Goal: Task Accomplishment & Management: Complete application form

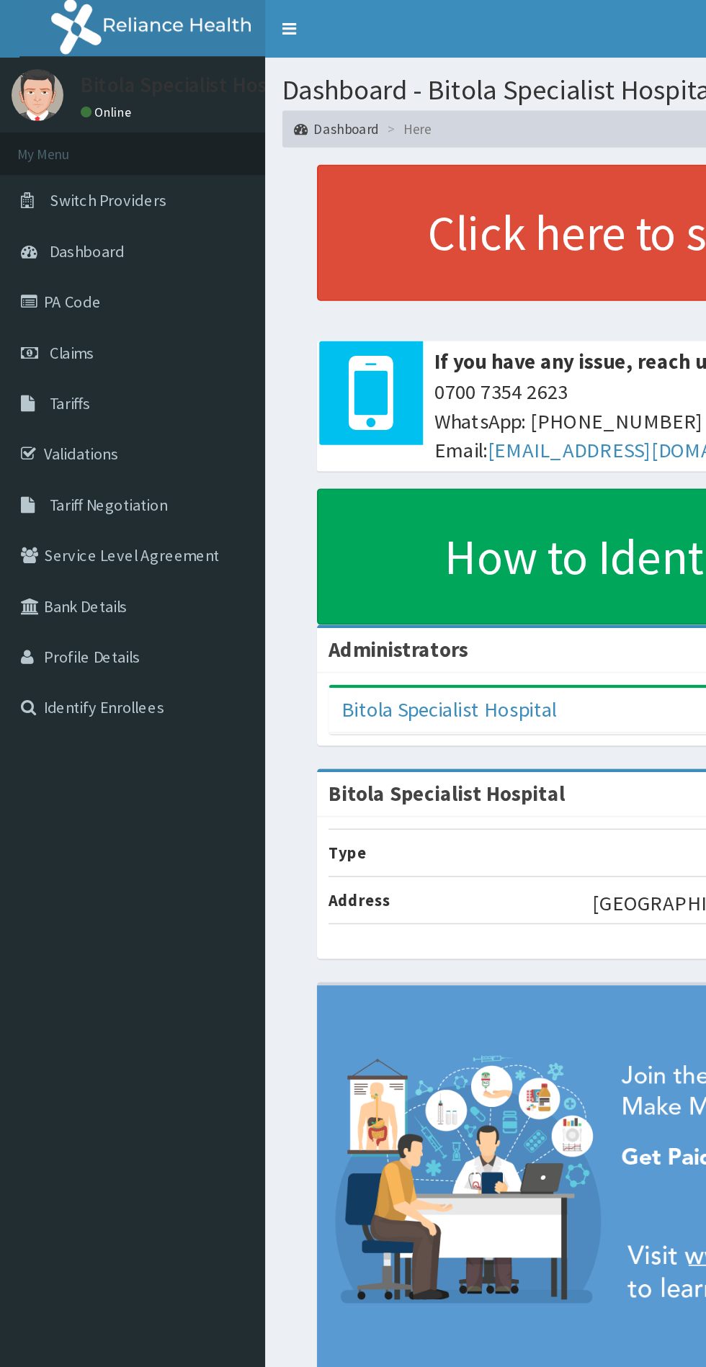
click at [36, 233] on link "Claims" at bounding box center [83, 221] width 166 height 32
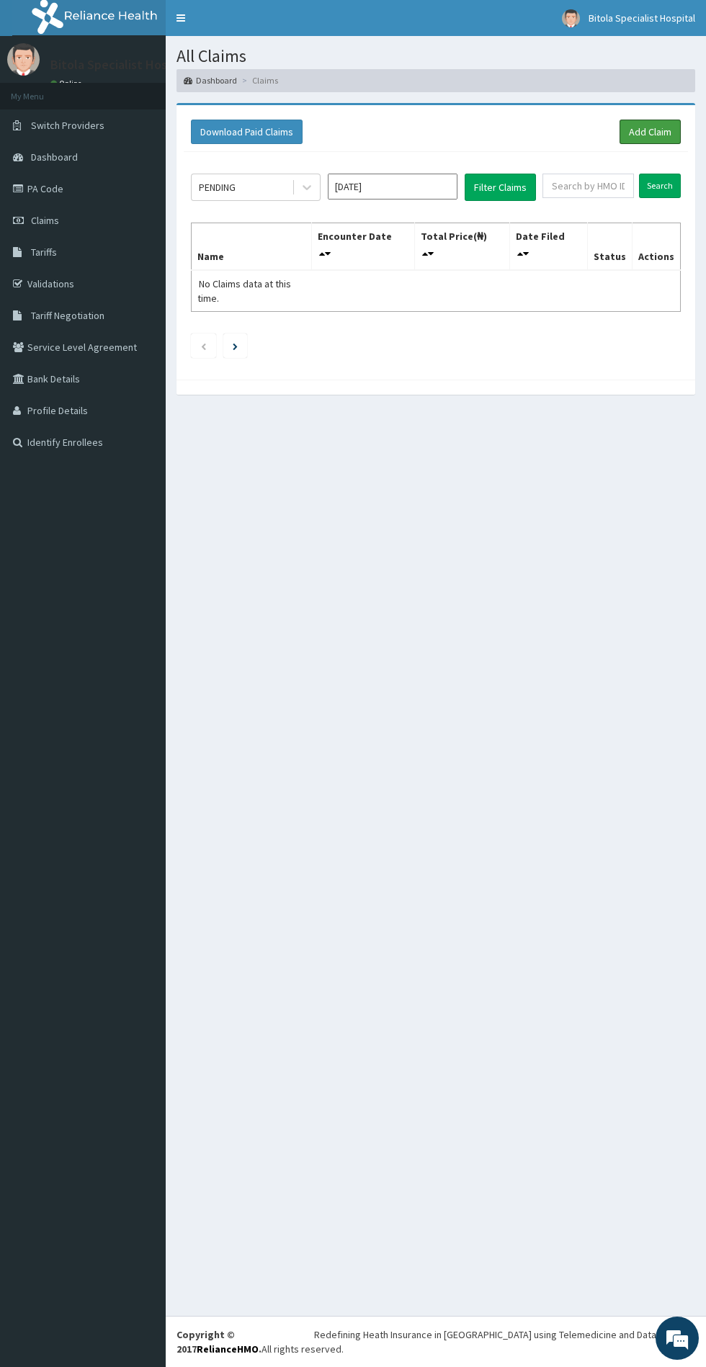
click at [641, 120] on link "Add Claim" at bounding box center [649, 132] width 61 height 24
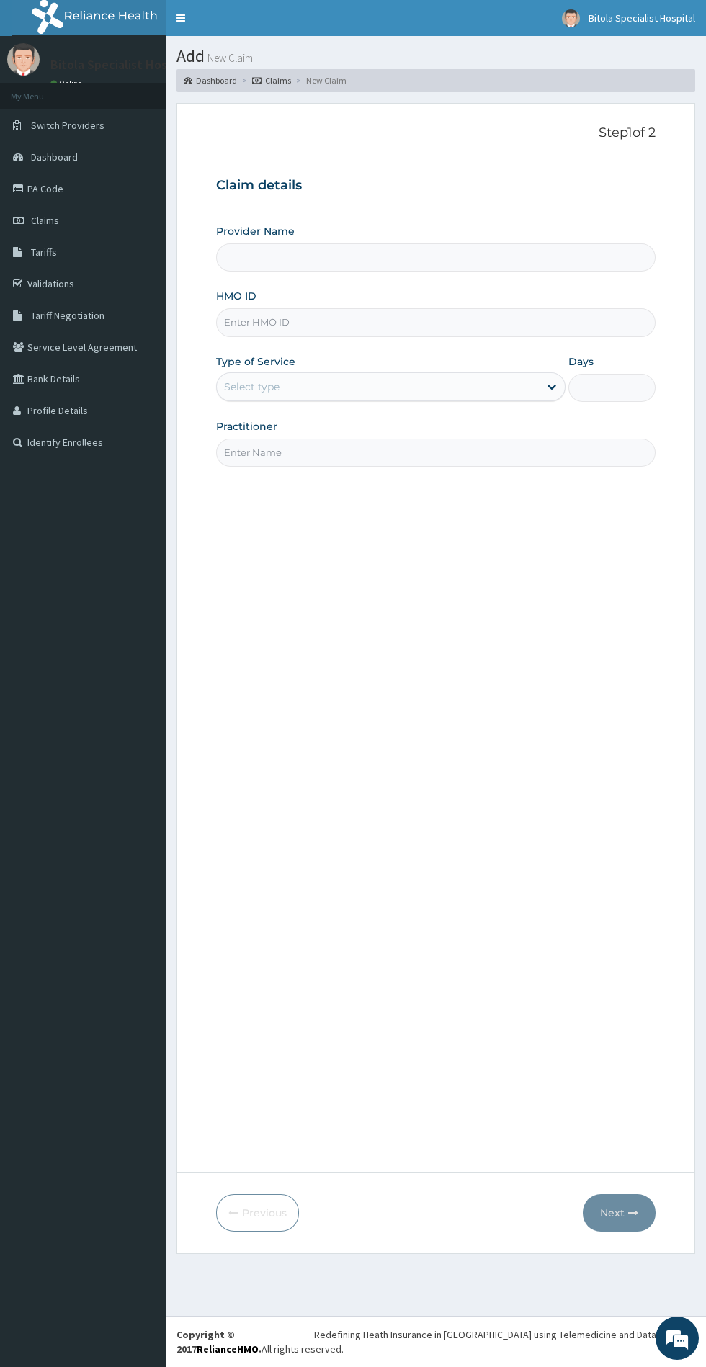
click at [264, 257] on input "Provider Name" at bounding box center [435, 257] width 439 height 28
type input "Bitola Specialist Hospital"
click at [255, 252] on input "Bitola Specialist Hospital" at bounding box center [435, 257] width 439 height 28
click at [293, 257] on input "Bitola Specialist Hospital" at bounding box center [435, 257] width 439 height 28
click at [258, 254] on input "Bitola Specialist Hospital" at bounding box center [435, 257] width 439 height 28
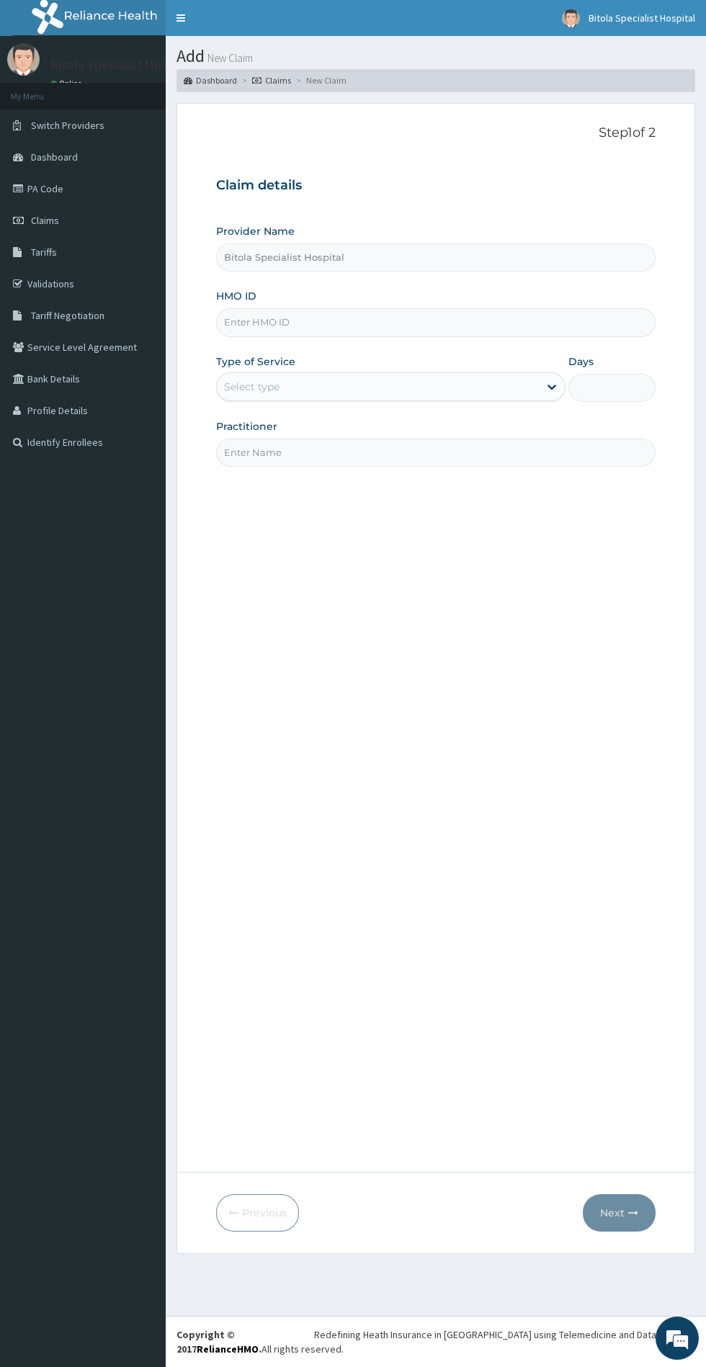
click at [225, 319] on input "HMO ID" at bounding box center [435, 322] width 439 height 28
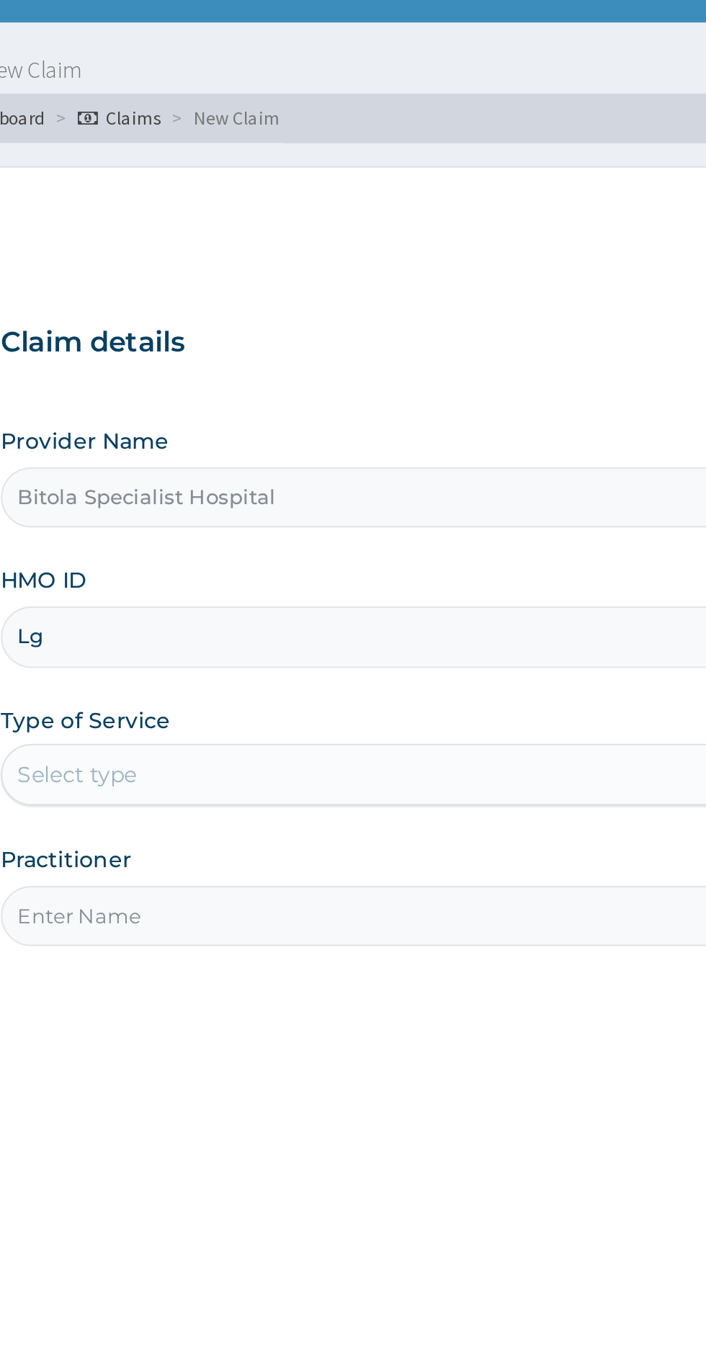
type input "LGL/10214/A"
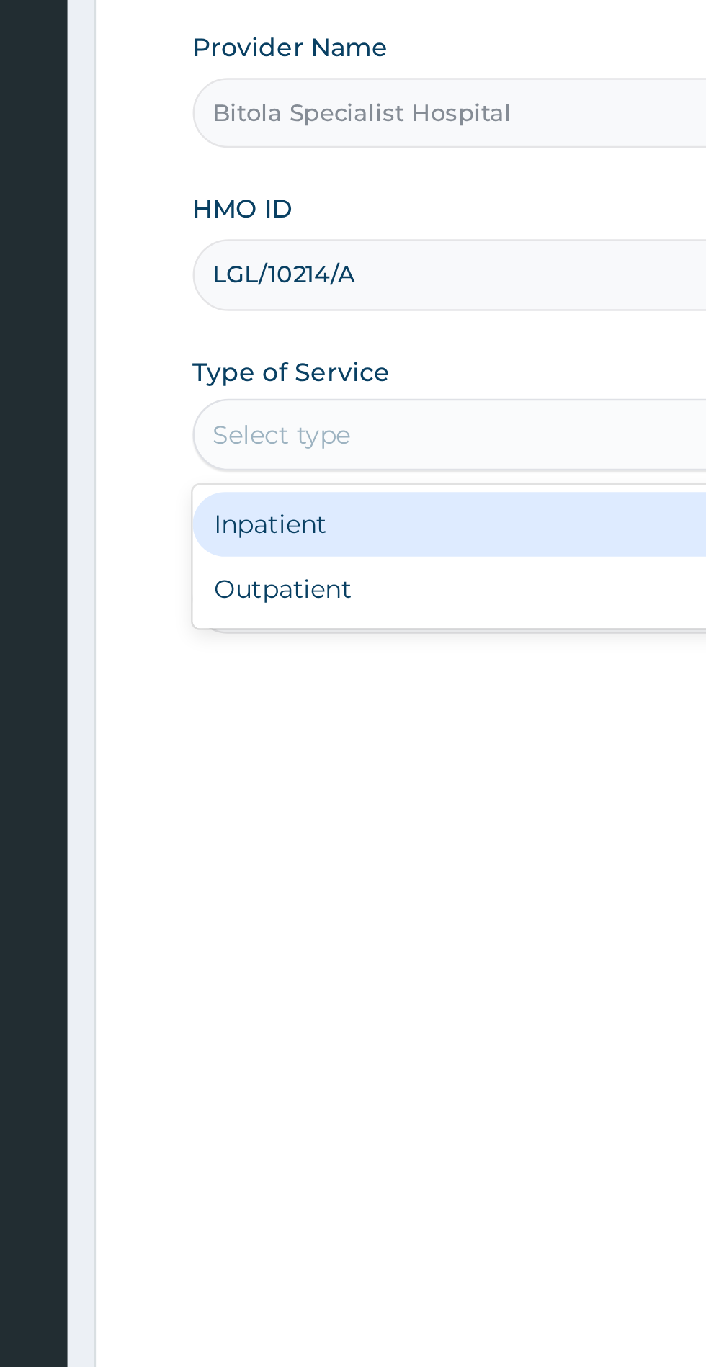
click at [326, 451] on div "Outpatient" at bounding box center [390, 449] width 349 height 26
type input "1"
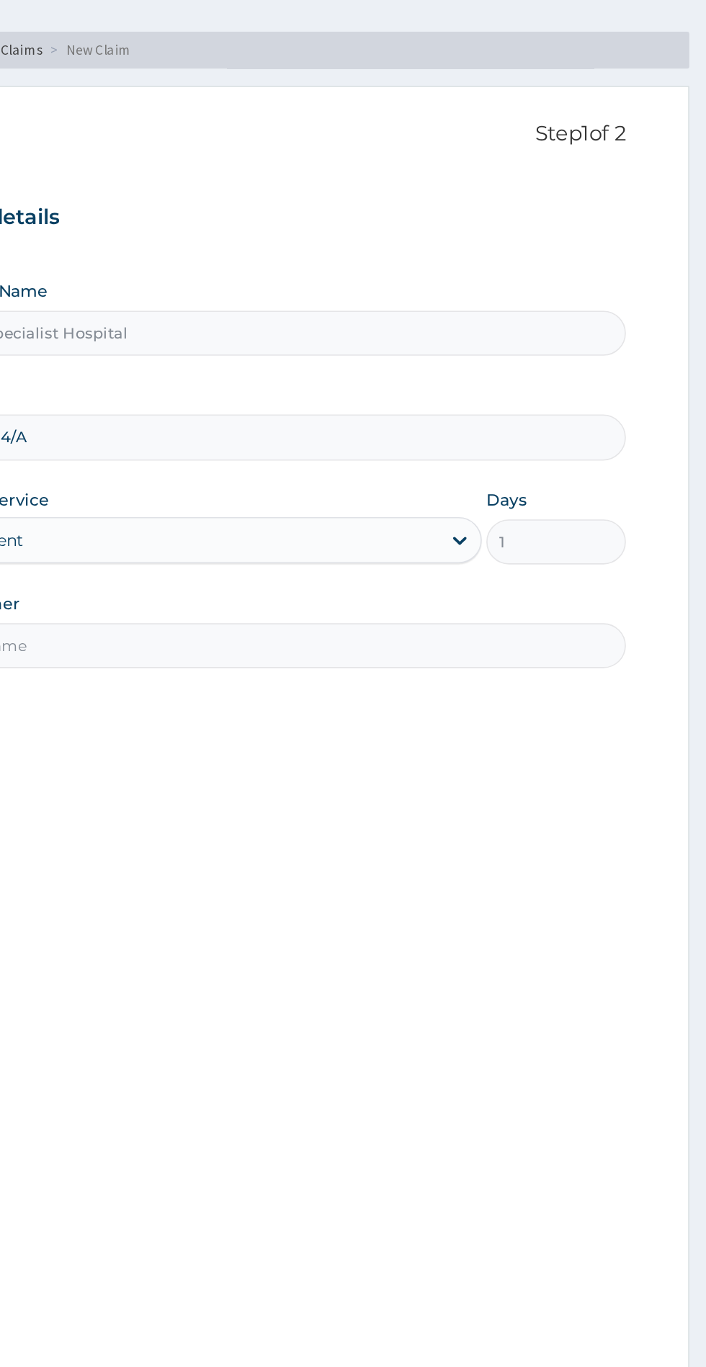
click at [527, 450] on input "Practitioner" at bounding box center [435, 453] width 439 height 28
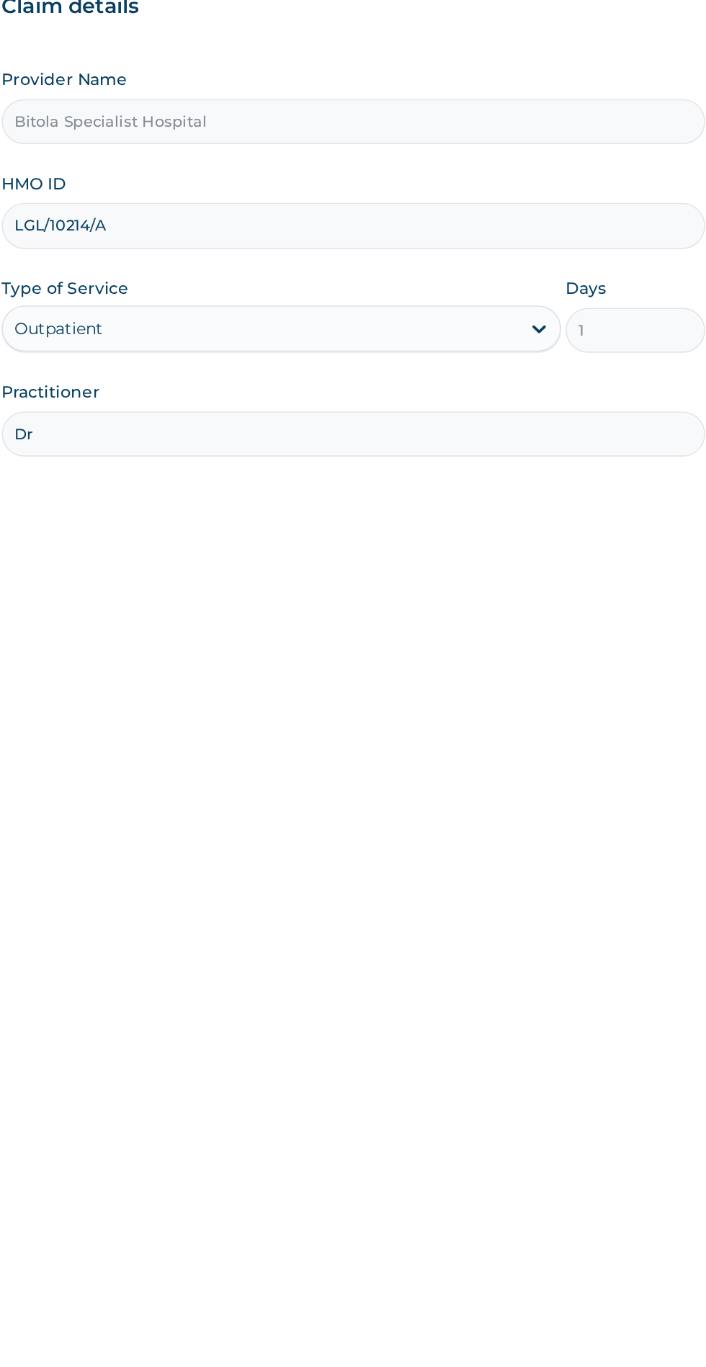
type input "Dr Sergius"
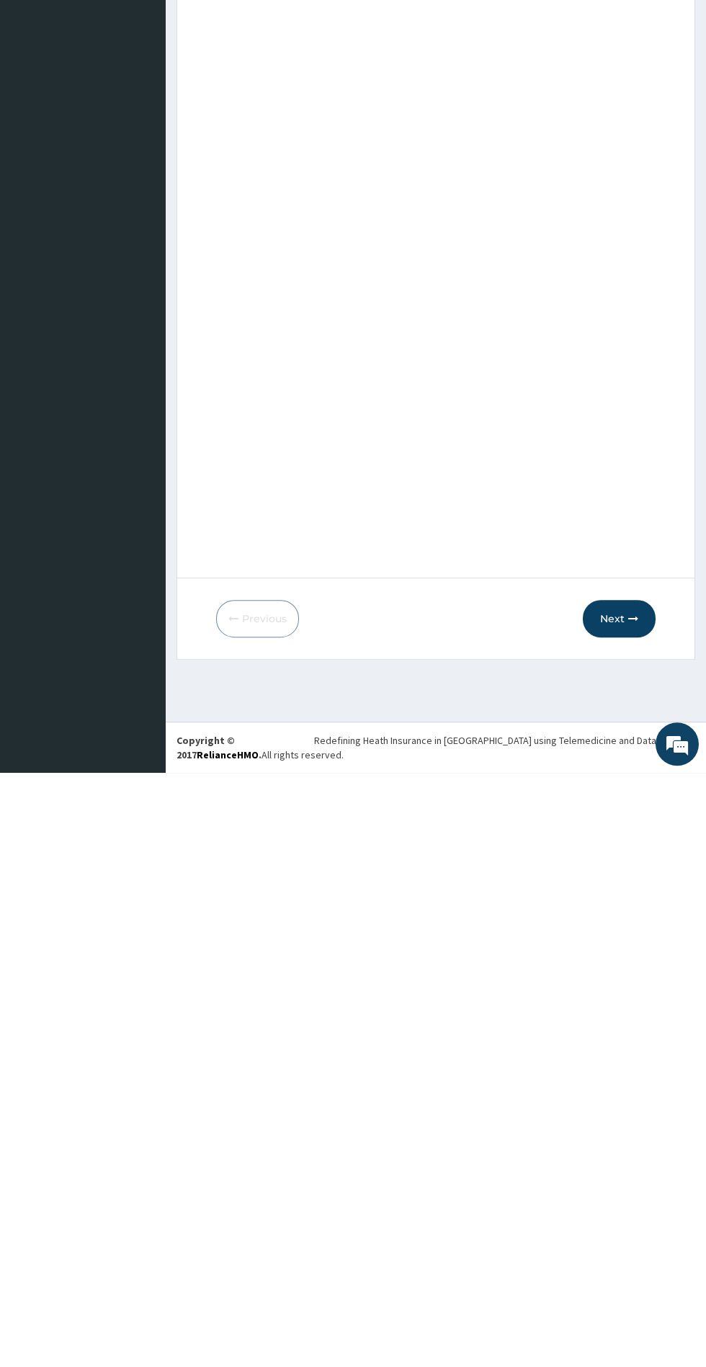
click at [633, 1211] on icon "button" at bounding box center [633, 1213] width 10 height 10
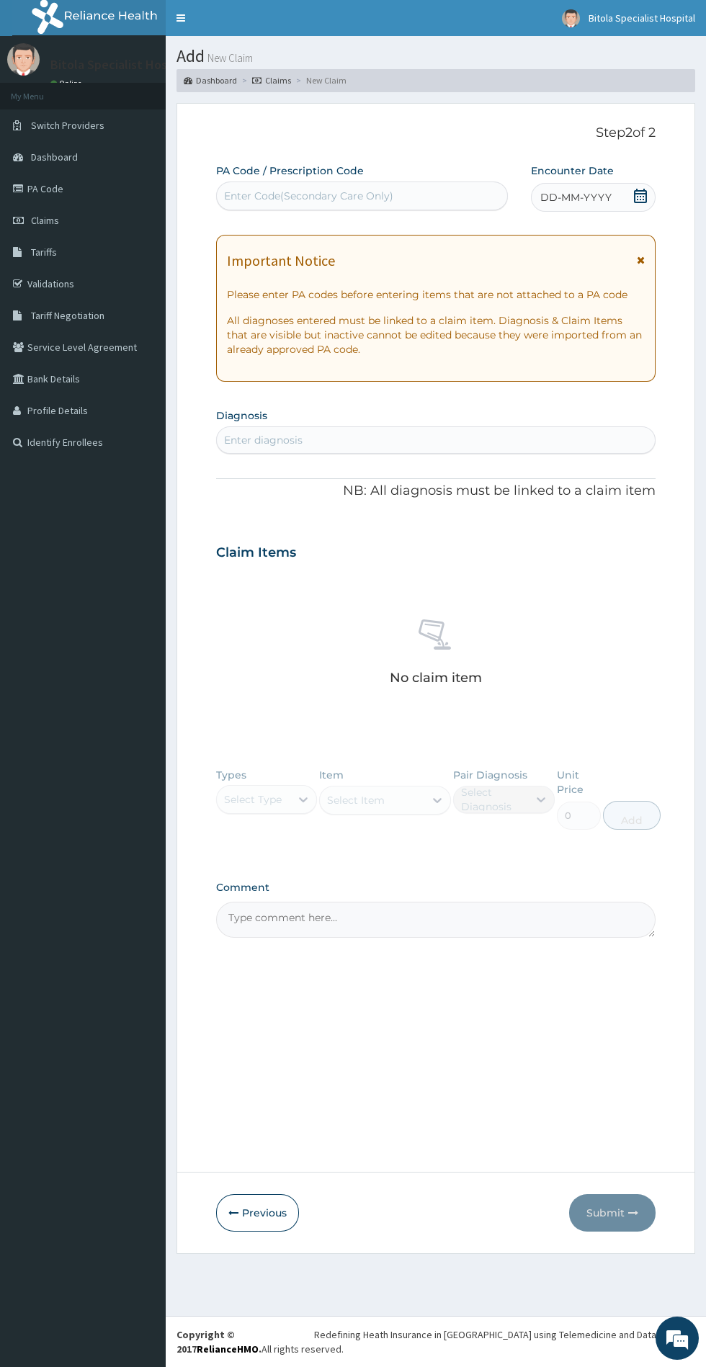
click at [640, 195] on icon at bounding box center [640, 196] width 14 height 14
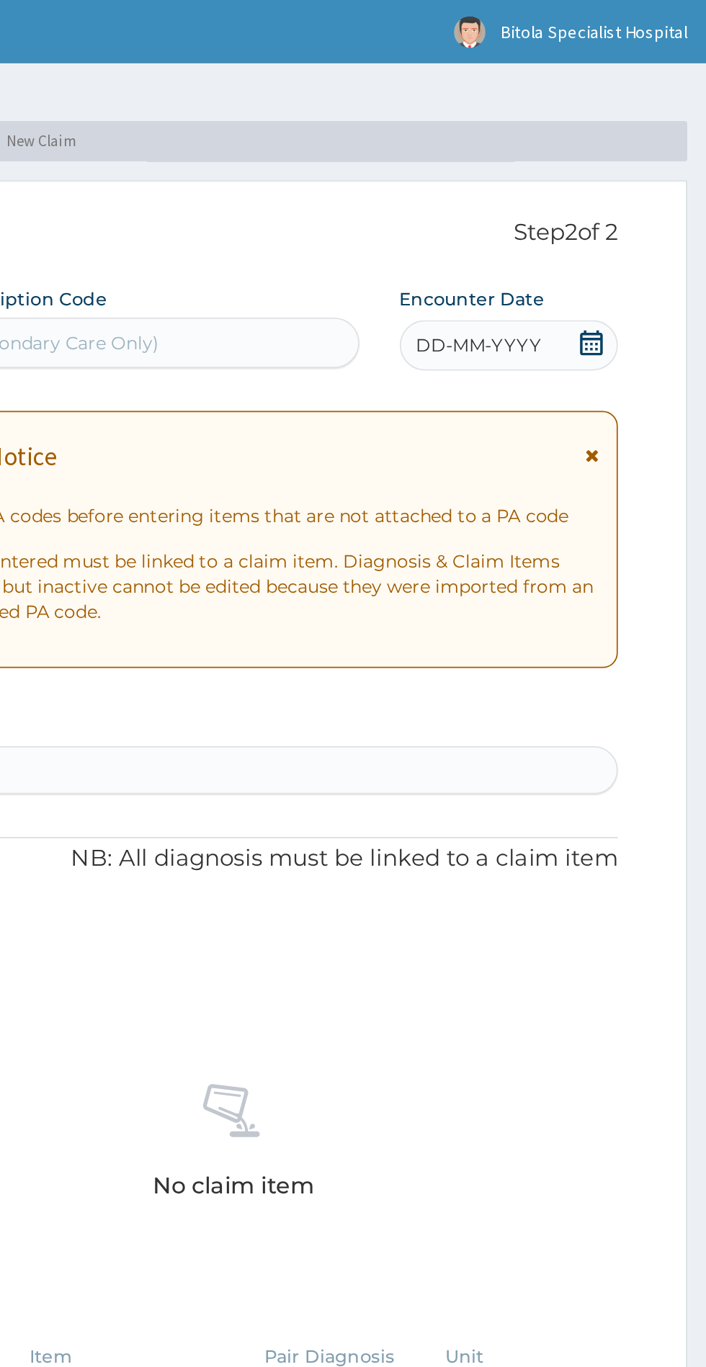
click at [637, 190] on icon at bounding box center [640, 196] width 13 height 14
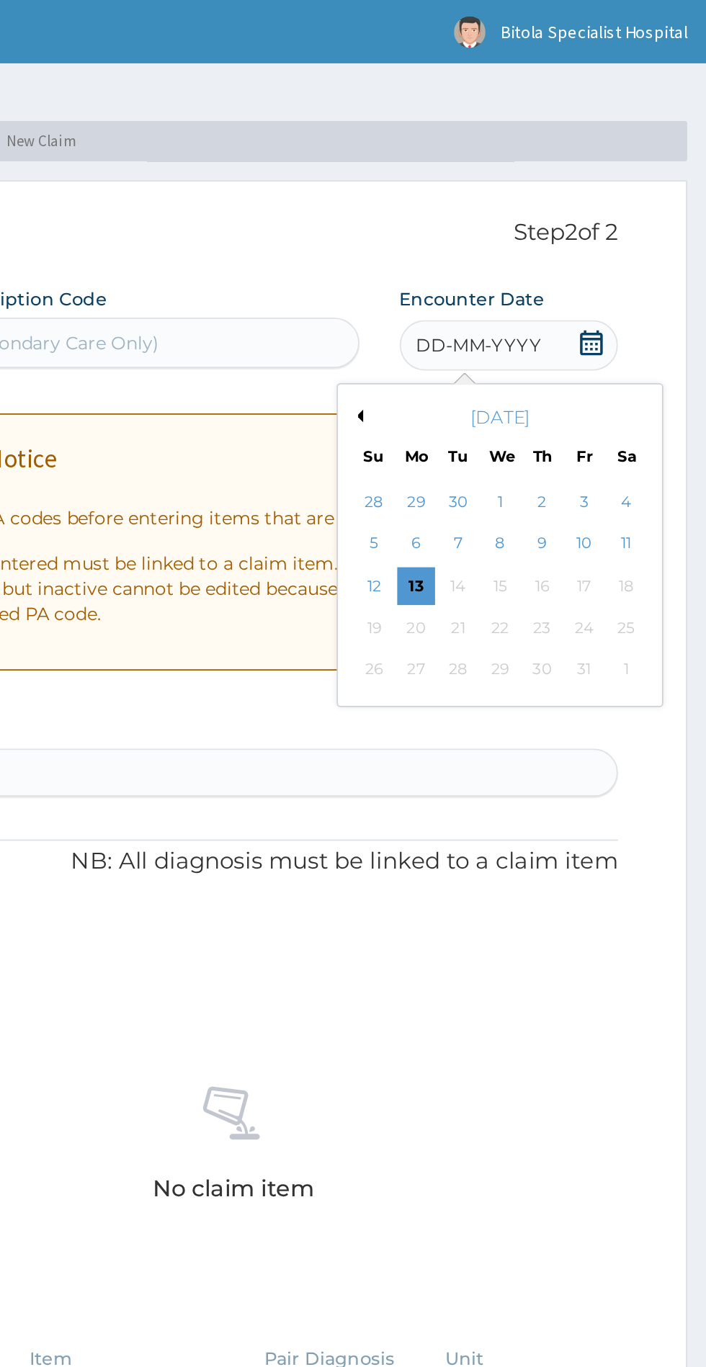
click at [516, 336] on div "12" at bounding box center [516, 335] width 22 height 22
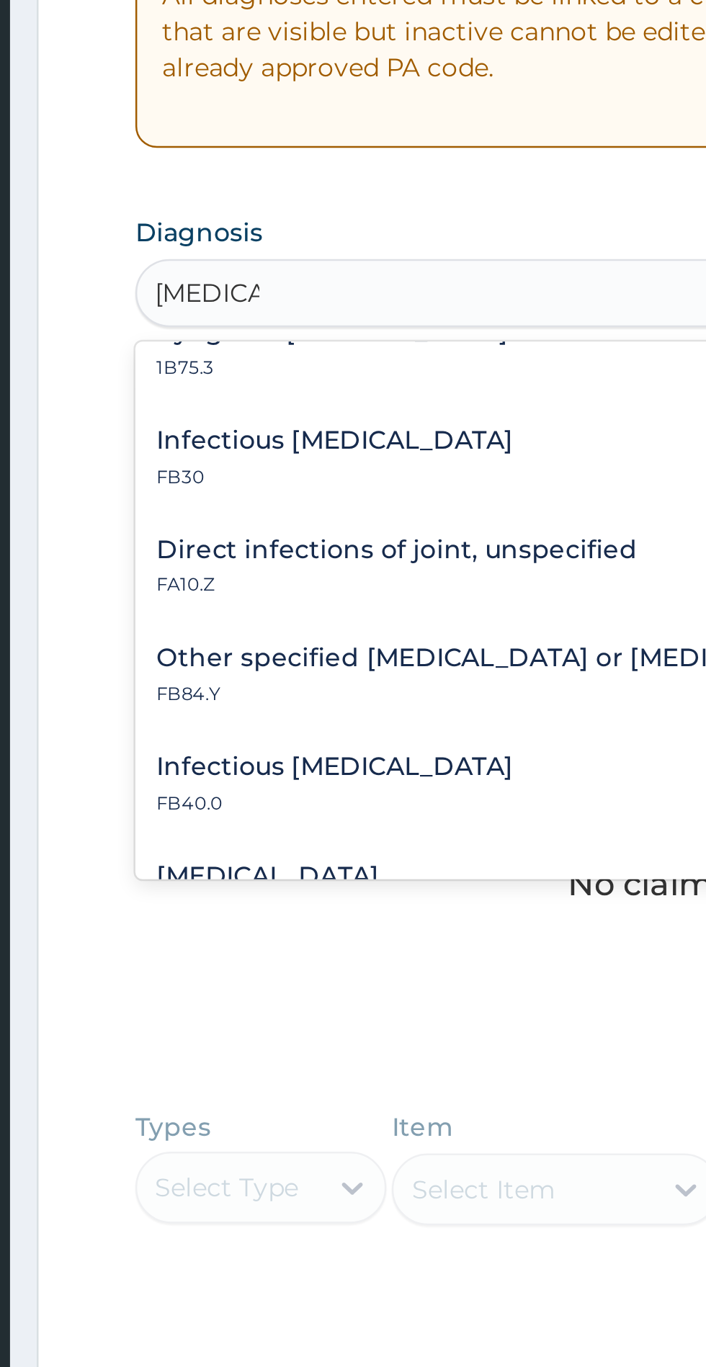
scroll to position [19, 0]
type input "A"
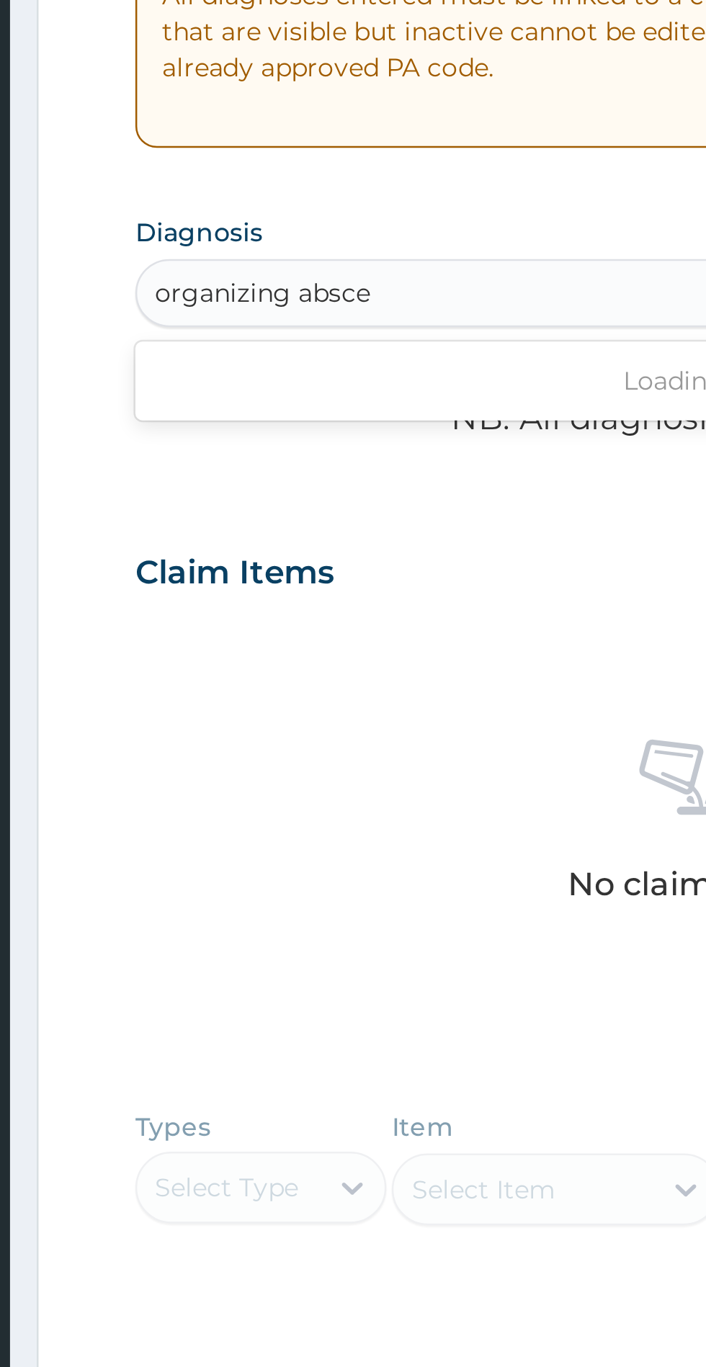
scroll to position [0, 0]
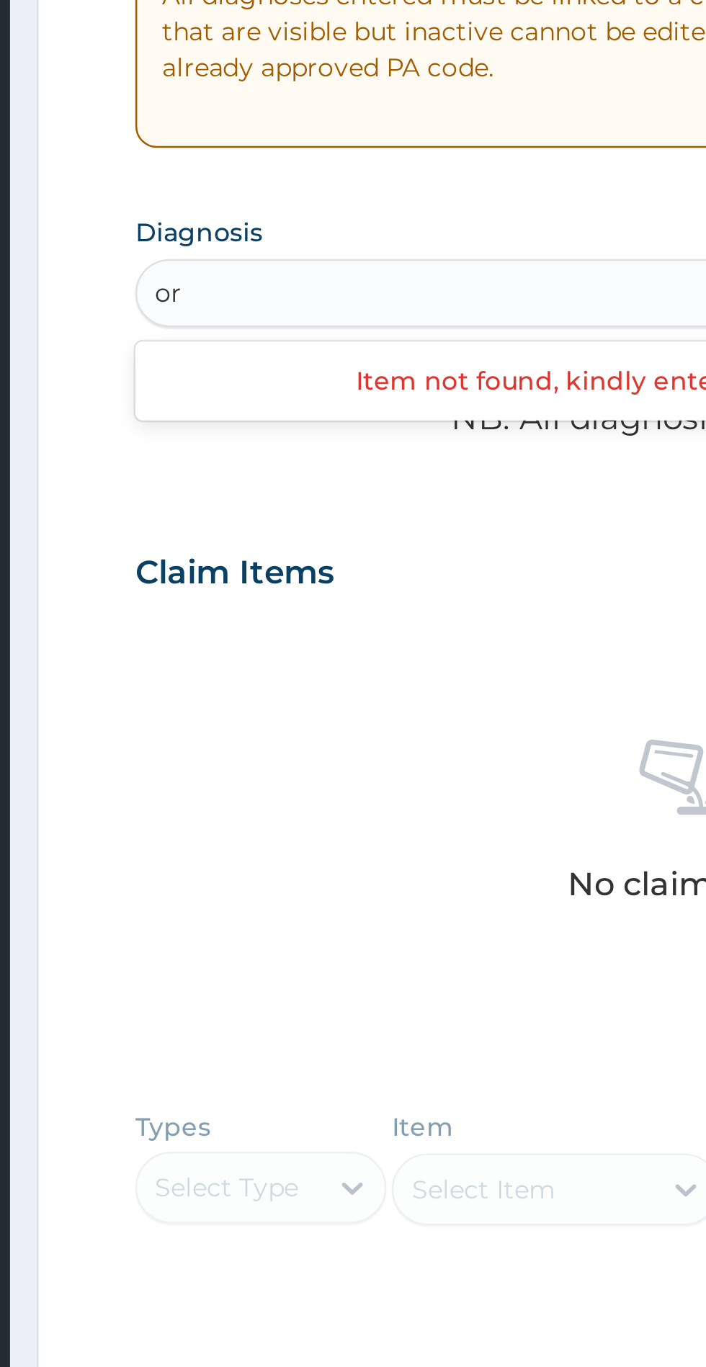
type input "o"
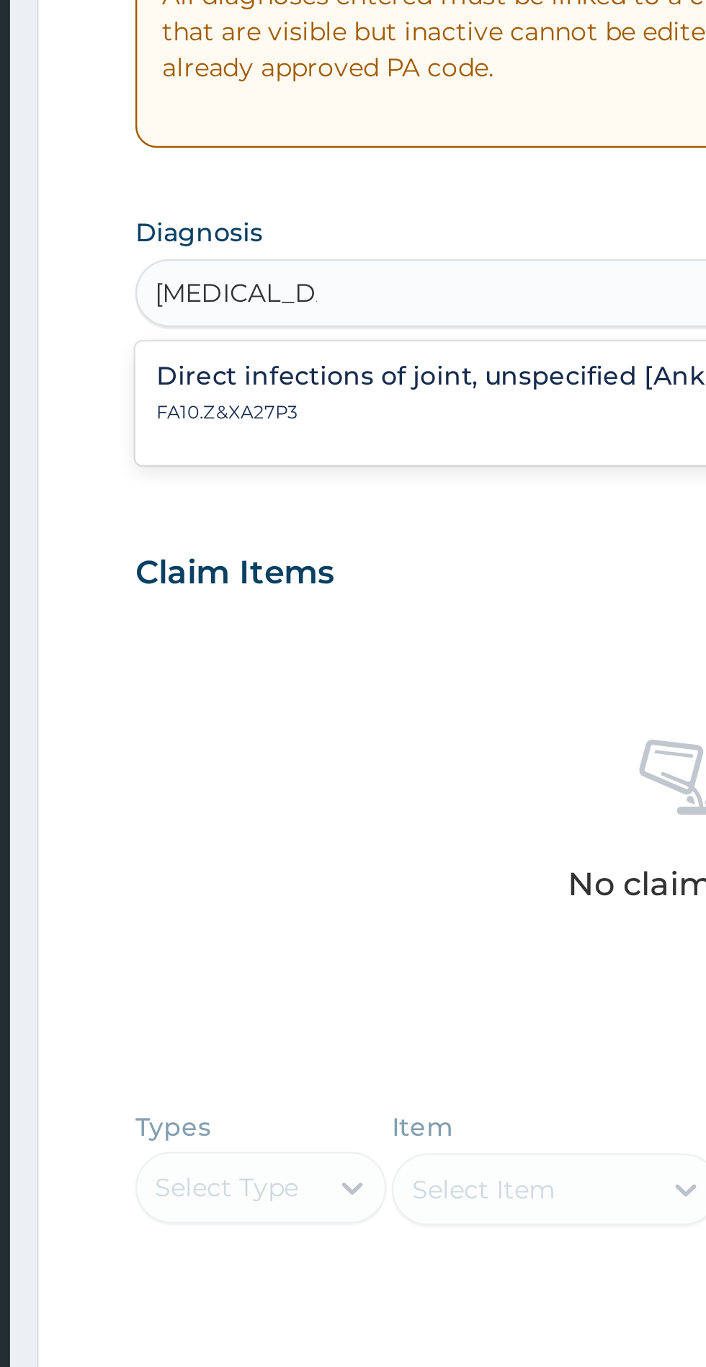
click at [277, 479] on h4 "Direct infections of joint, unspecified [Ankle joint]" at bounding box center [355, 473] width 260 height 11
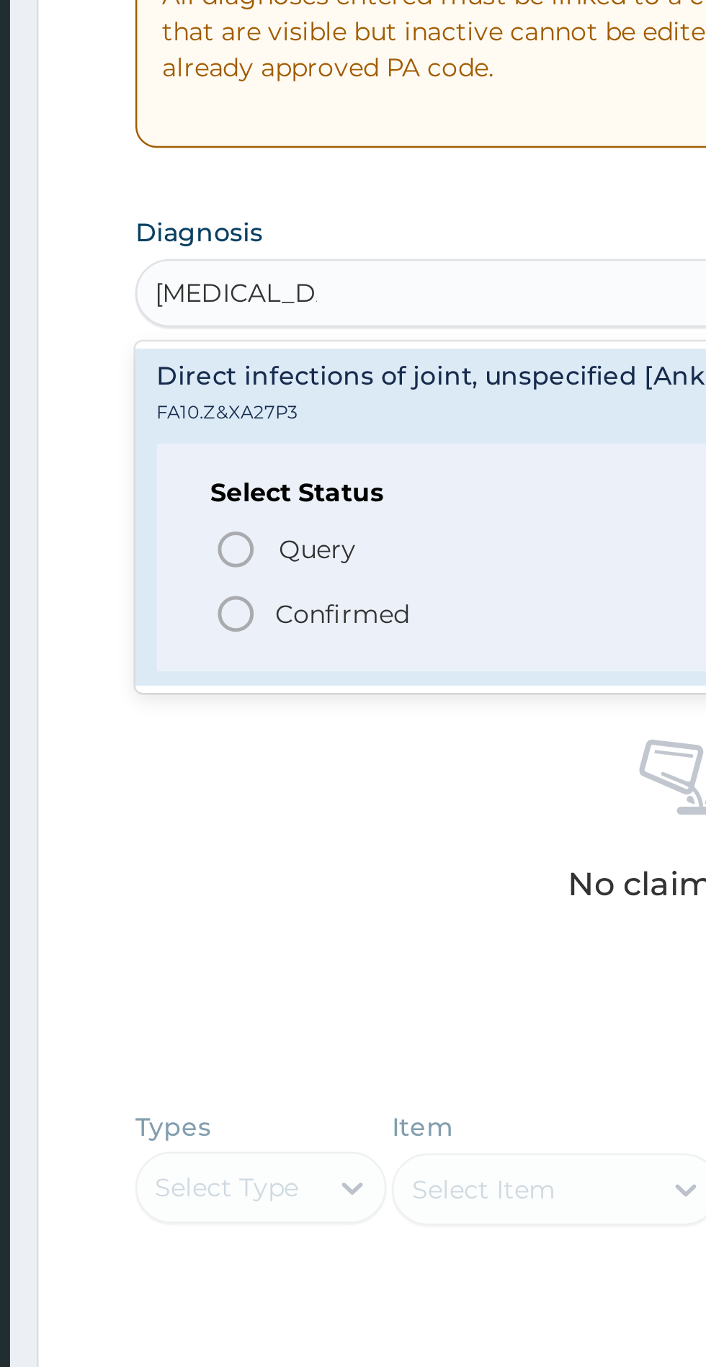
click at [254, 572] on icon "status option filled" at bounding box center [256, 568] width 17 height 17
type input "abscess ankl"
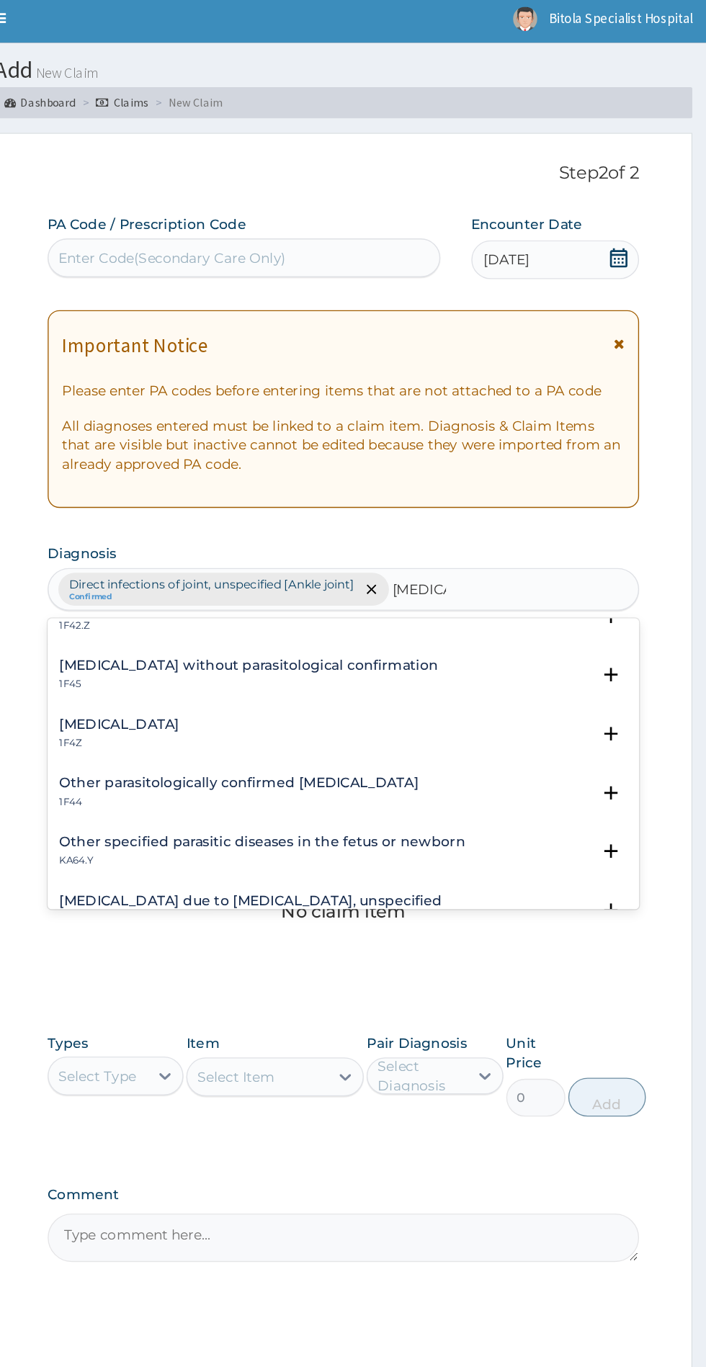
scroll to position [36, 0]
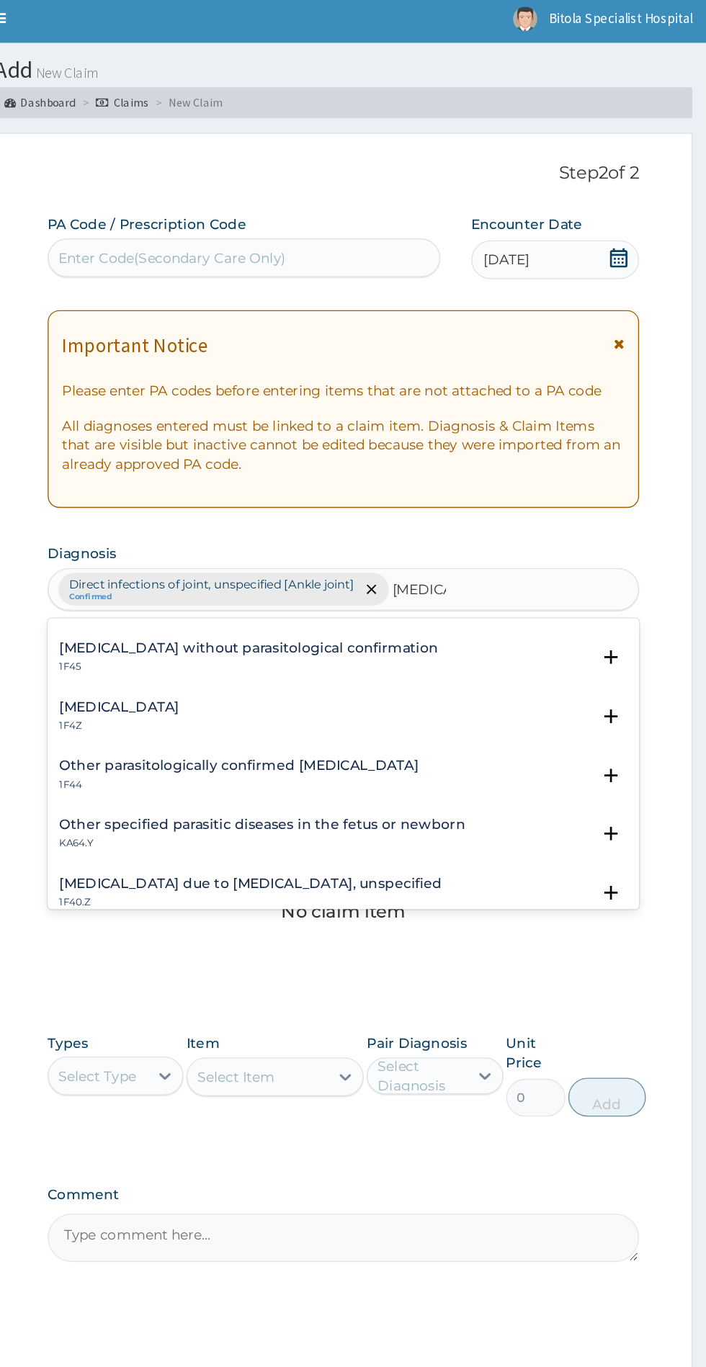
click at [243, 542] on p "1F4Z" at bounding box center [269, 544] width 89 height 10
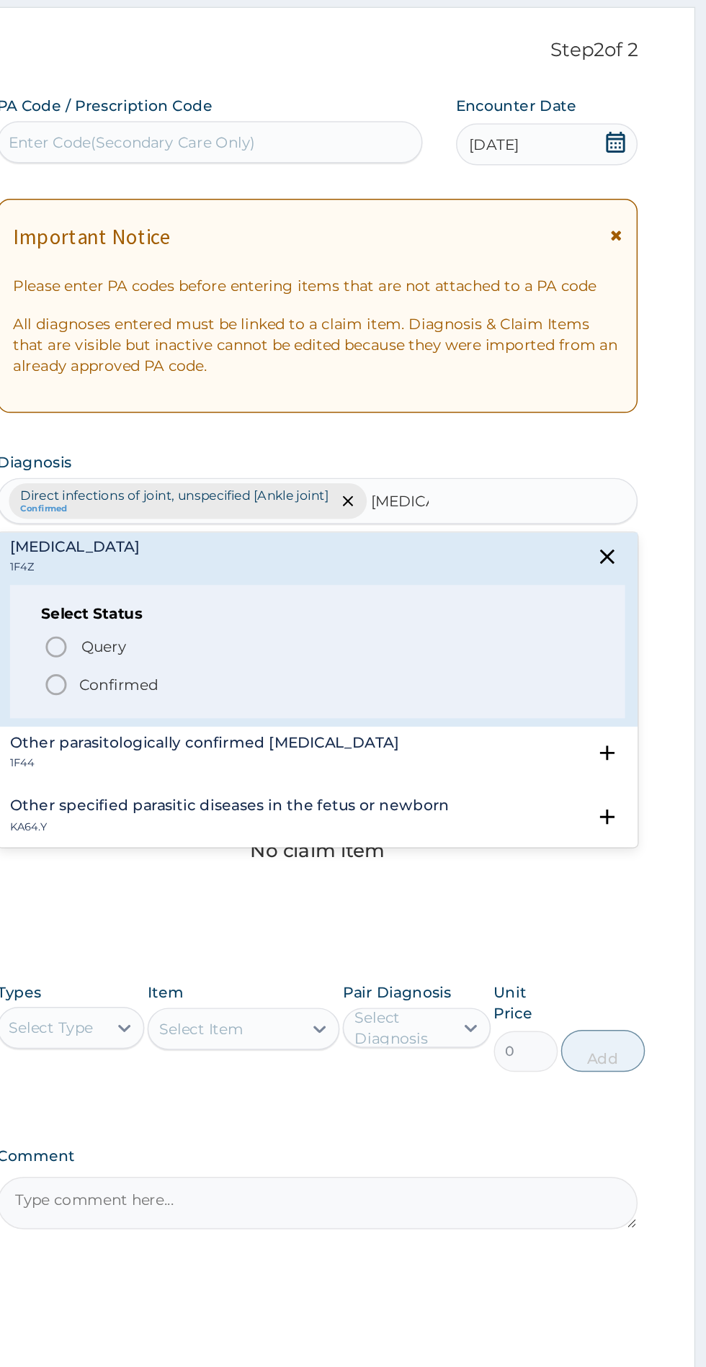
scroll to position [105, 0]
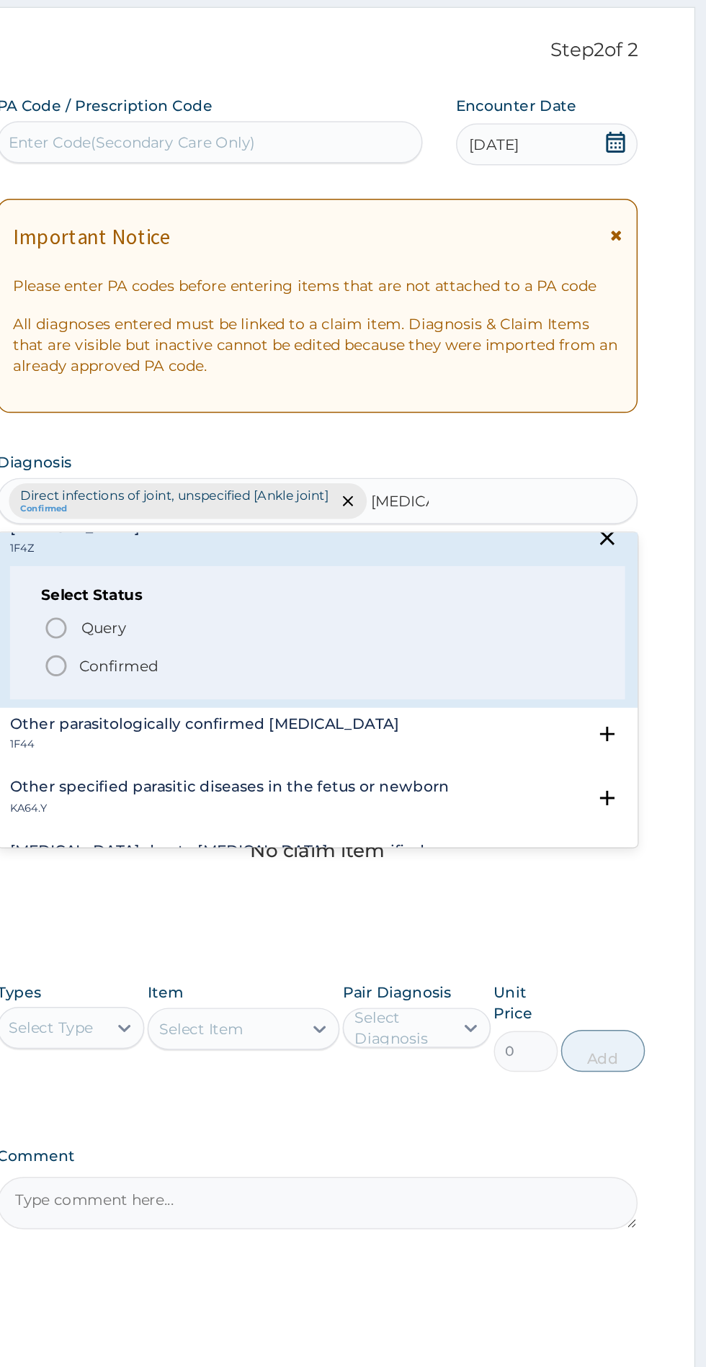
click at [265, 536] on span "Query Query covers suspected (?), Keep in view (kiv), Ruled out (r/o)" at bounding box center [436, 529] width 377 height 19
type input "malaria"
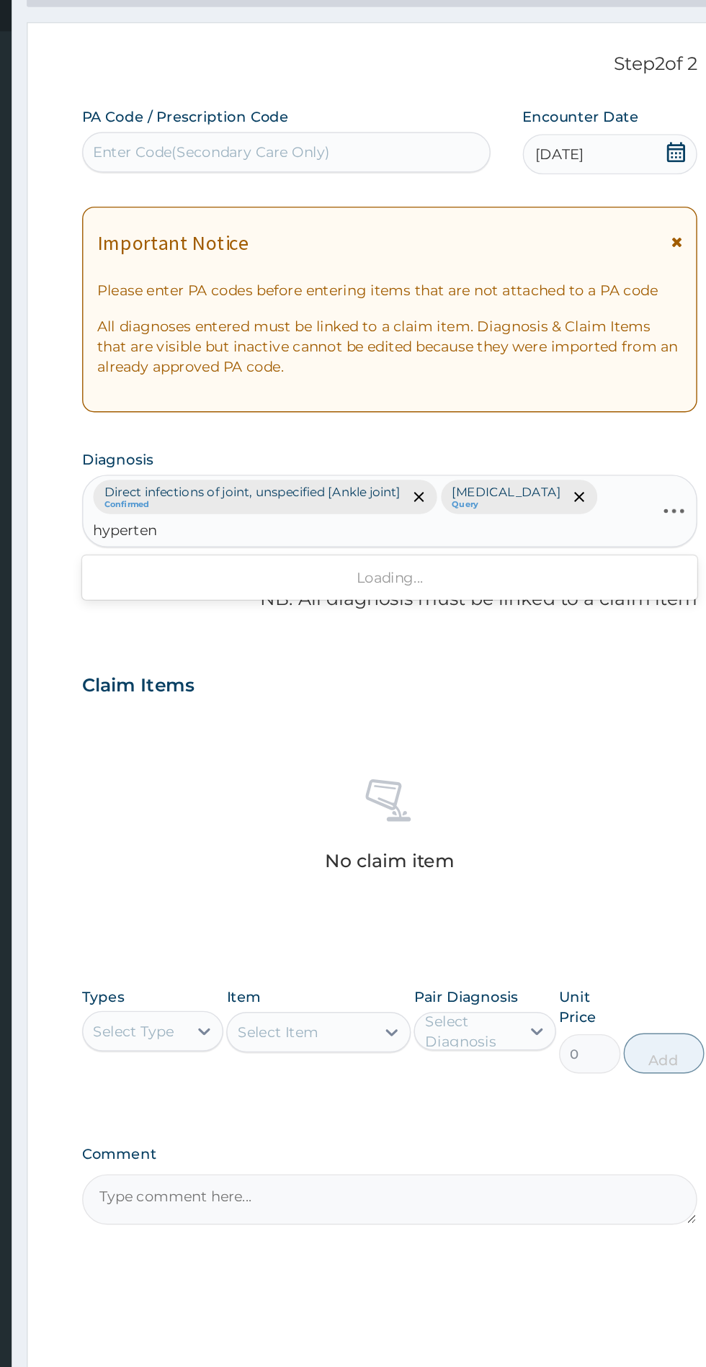
scroll to position [0, 0]
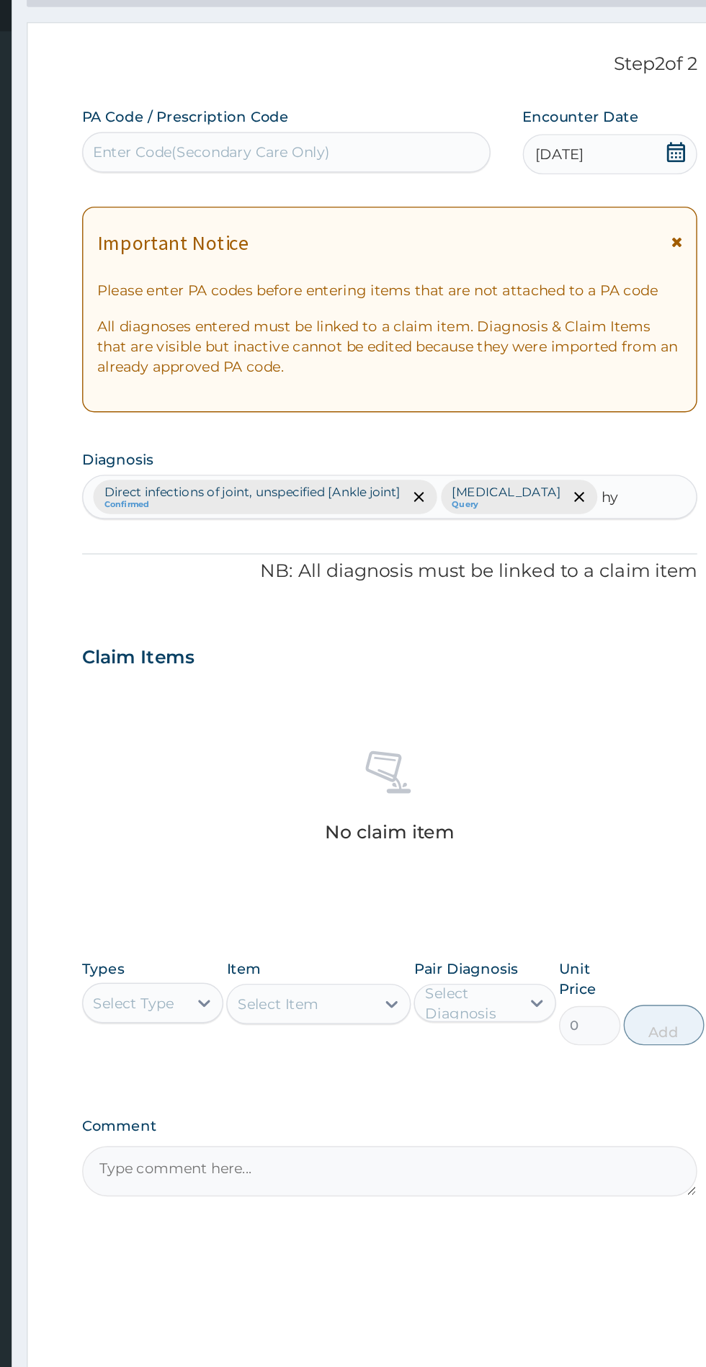
type input "h"
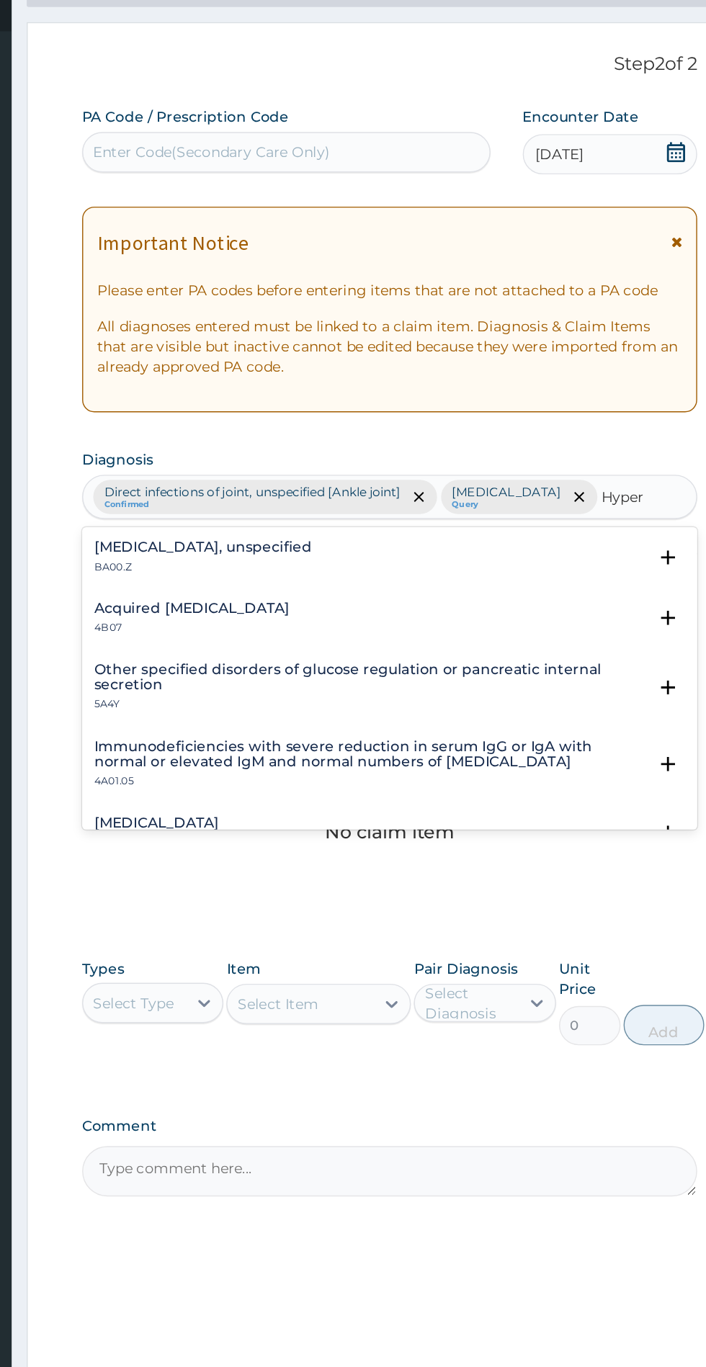
click at [251, 488] on p "BA00.Z" at bounding box center [303, 493] width 156 height 10
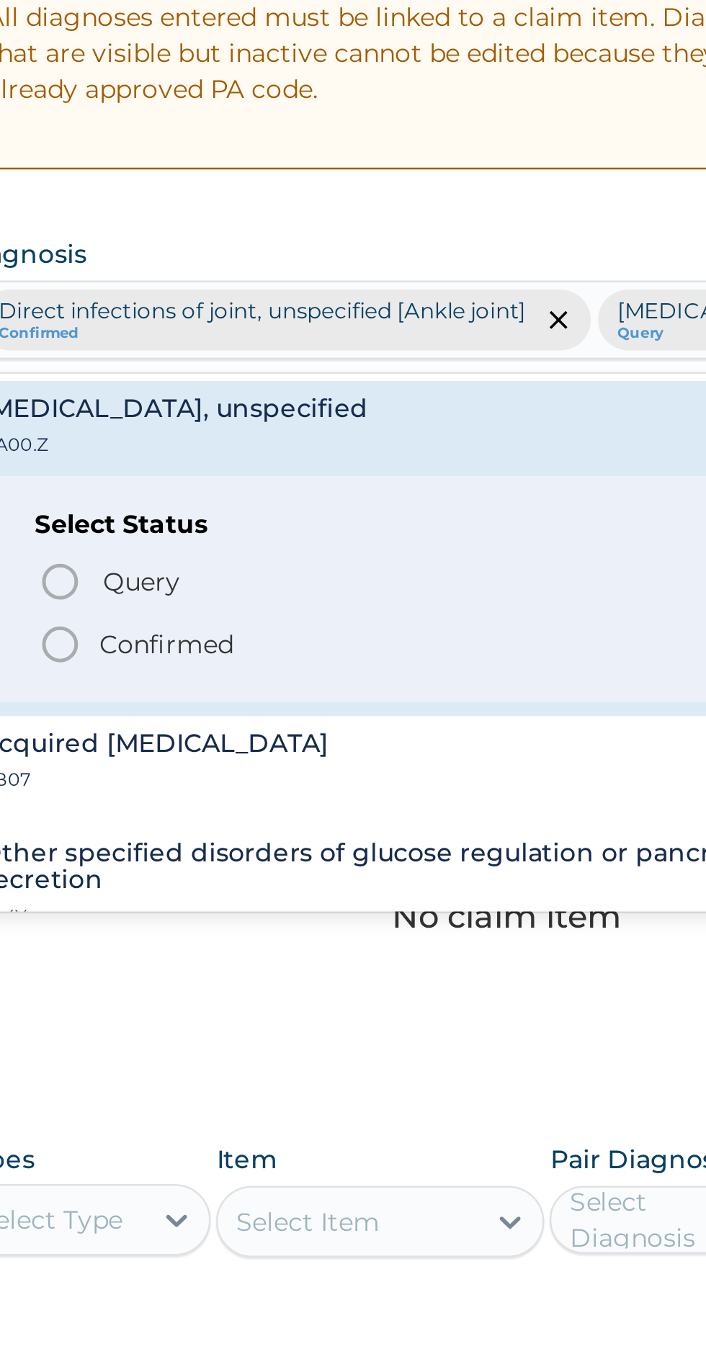
click at [251, 573] on icon "status option filled" at bounding box center [256, 572] width 17 height 17
type input "Hyper"
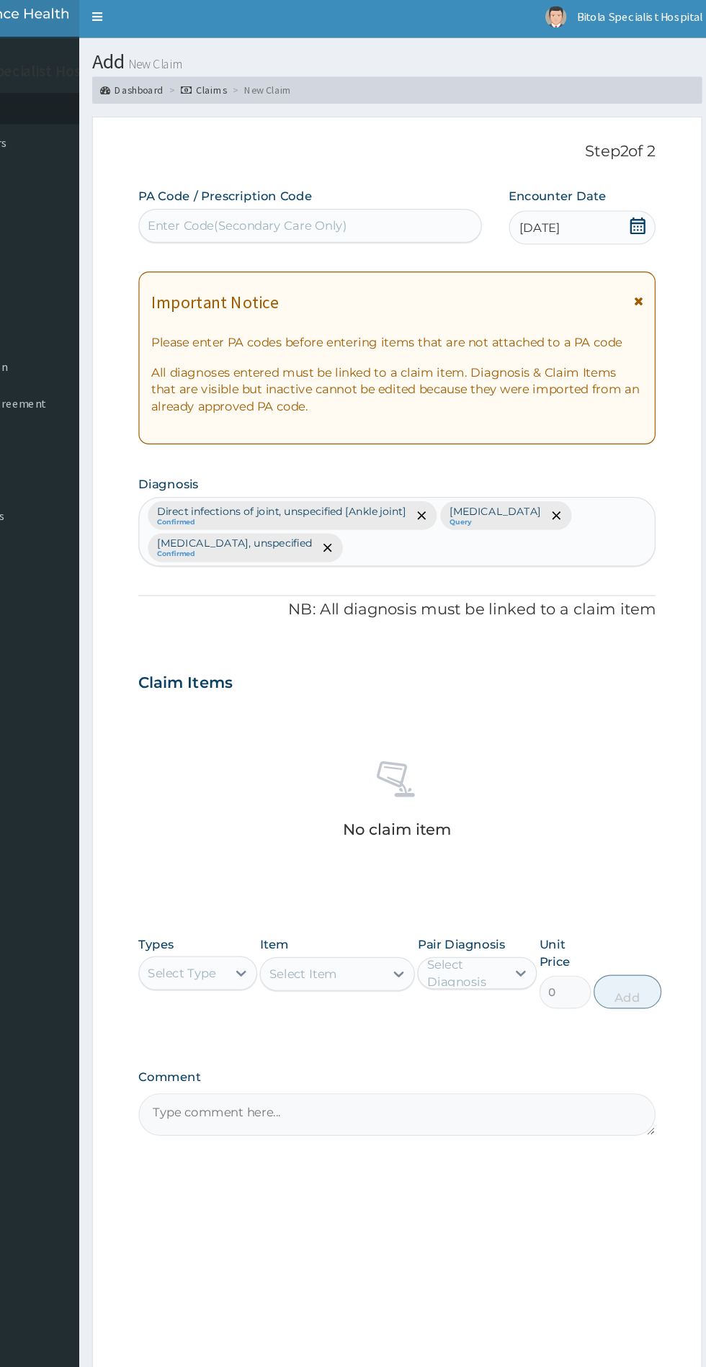
click at [392, 852] on div "Item Select Item" at bounding box center [385, 830] width 132 height 62
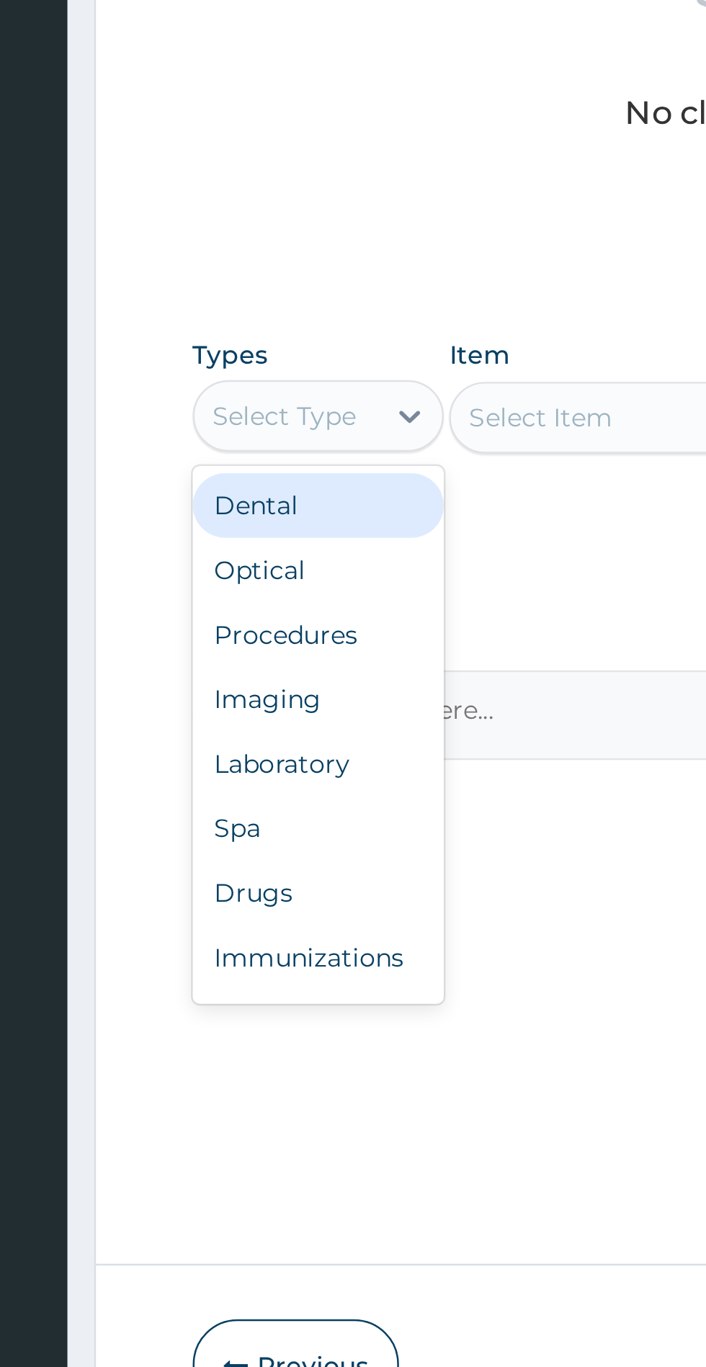
click at [242, 918] on div "Procedures" at bounding box center [266, 919] width 101 height 26
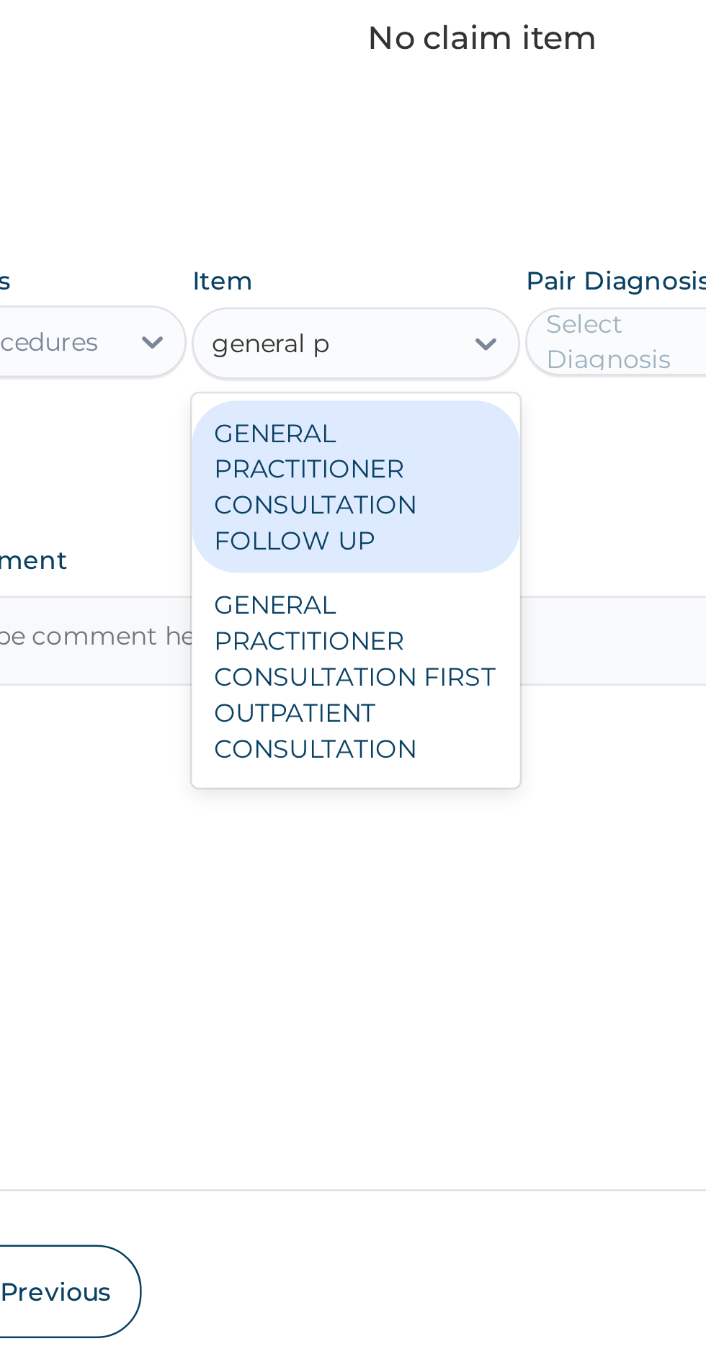
click at [360, 967] on div "GENERAL PRACTITIONER CONSULTATION FIRST OUTPATIENT CONSULTATION" at bounding box center [385, 966] width 132 height 84
type input "general p"
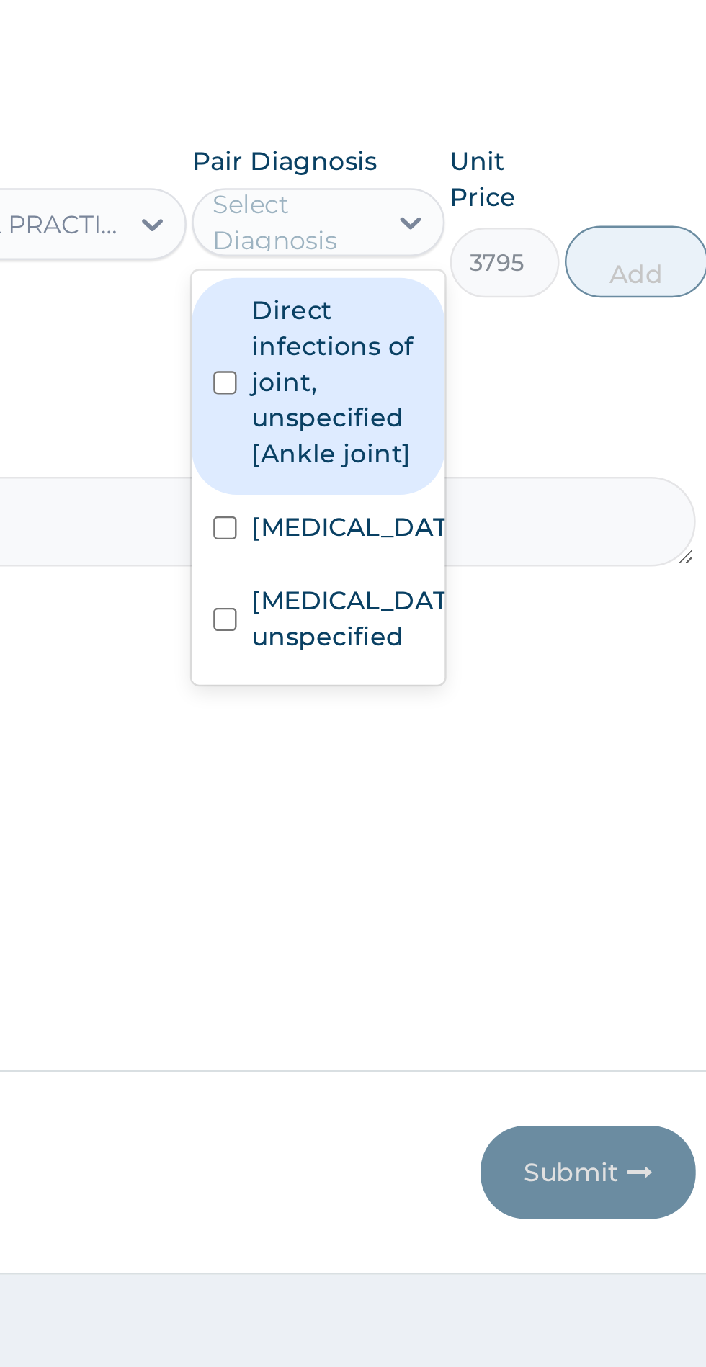
click at [470, 995] on input "checkbox" at bounding box center [466, 990] width 9 height 9
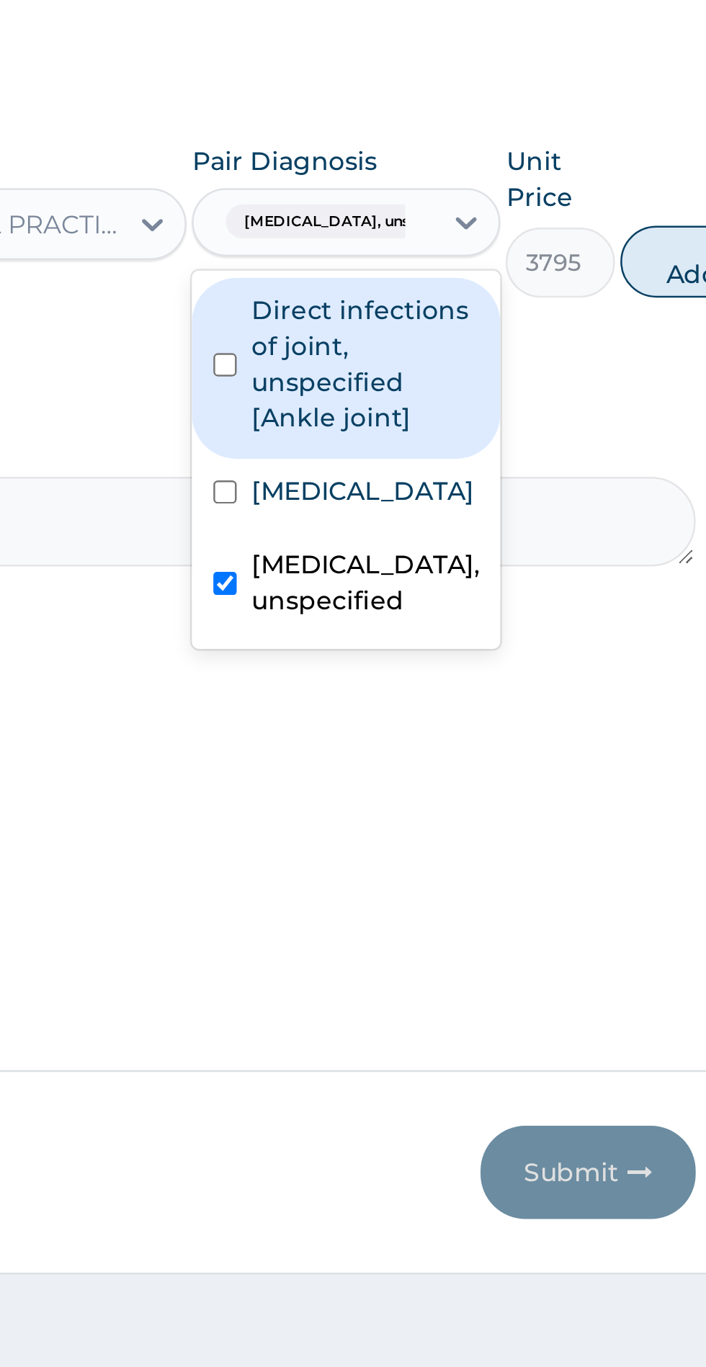
click at [470, 935] on input "checkbox" at bounding box center [466, 939] width 9 height 9
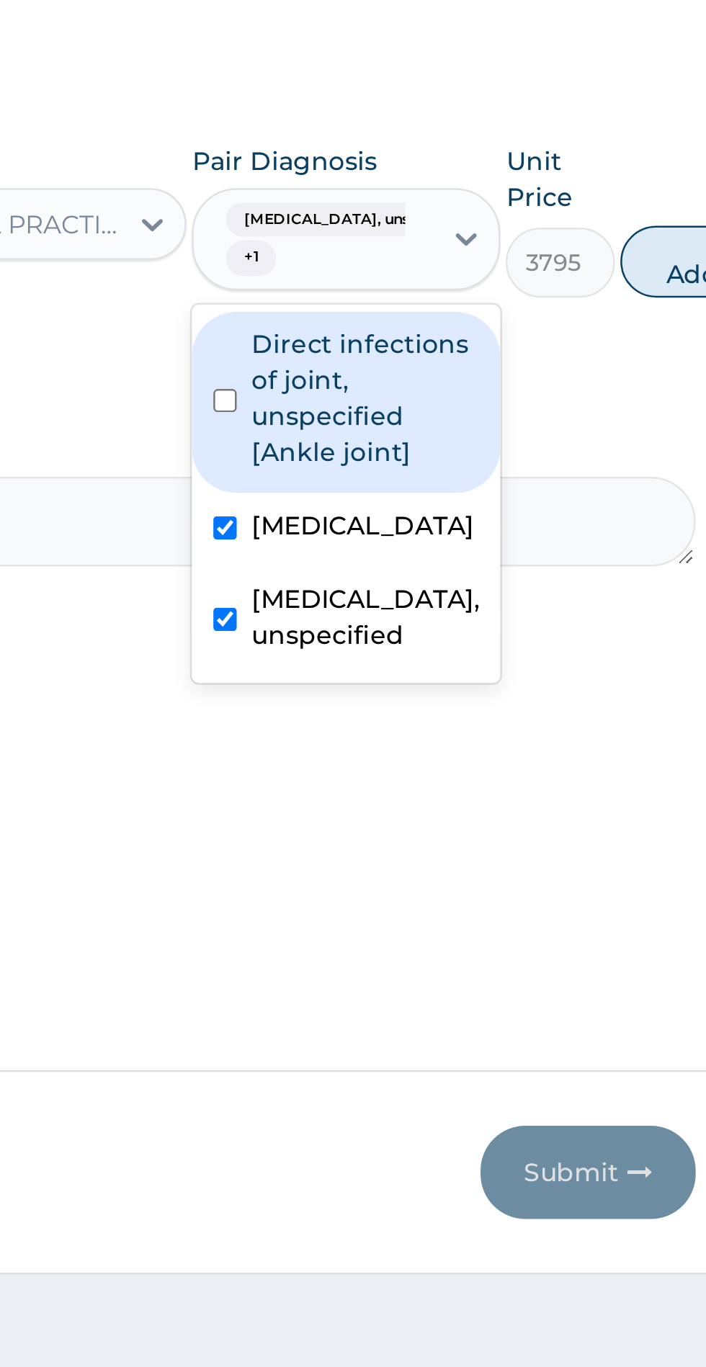
click at [465, 898] on input "checkbox" at bounding box center [466, 902] width 9 height 9
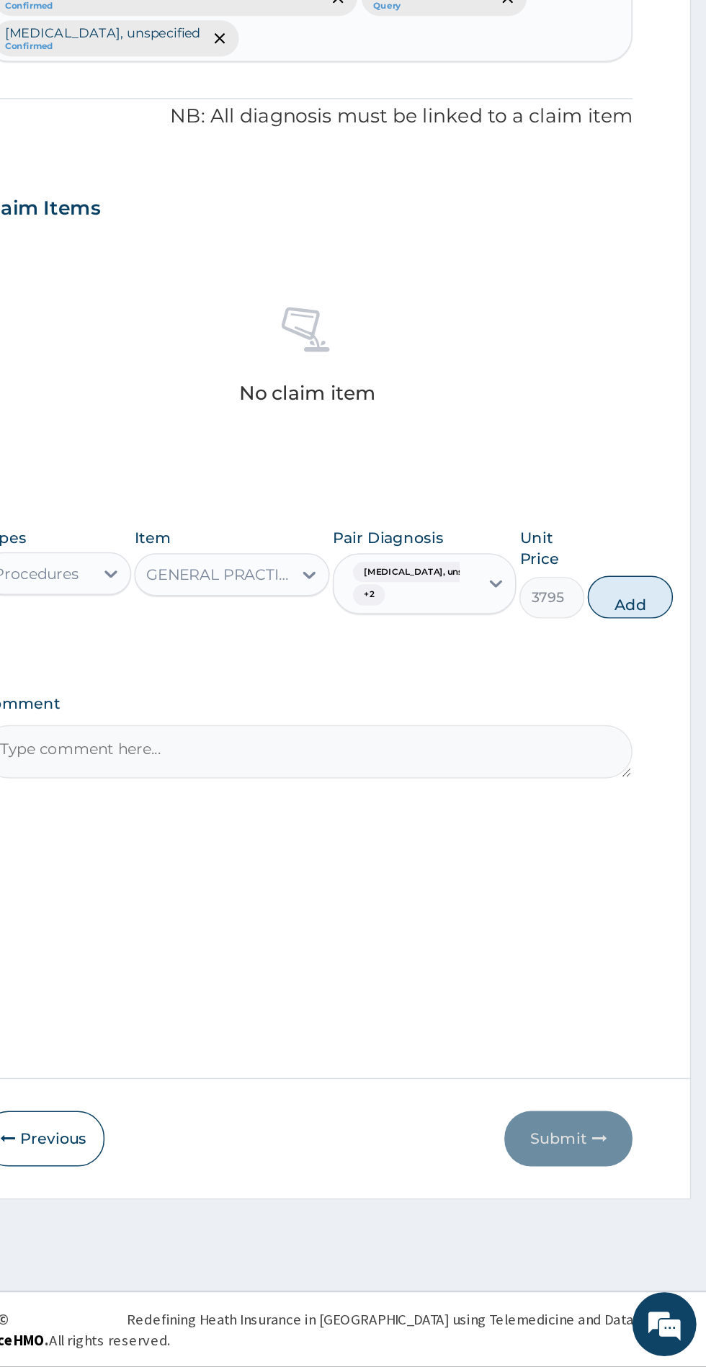
click at [674, 857] on button "Add" at bounding box center [654, 847] width 58 height 29
type input "0"
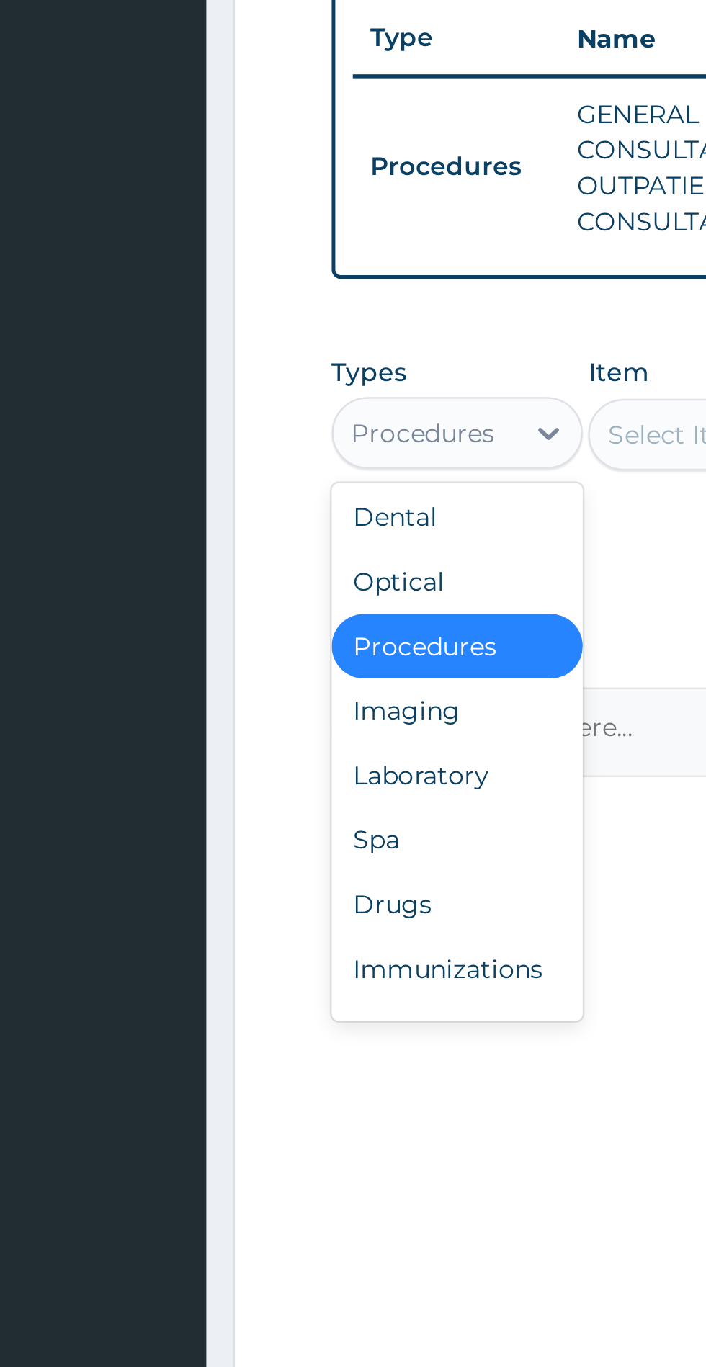
scroll to position [49, 0]
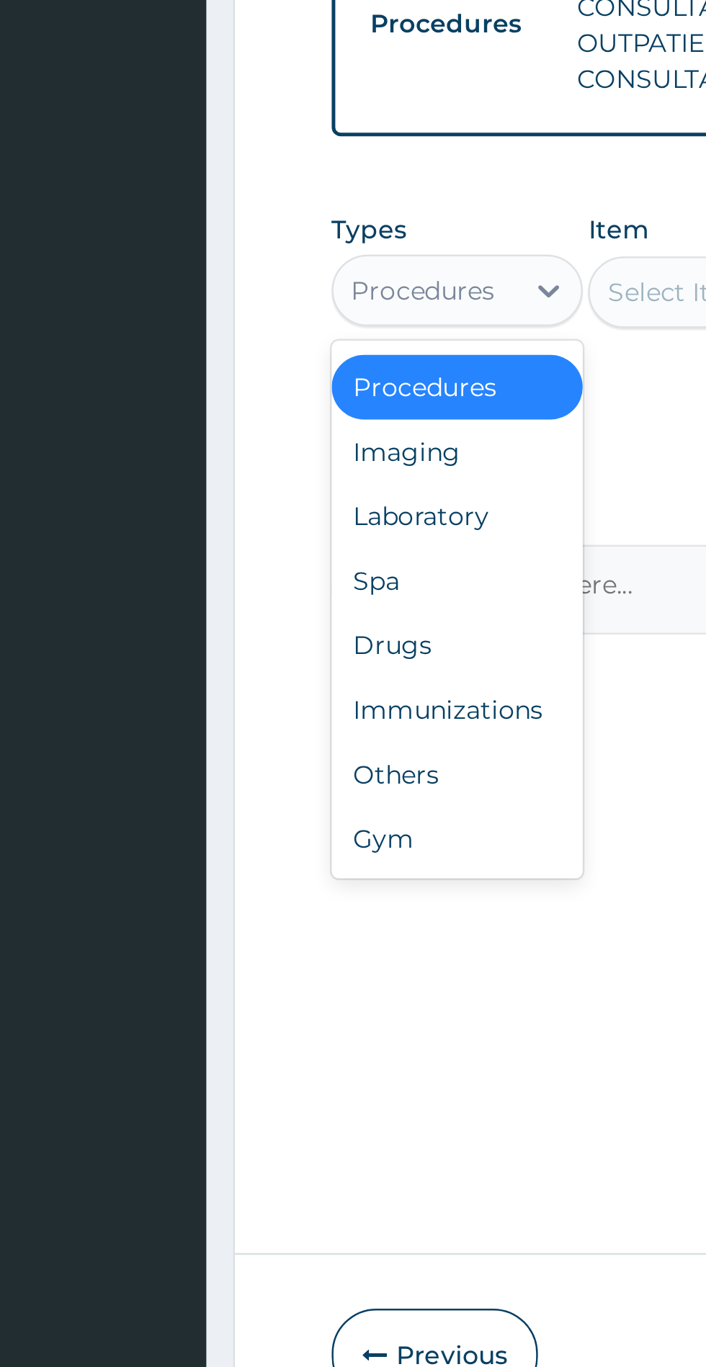
click at [257, 928] on div "Drugs" at bounding box center [266, 928] width 101 height 26
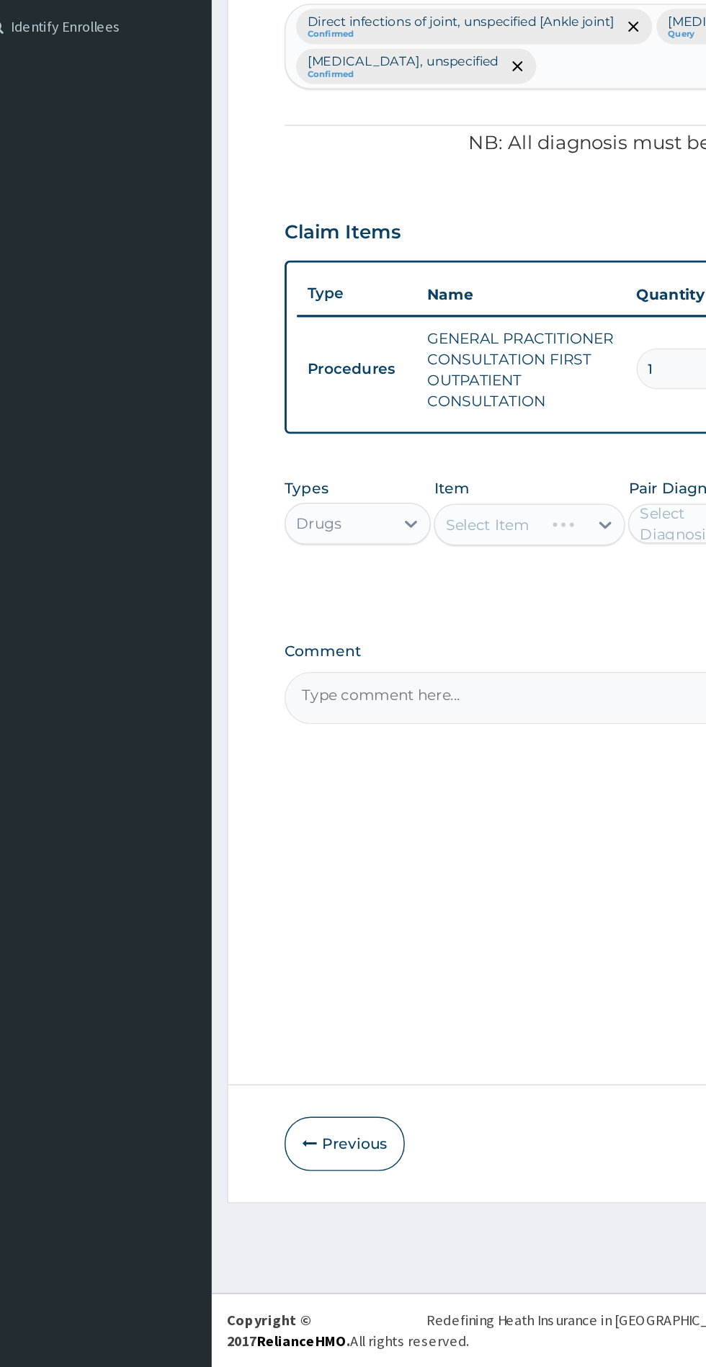
scroll to position [0, 0]
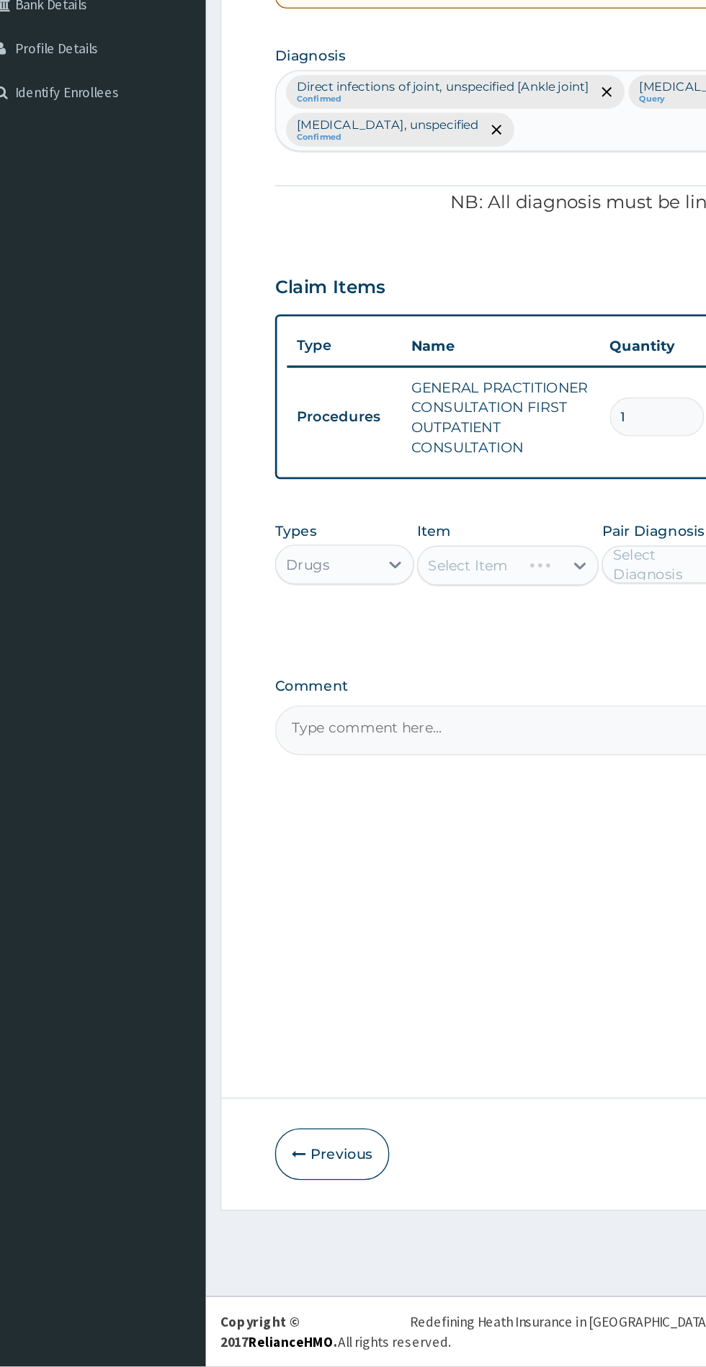
click at [393, 791] on div "Select Item" at bounding box center [385, 785] width 132 height 29
click at [413, 788] on div "Select Item" at bounding box center [385, 785] width 132 height 29
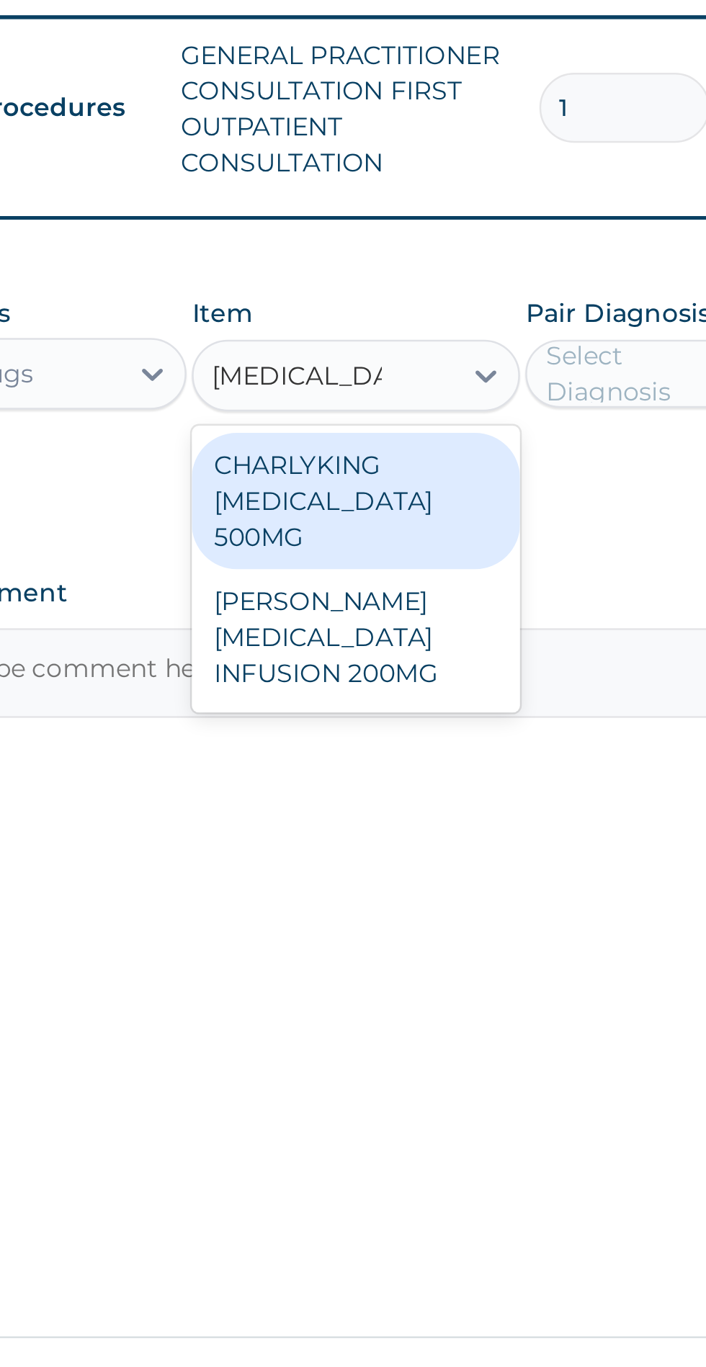
click at [347, 833] on div "CHARLYKING CIPROFLOXACIN 500MG" at bounding box center [385, 836] width 132 height 55
type input "ciprofloxacin"
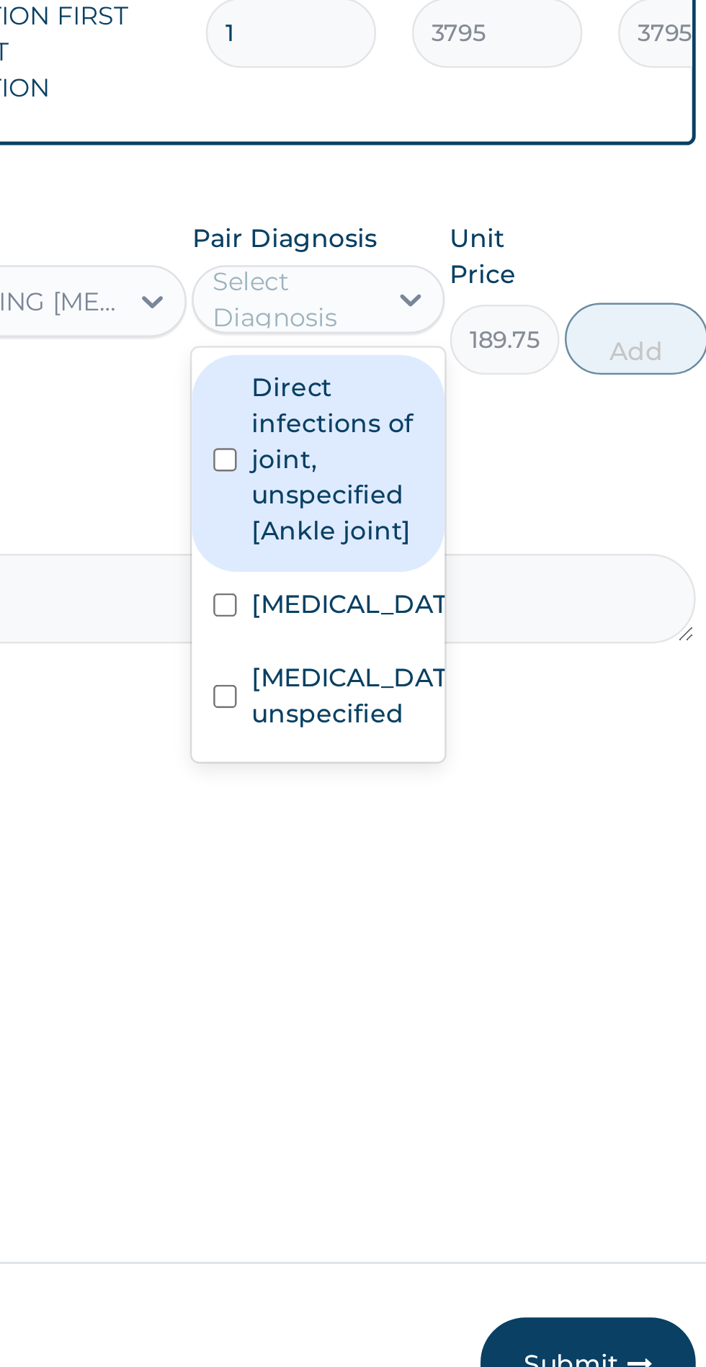
click at [467, 913] on input "checkbox" at bounding box center [466, 907] width 9 height 9
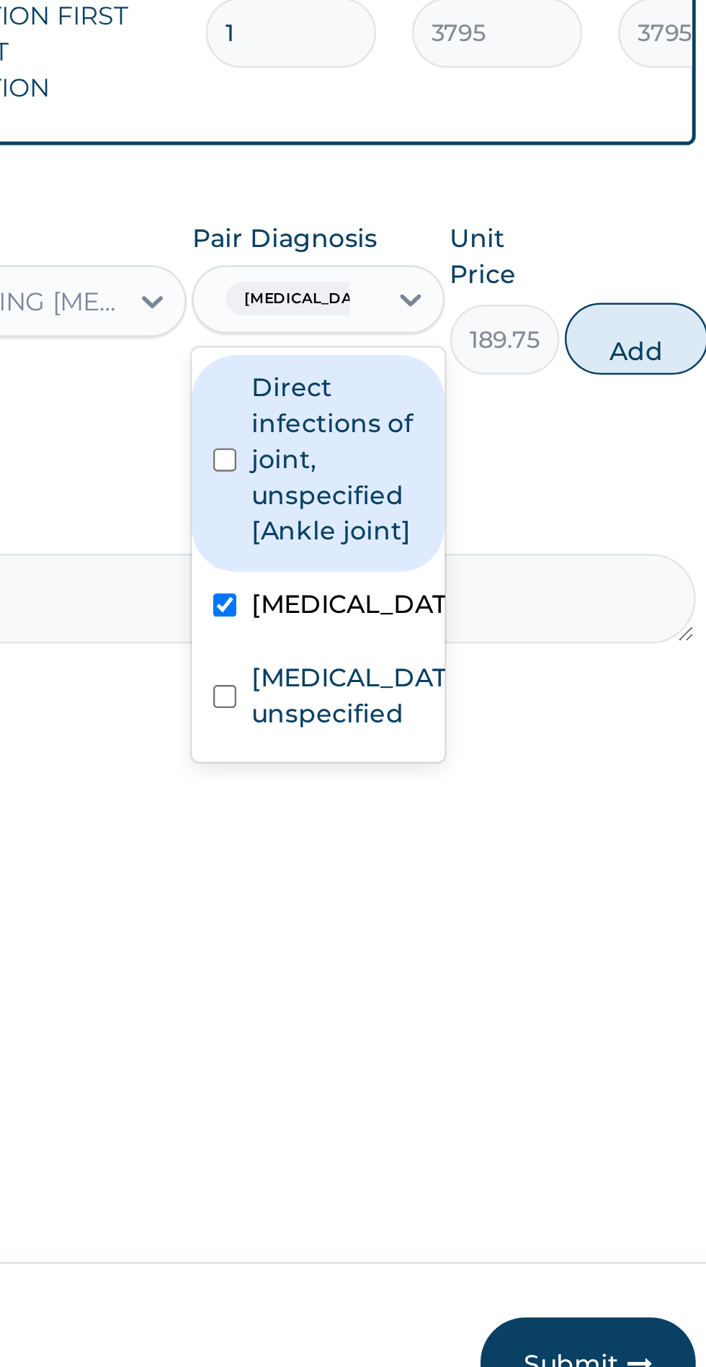
click at [465, 849] on input "checkbox" at bounding box center [466, 849] width 9 height 9
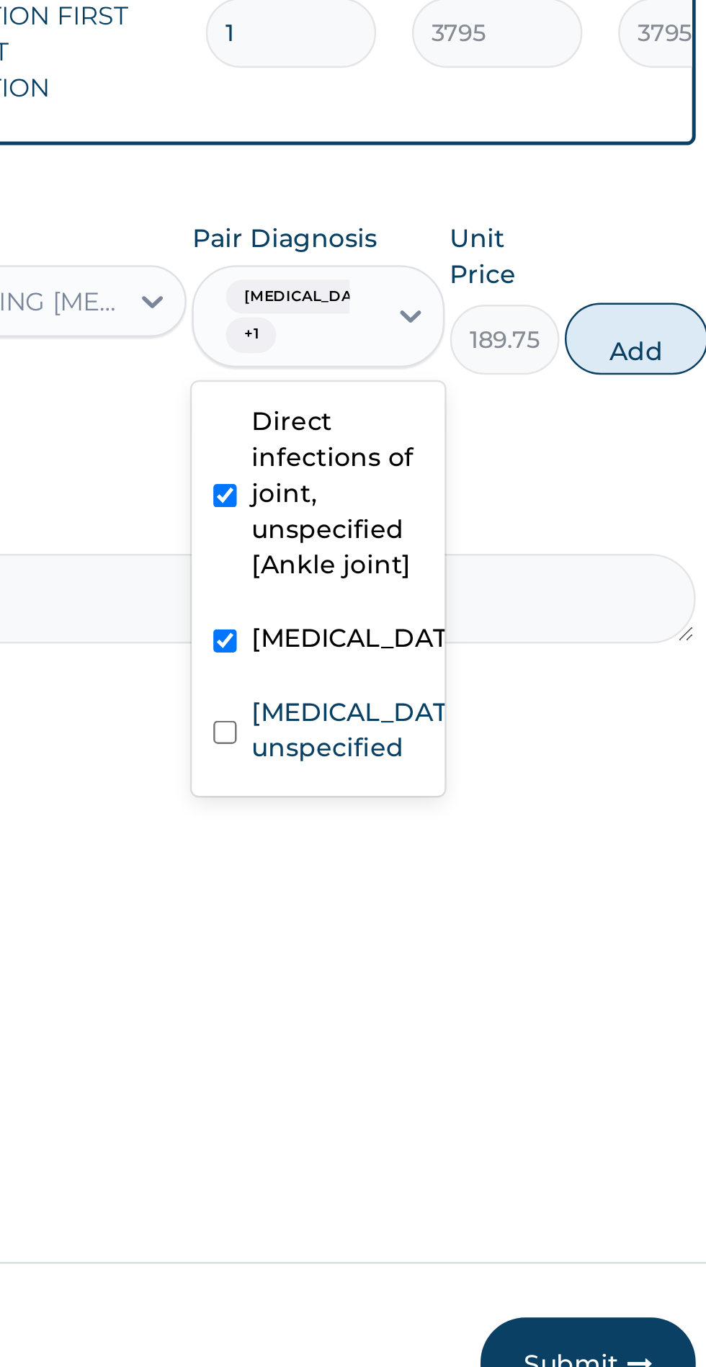
click at [462, 927] on input "checkbox" at bounding box center [466, 922] width 9 height 9
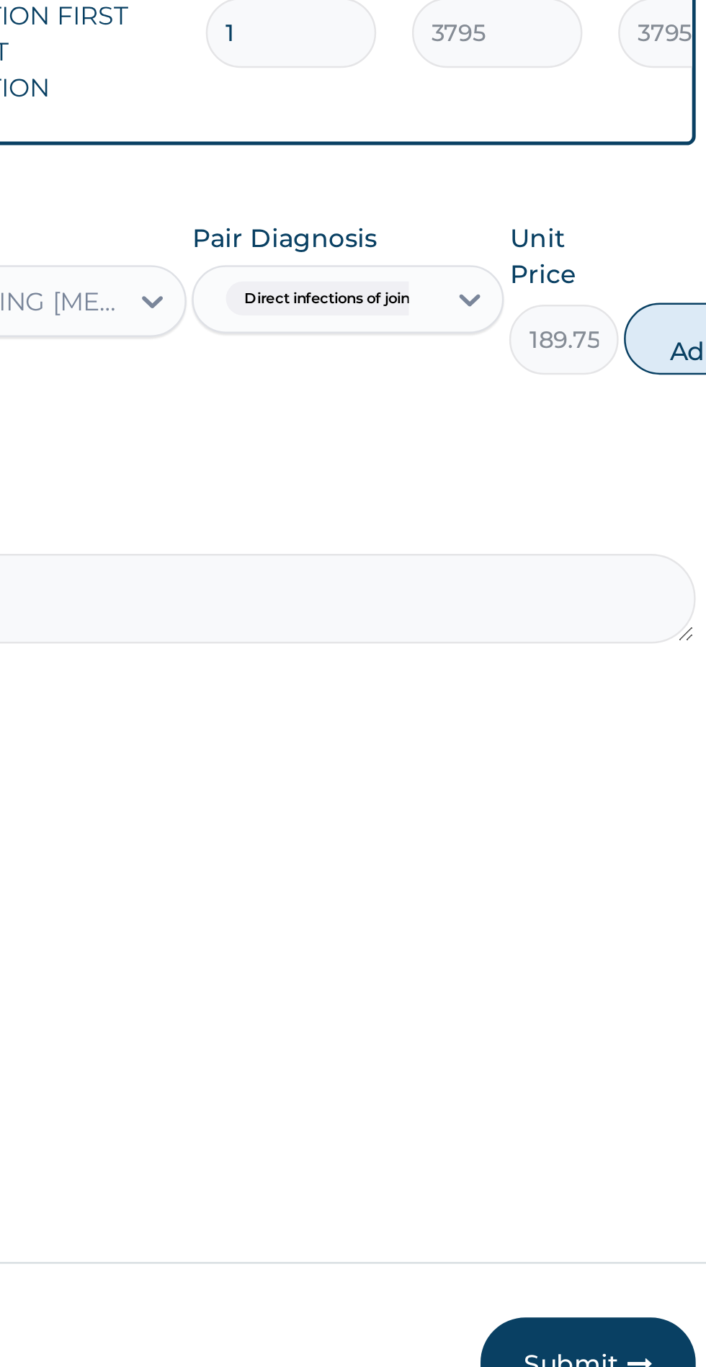
click at [650, 799] on button "Add" at bounding box center [656, 801] width 58 height 29
type input "0"
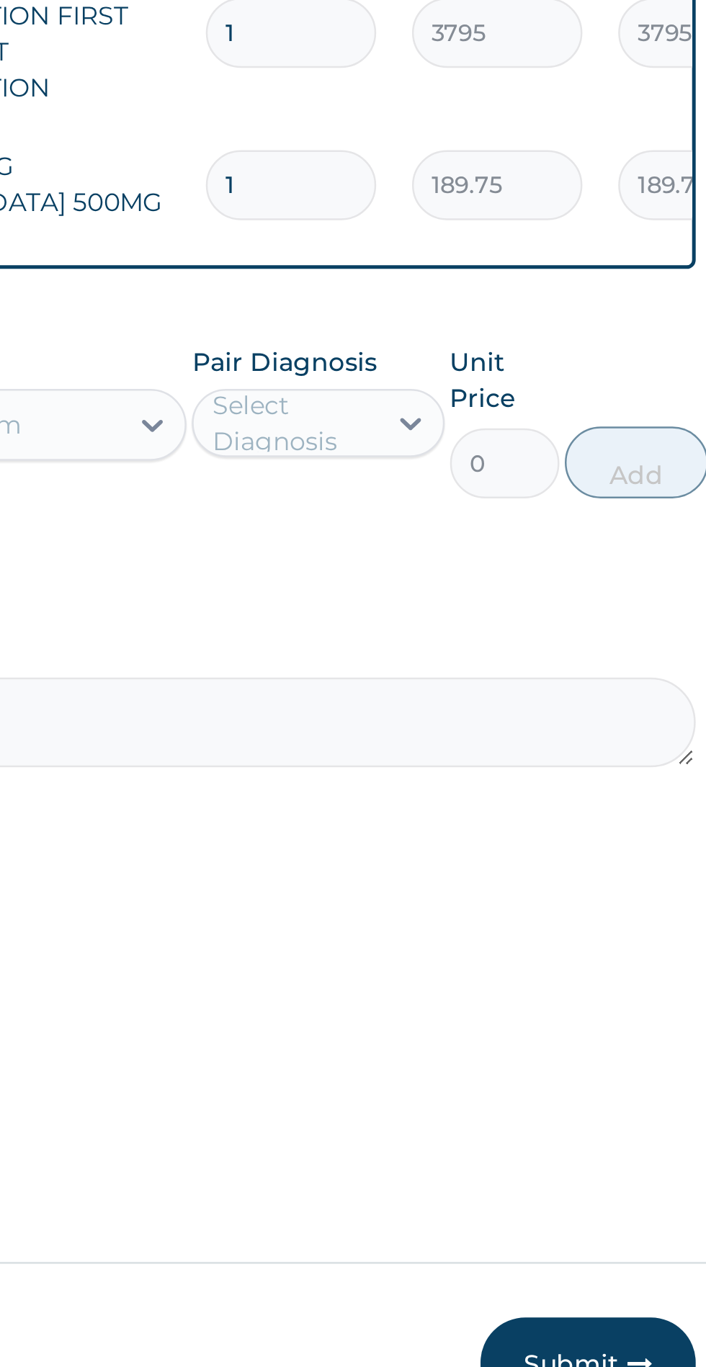
type input "10"
type input "1897.50"
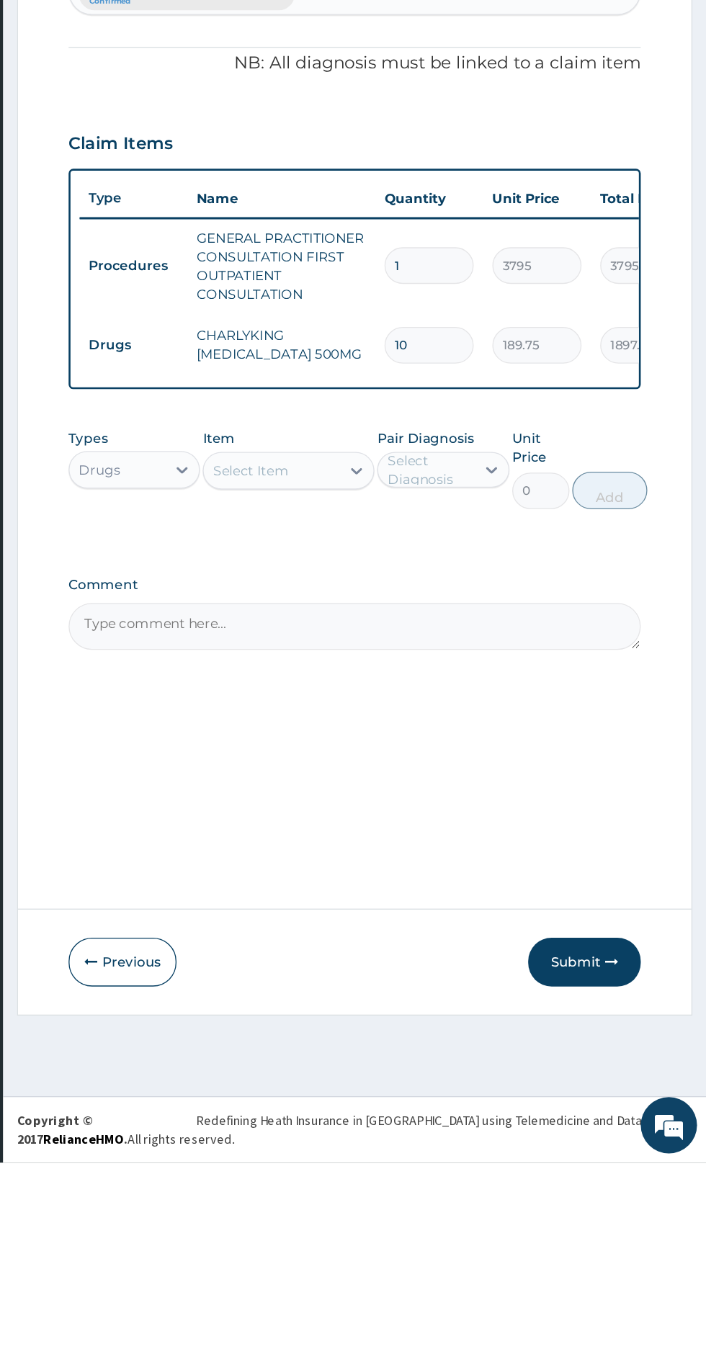
type input "1"
type input "189.75"
type input "0.00"
type input "0"
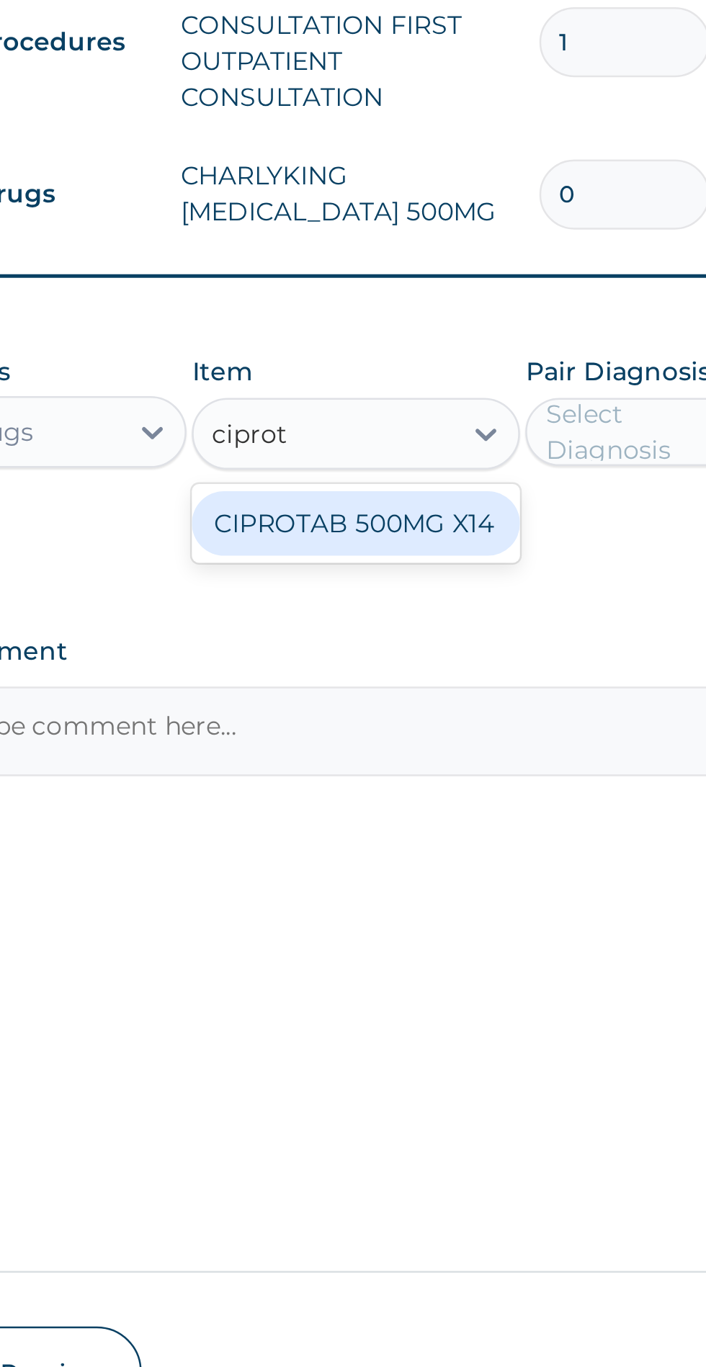
click at [364, 871] on div "CIPROTAB 500MG X14" at bounding box center [385, 872] width 132 height 26
type input "ciprot"
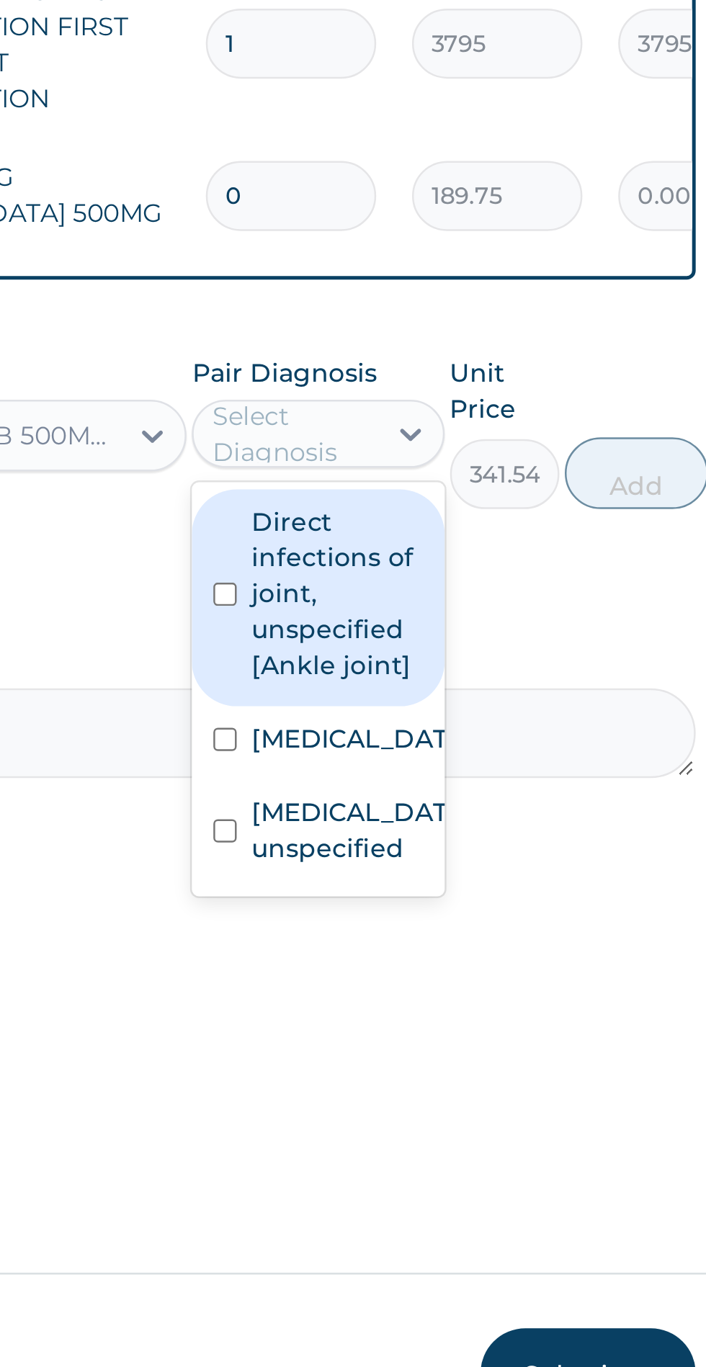
click at [465, 895] on input "checkbox" at bounding box center [466, 899] width 9 height 9
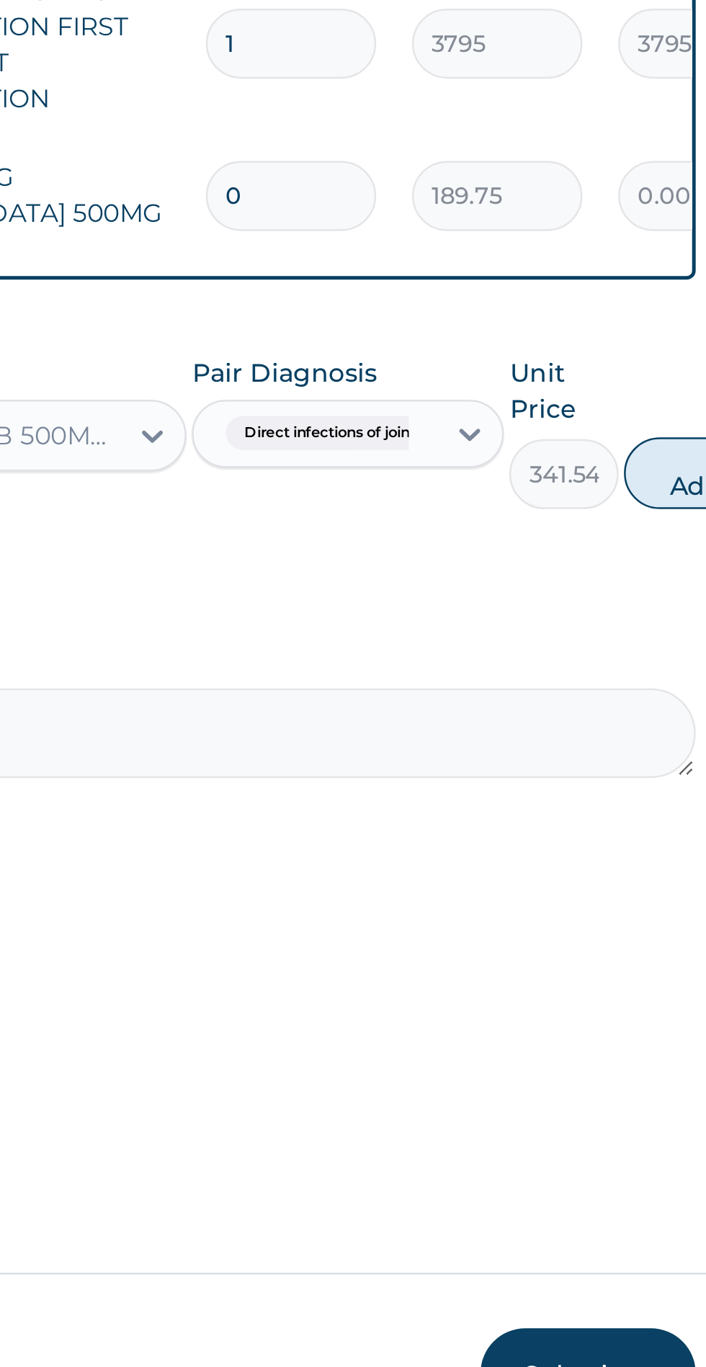
click at [647, 852] on button "Add" at bounding box center [656, 850] width 58 height 29
type input "0"
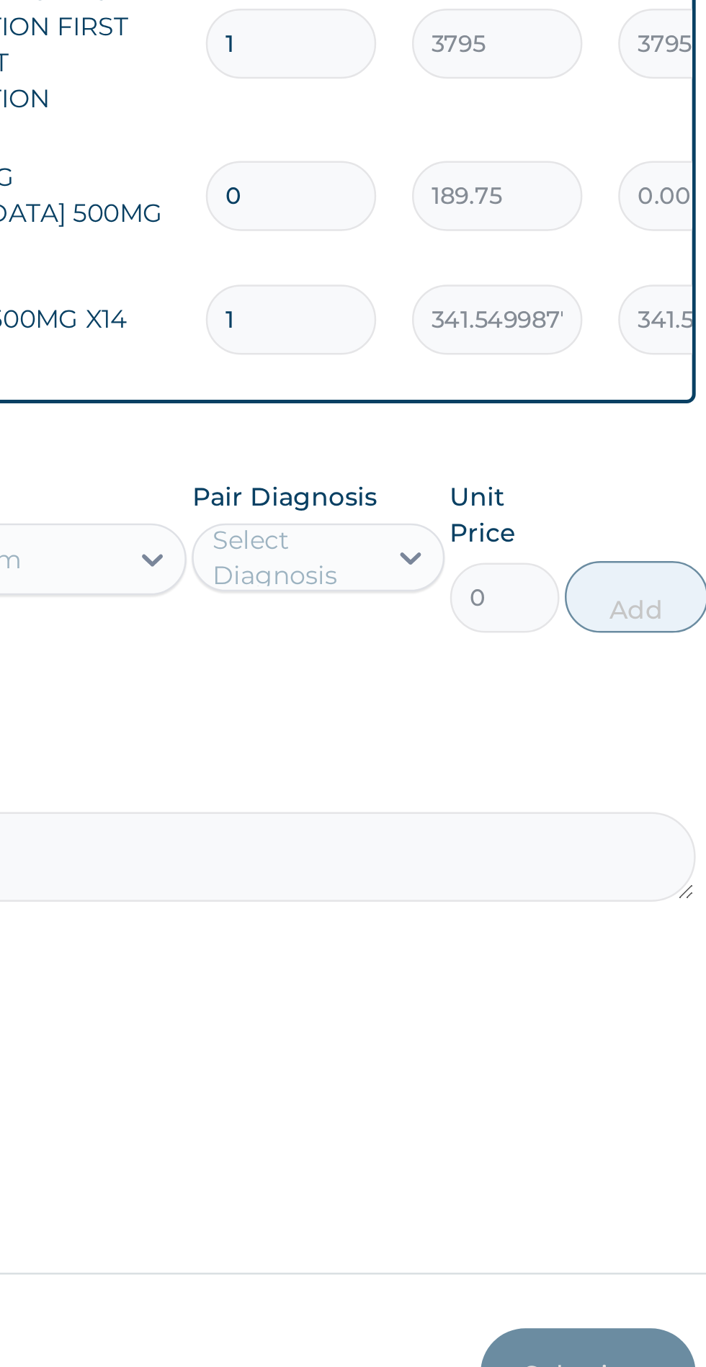
type input "10"
type input "3415.50"
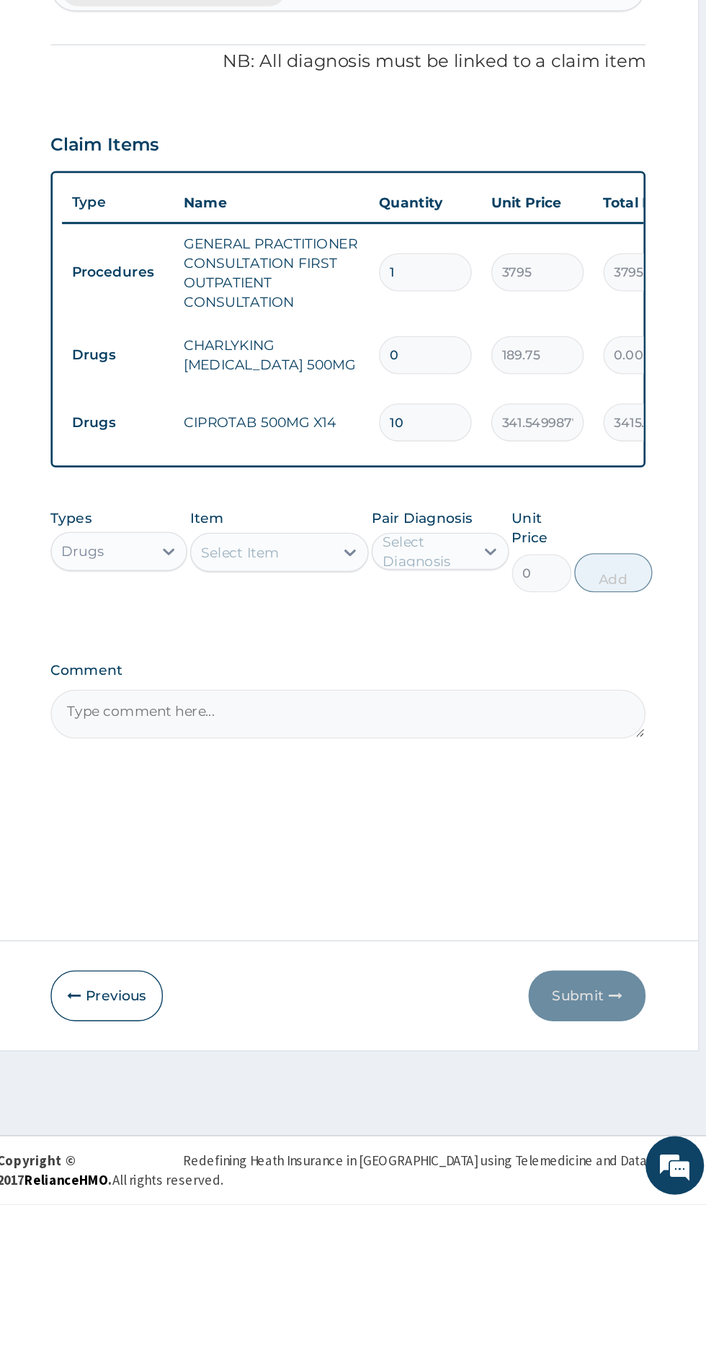
type input "10"
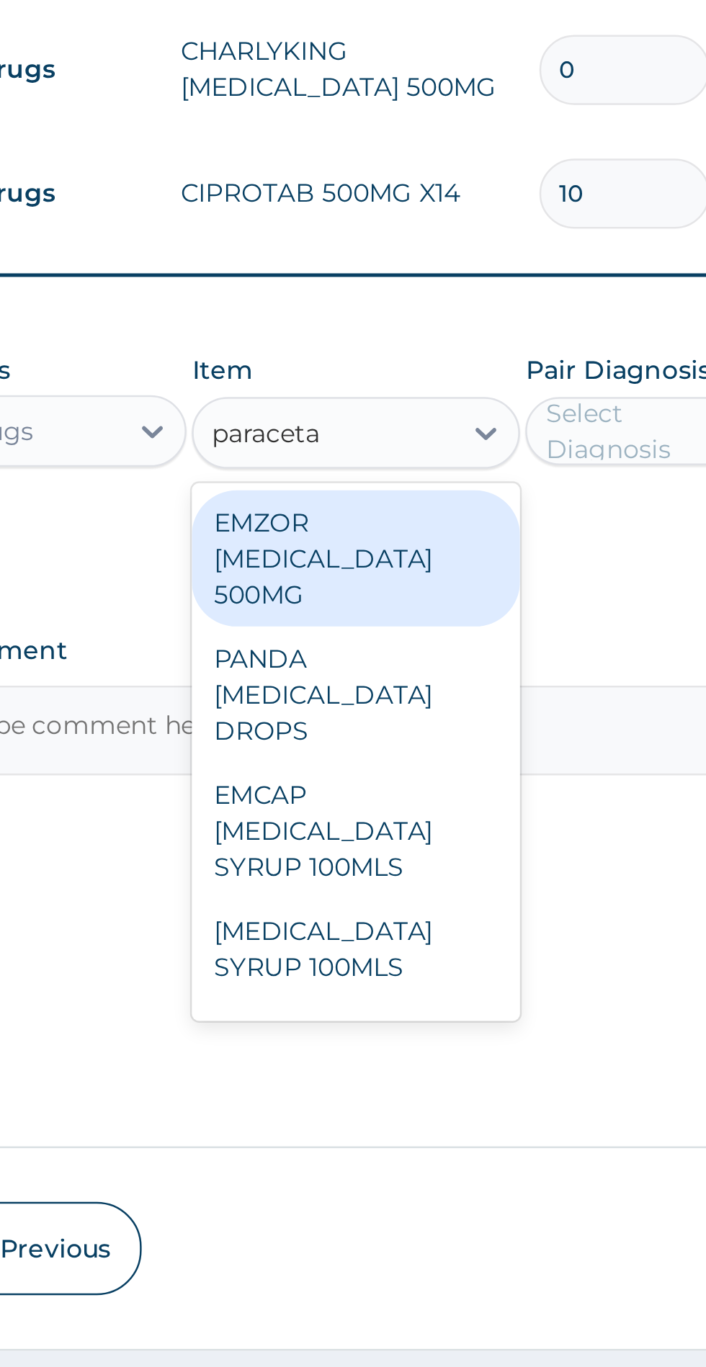
click at [424, 923] on div "EMZOR PARACETAMOL 500MG" at bounding box center [385, 935] width 132 height 55
type input "paraceta"
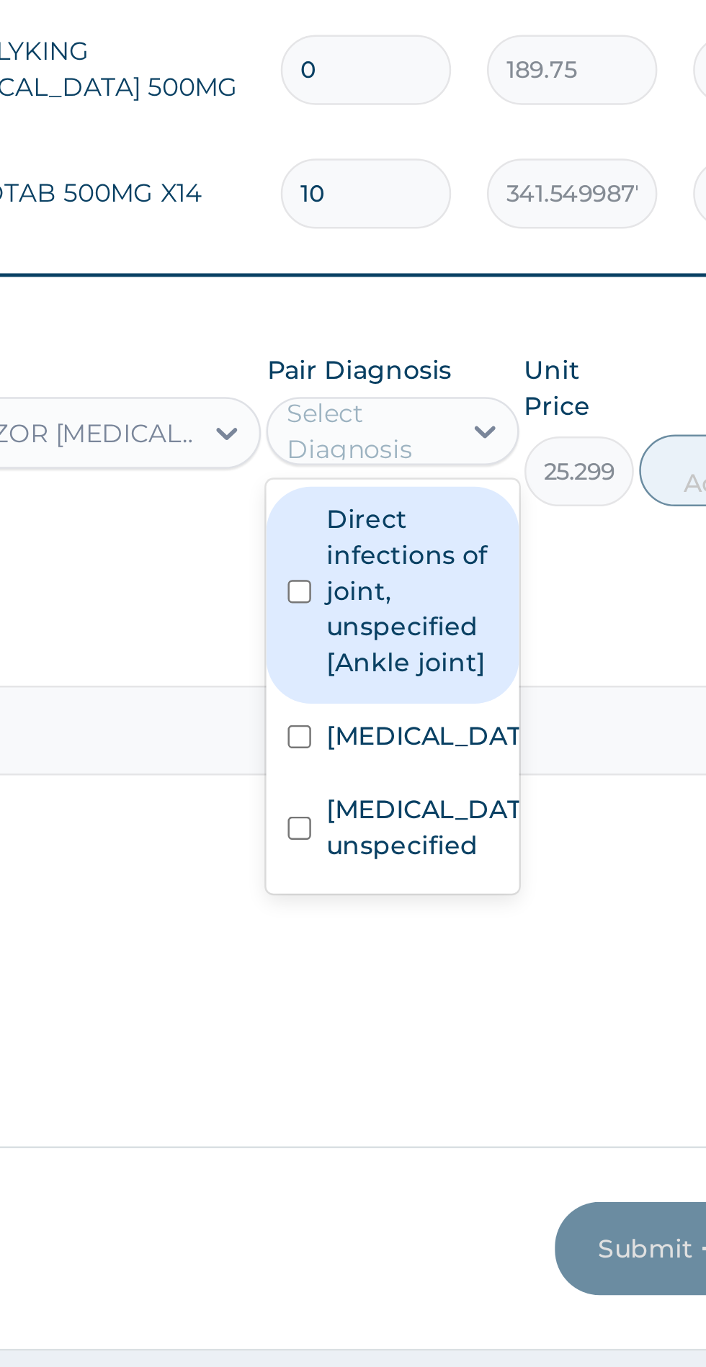
click at [463, 1011] on input "checkbox" at bounding box center [466, 1007] width 9 height 9
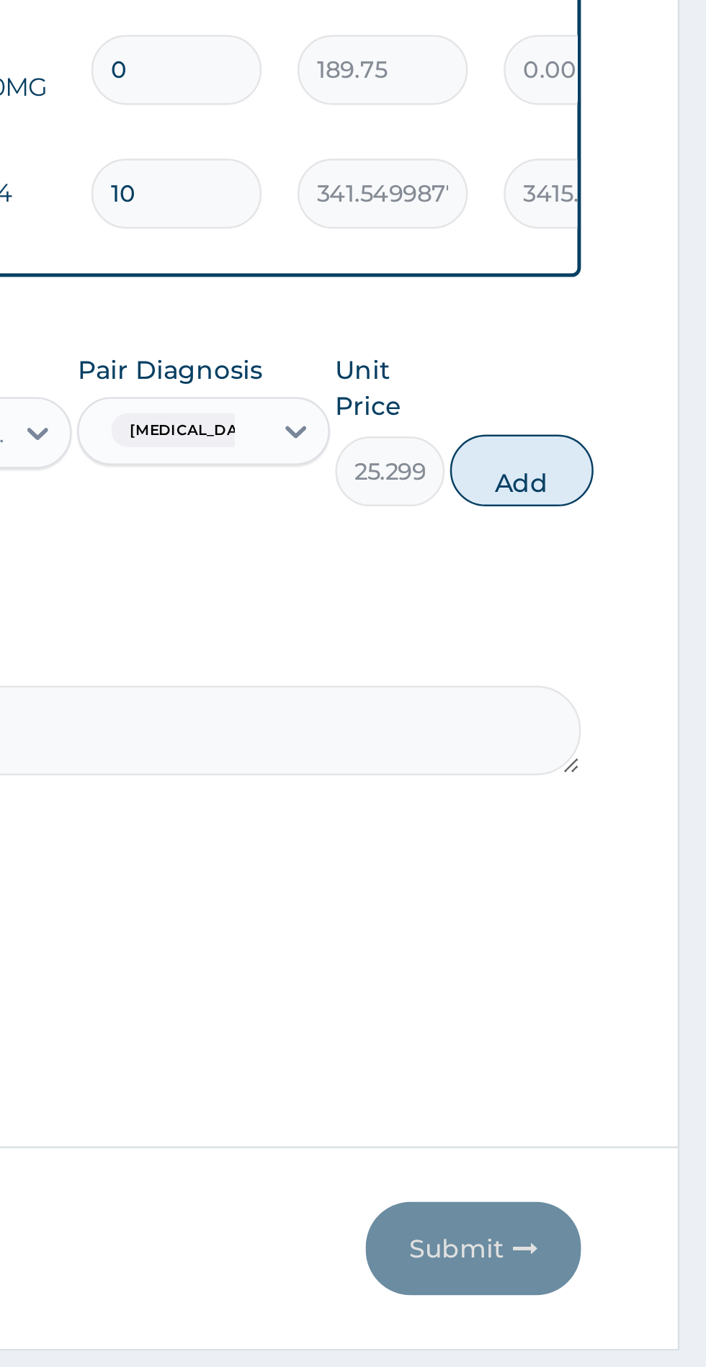
click at [656, 898] on button "Add" at bounding box center [632, 900] width 58 height 29
type input "0"
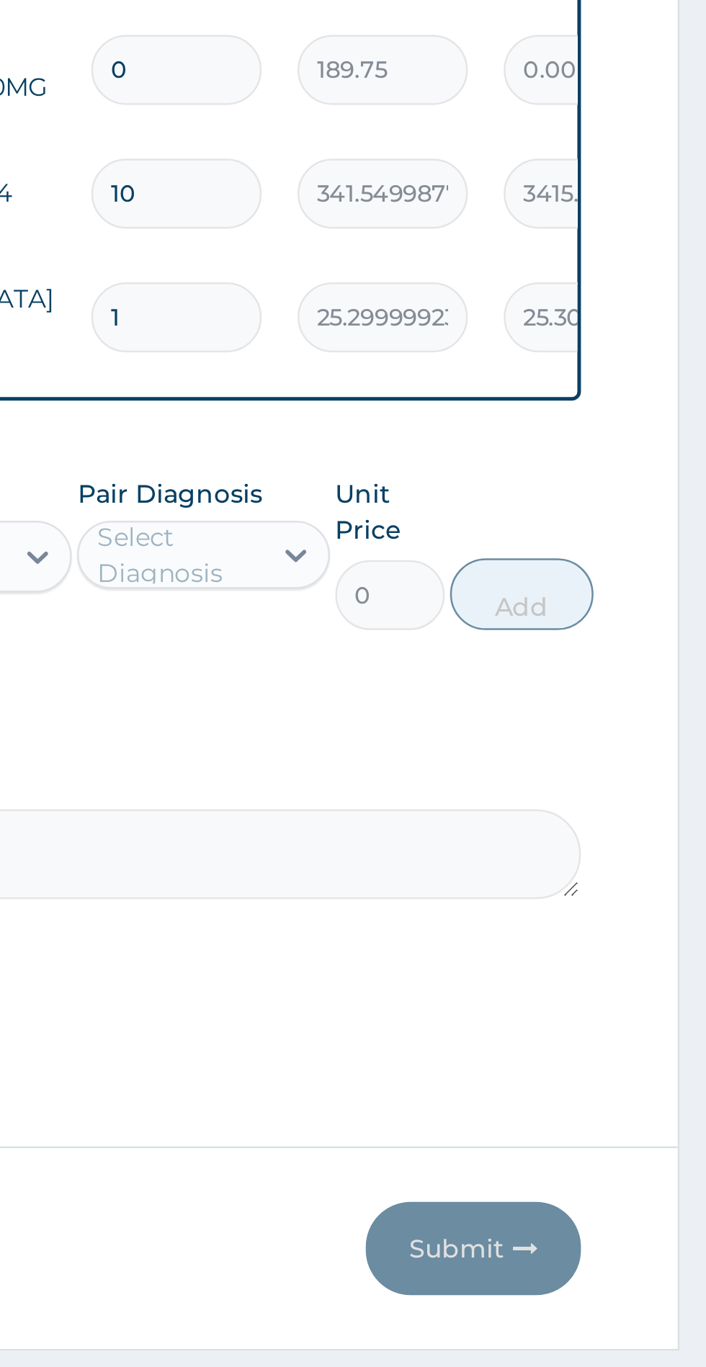
type input "10"
type input "253.00"
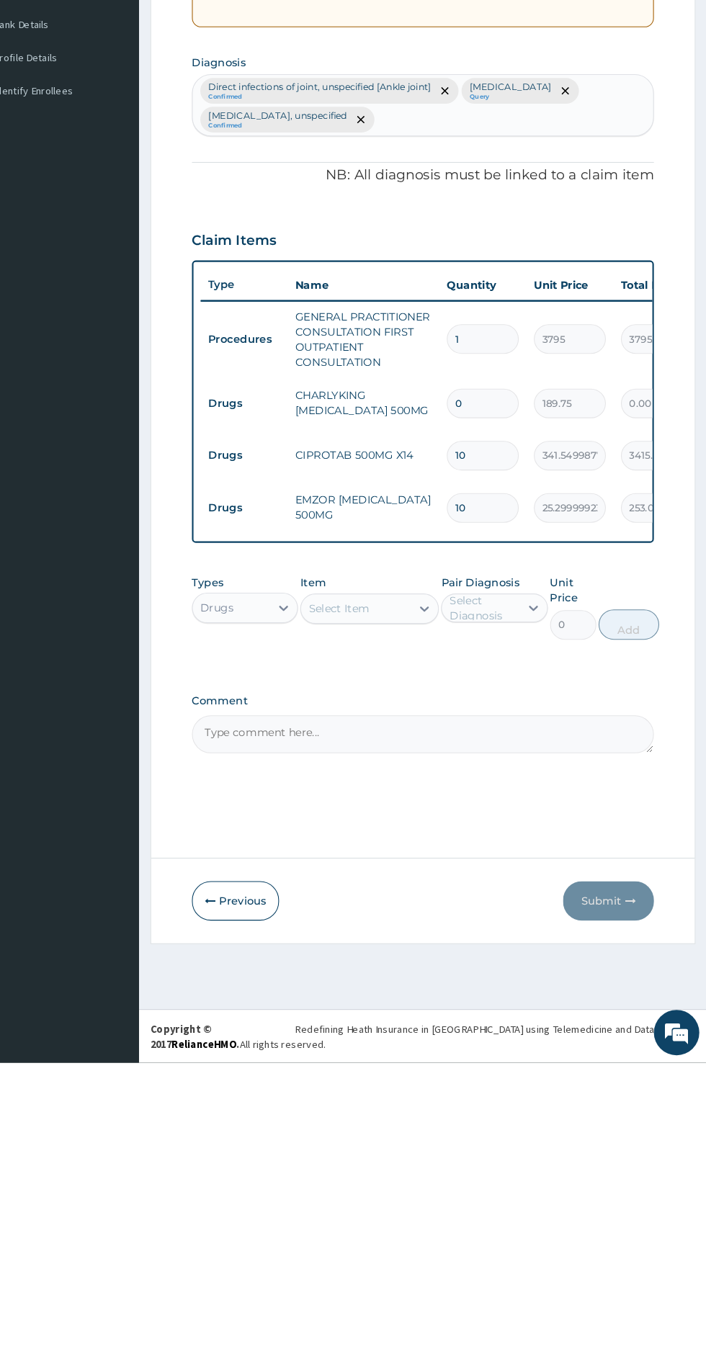
click at [497, 839] on input "10" at bounding box center [493, 839] width 68 height 28
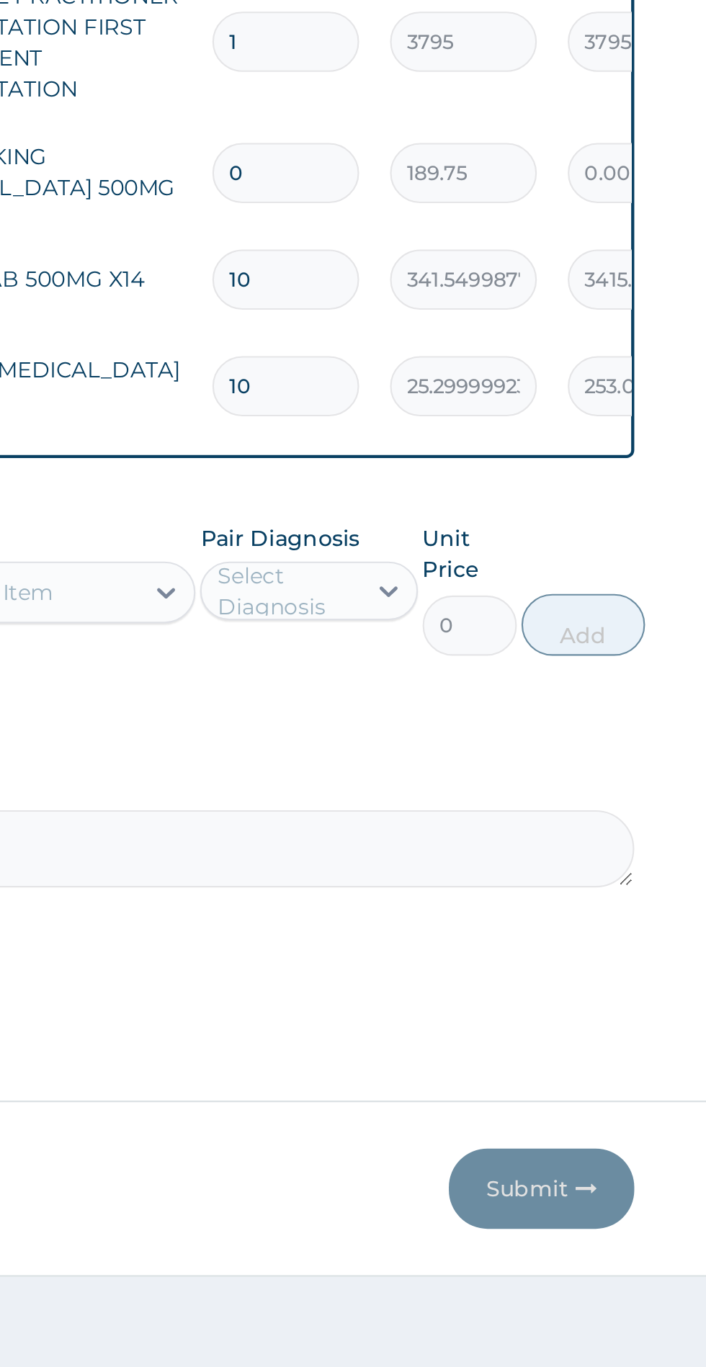
type input "1"
type input "25.30"
type input "18"
type input "455.40"
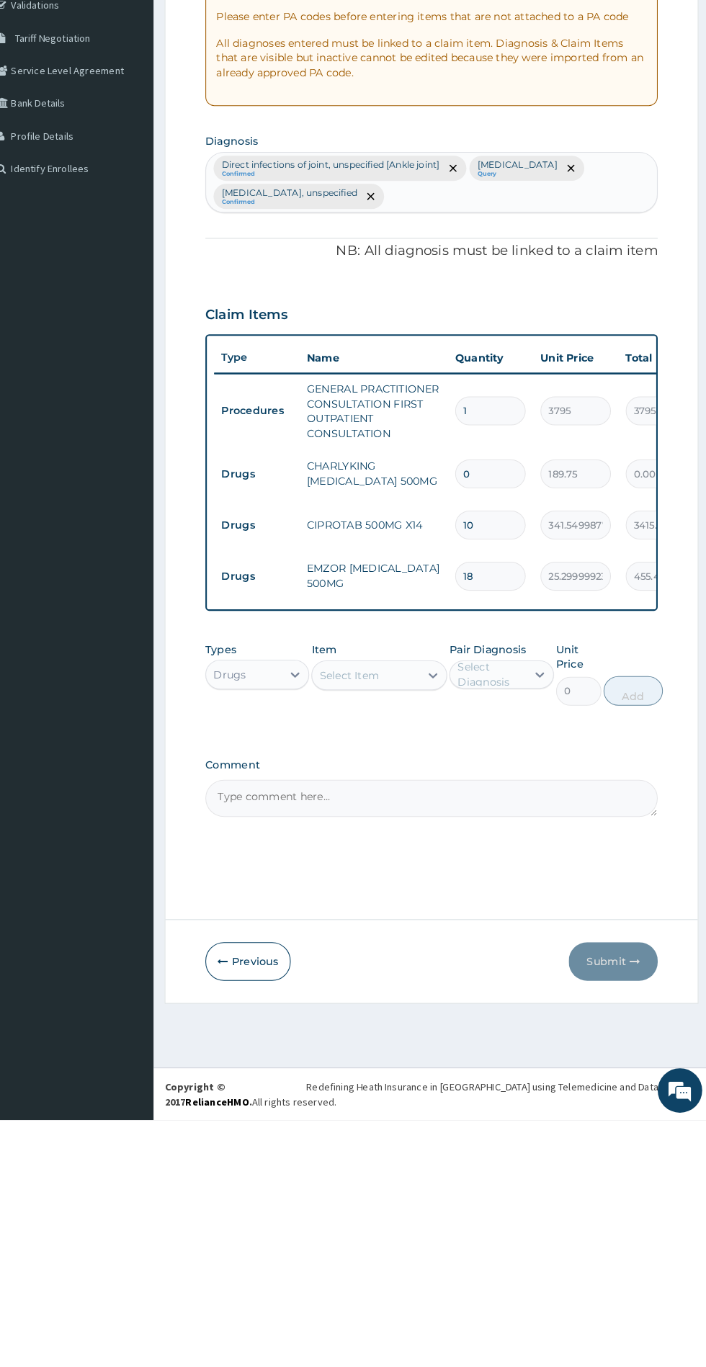
type input "18"
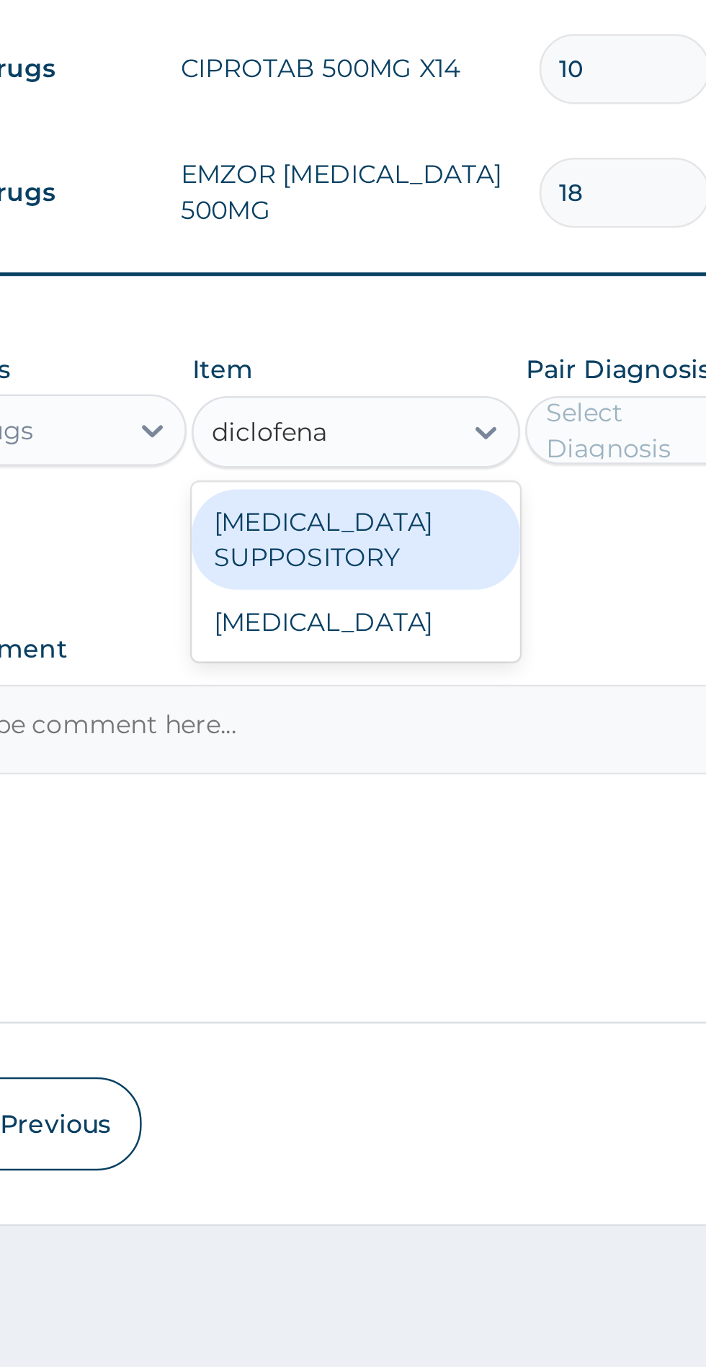
click at [431, 1014] on div "DICLOFENAC" at bounding box center [385, 1011] width 132 height 26
type input "diclofena"
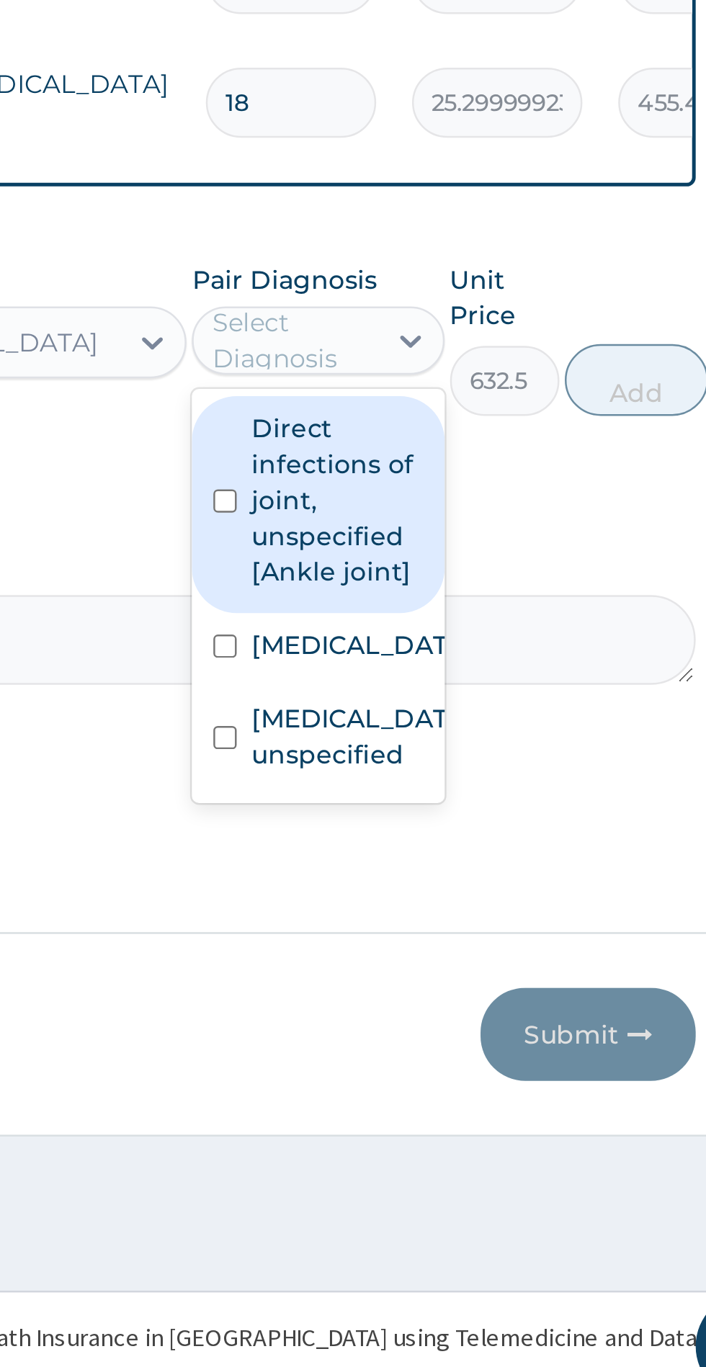
click at [462, 1062] on input "checkbox" at bounding box center [466, 1056] width 9 height 9
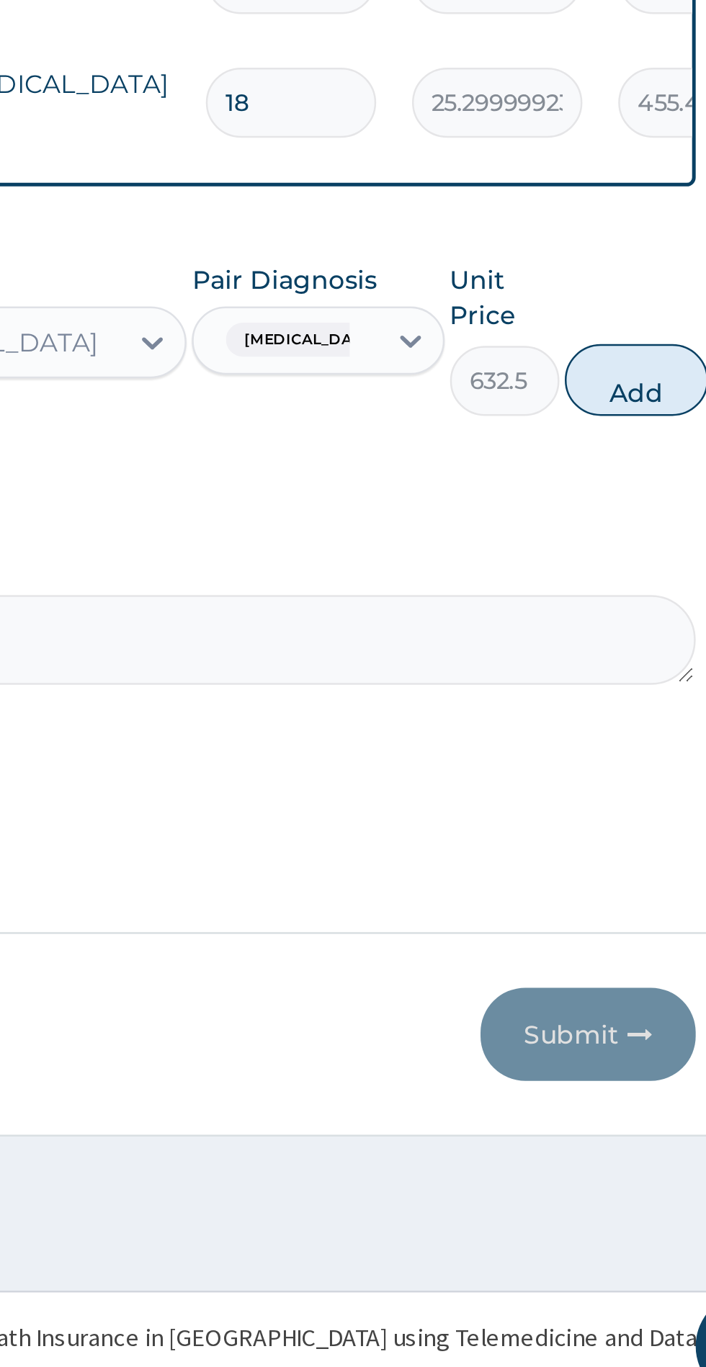
click at [627, 957] on button "Add" at bounding box center [632, 950] width 58 height 29
type input "0"
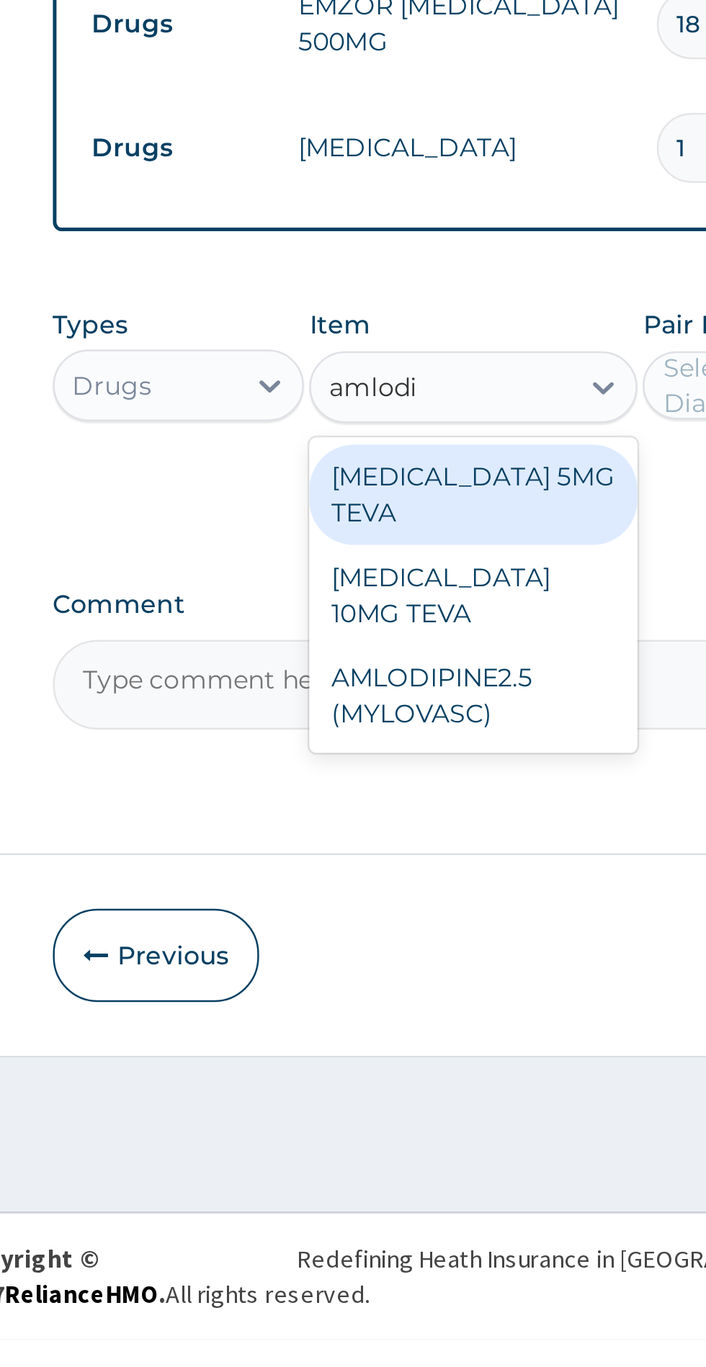
click at [421, 1066] on div "AMLODIPINE 10MG TEVA" at bounding box center [385, 1068] width 132 height 40
type input "amlodi"
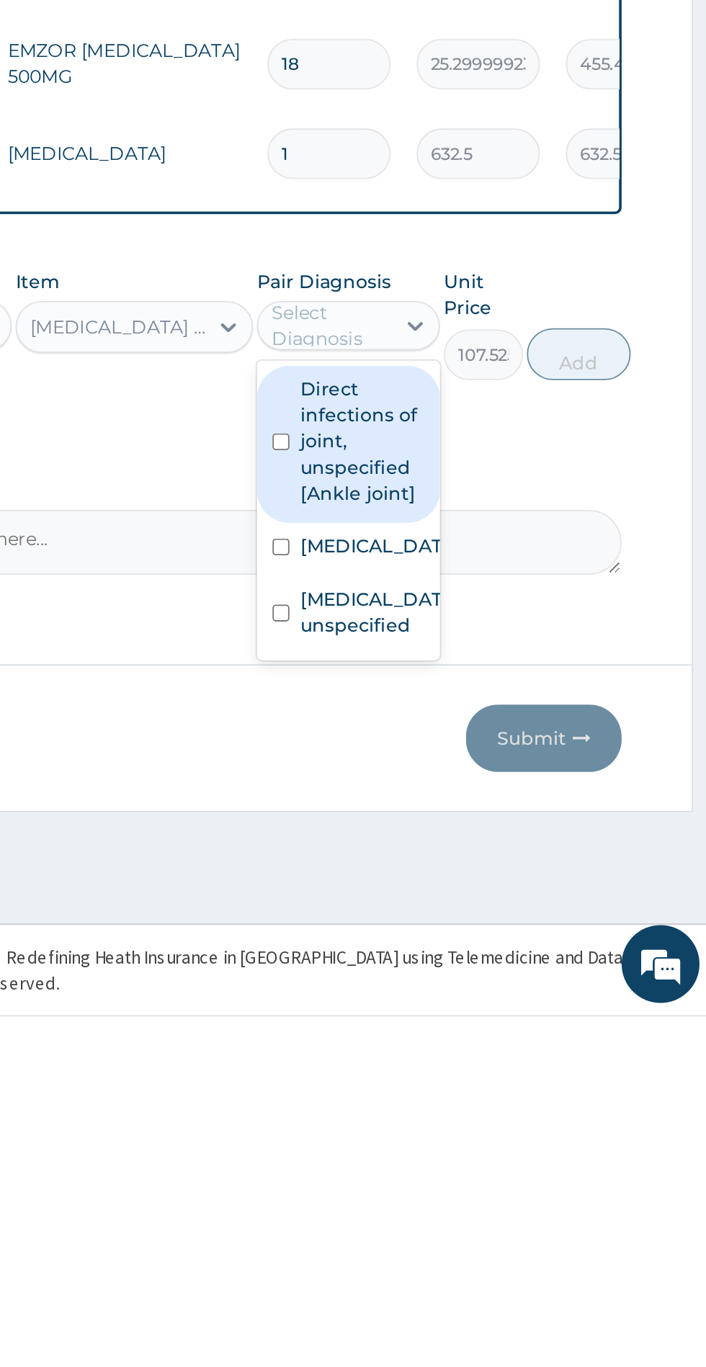
click at [469, 1148] on input "checkbox" at bounding box center [466, 1143] width 9 height 9
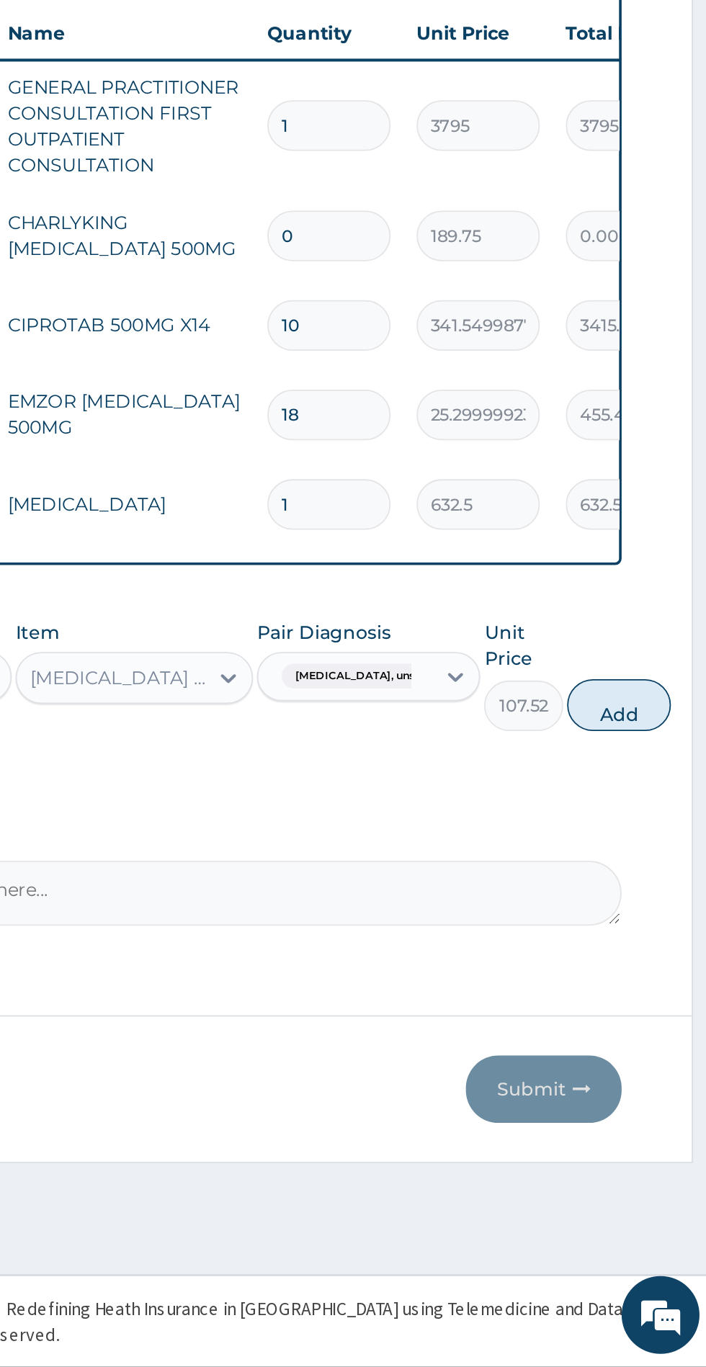
click at [668, 1009] on button "Add" at bounding box center [654, 999] width 58 height 29
type input "0"
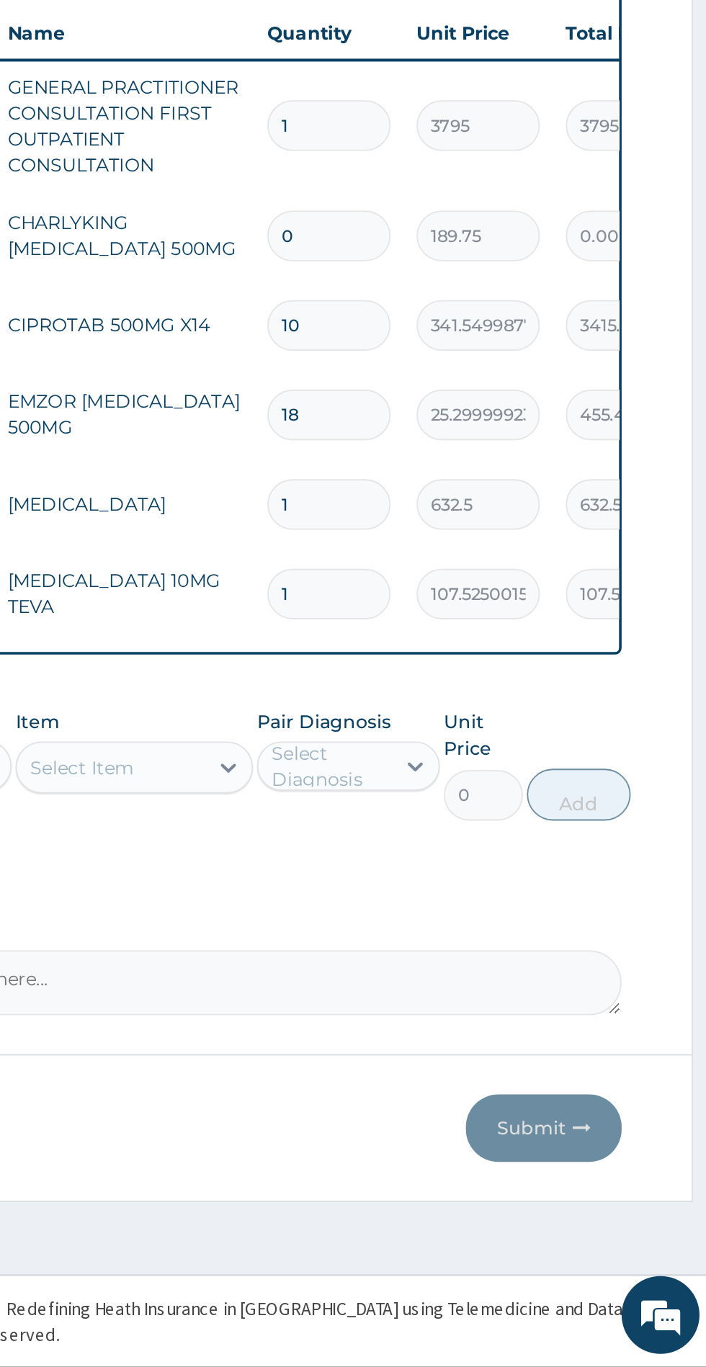
type input "14"
type input "1505.35"
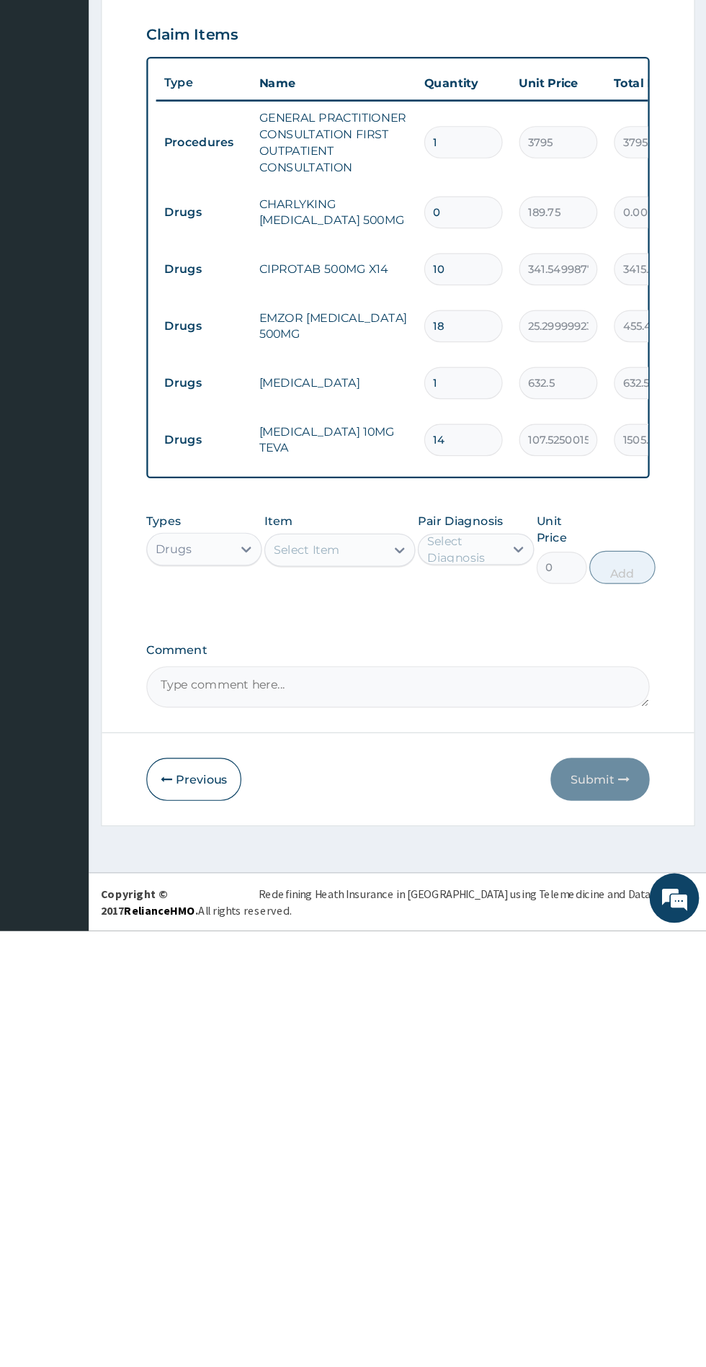
type input "14"
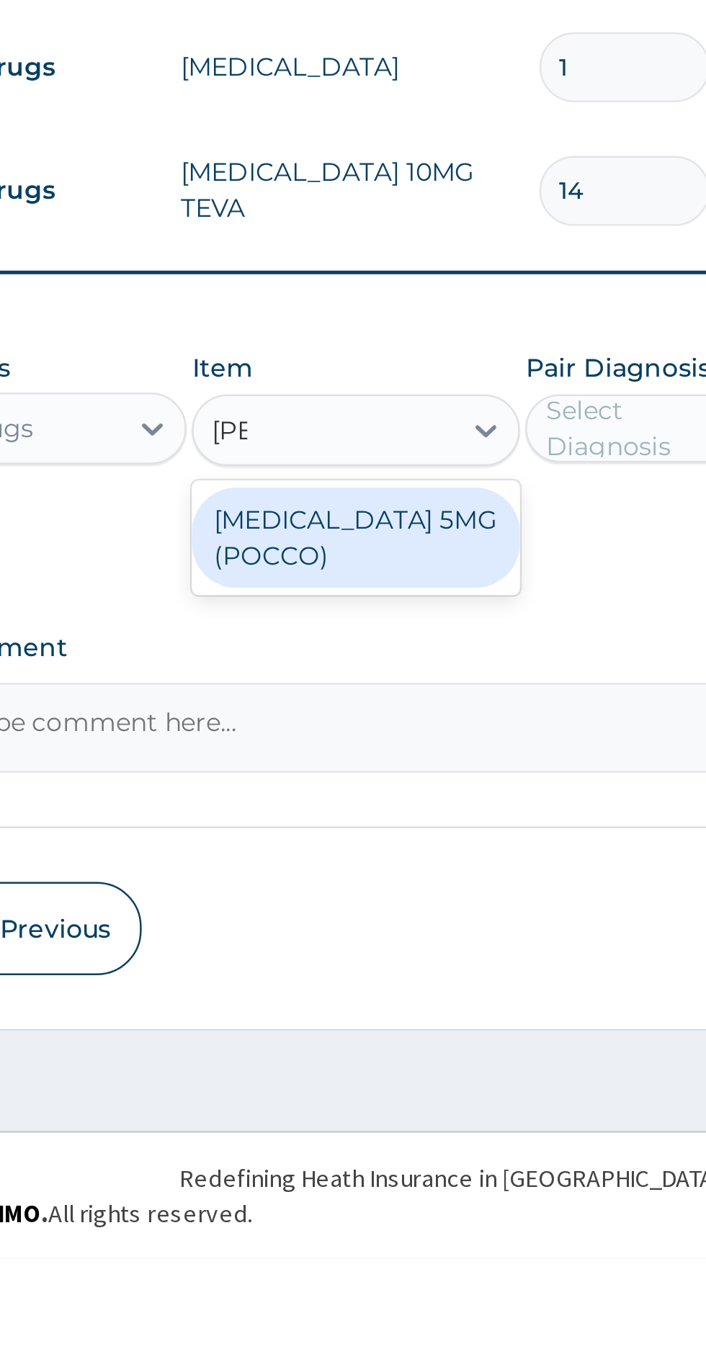
click at [423, 1077] on div "LISINOPRIL 5MG (POCCO)" at bounding box center [385, 1077] width 132 height 40
type input "lisi"
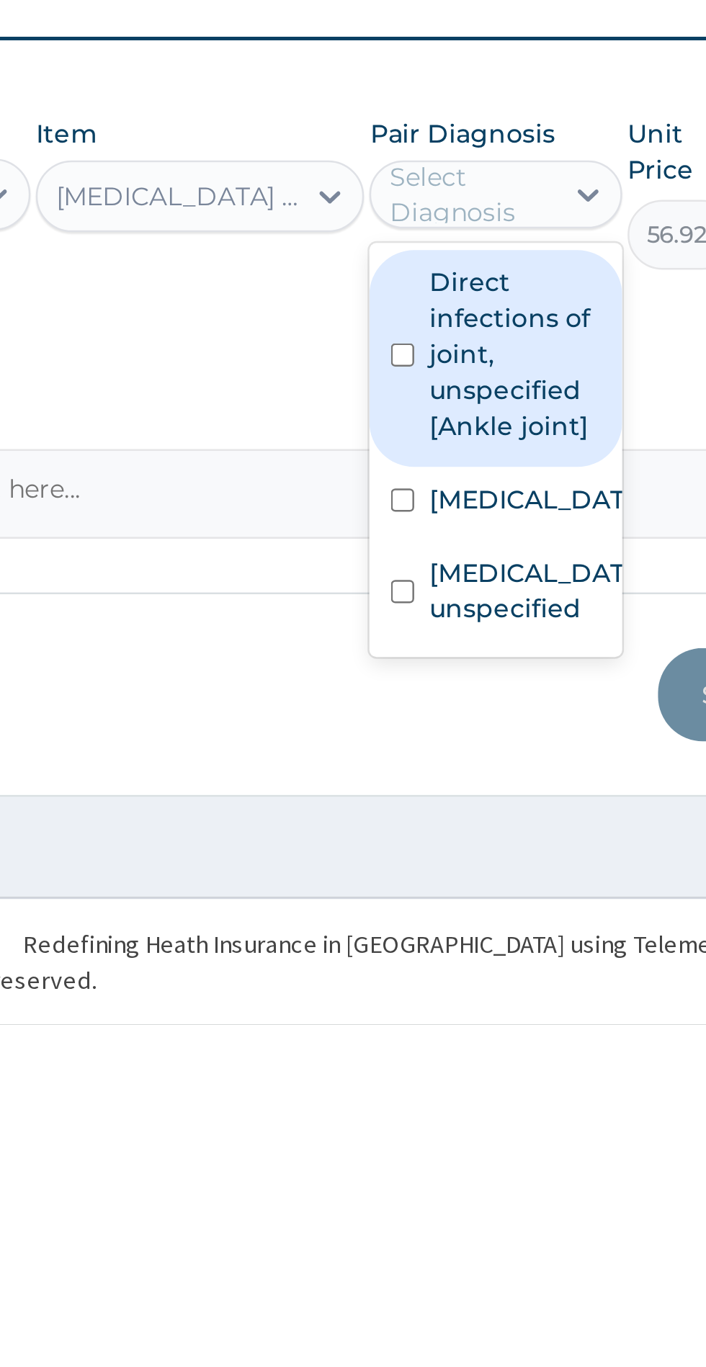
click at [469, 1198] on input "checkbox" at bounding box center [466, 1192] width 9 height 9
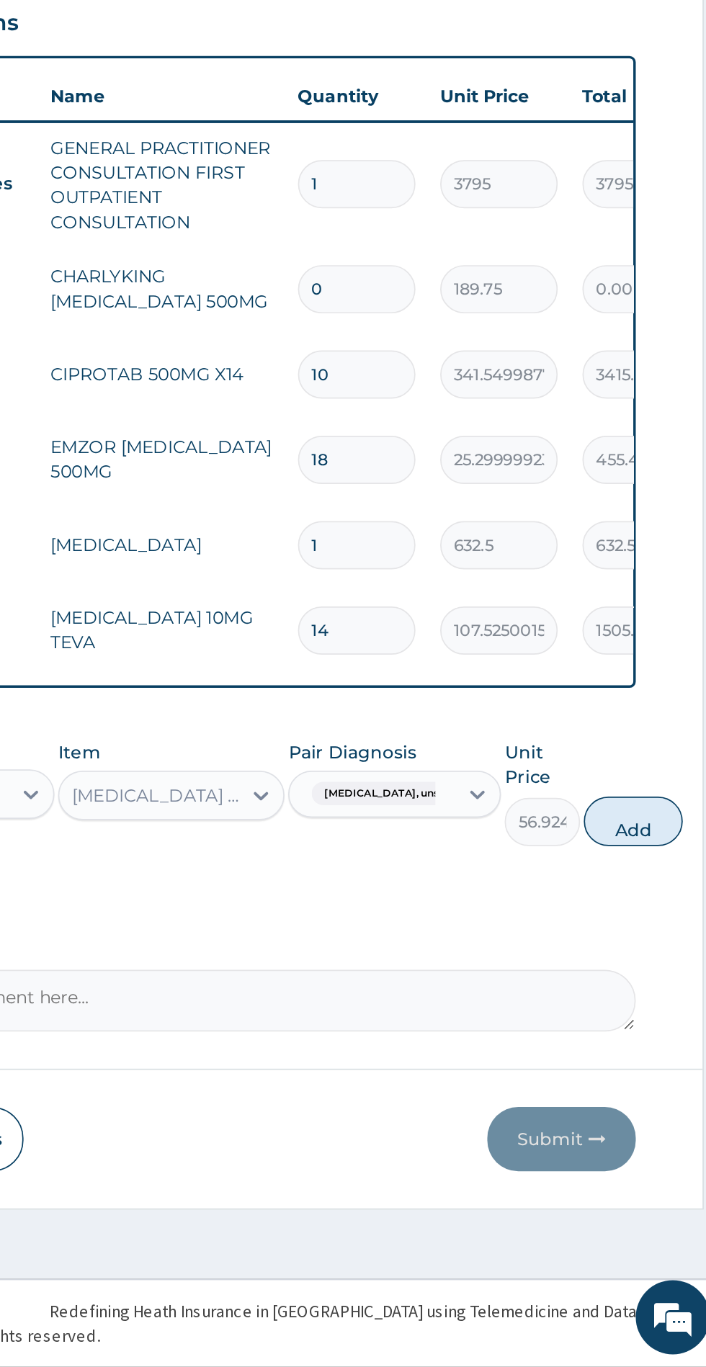
click at [671, 1055] on button "Add" at bounding box center [654, 1049] width 58 height 29
type input "0"
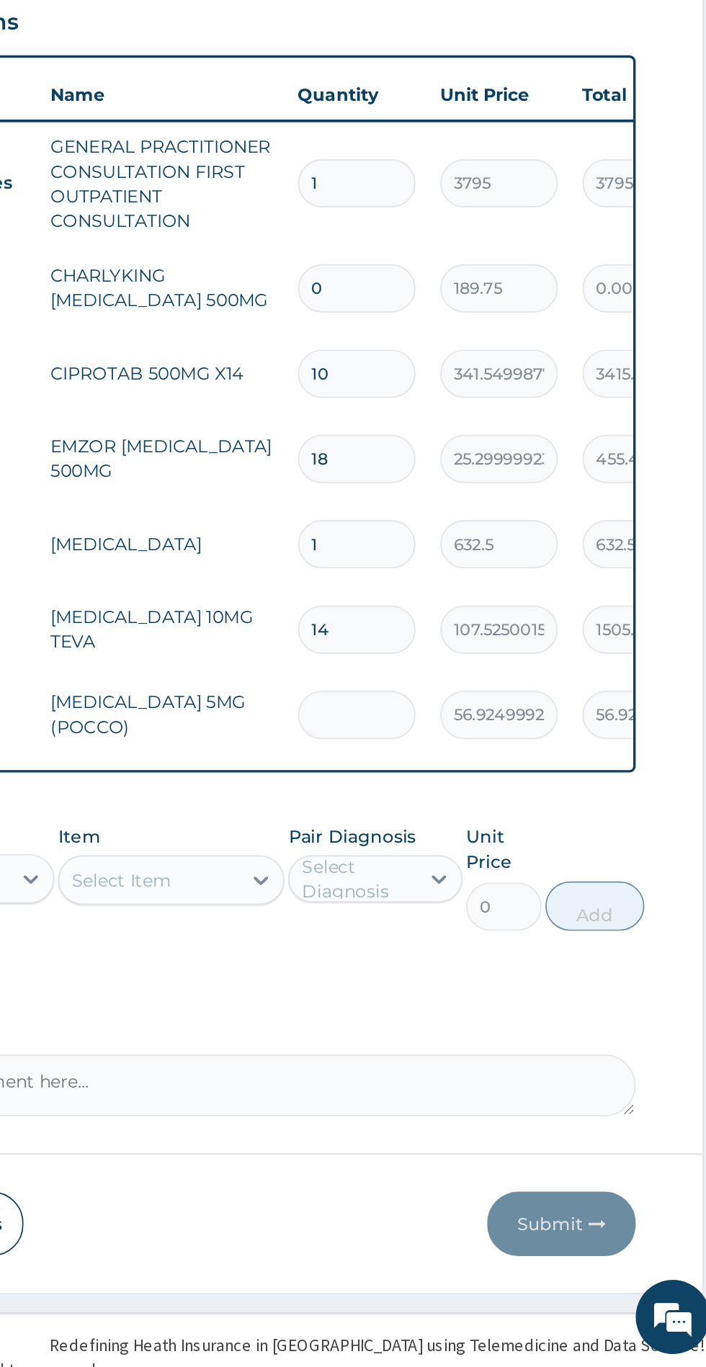
type input "0.00"
type input "2"
type input "113.85"
type input "28"
type input "1593.90"
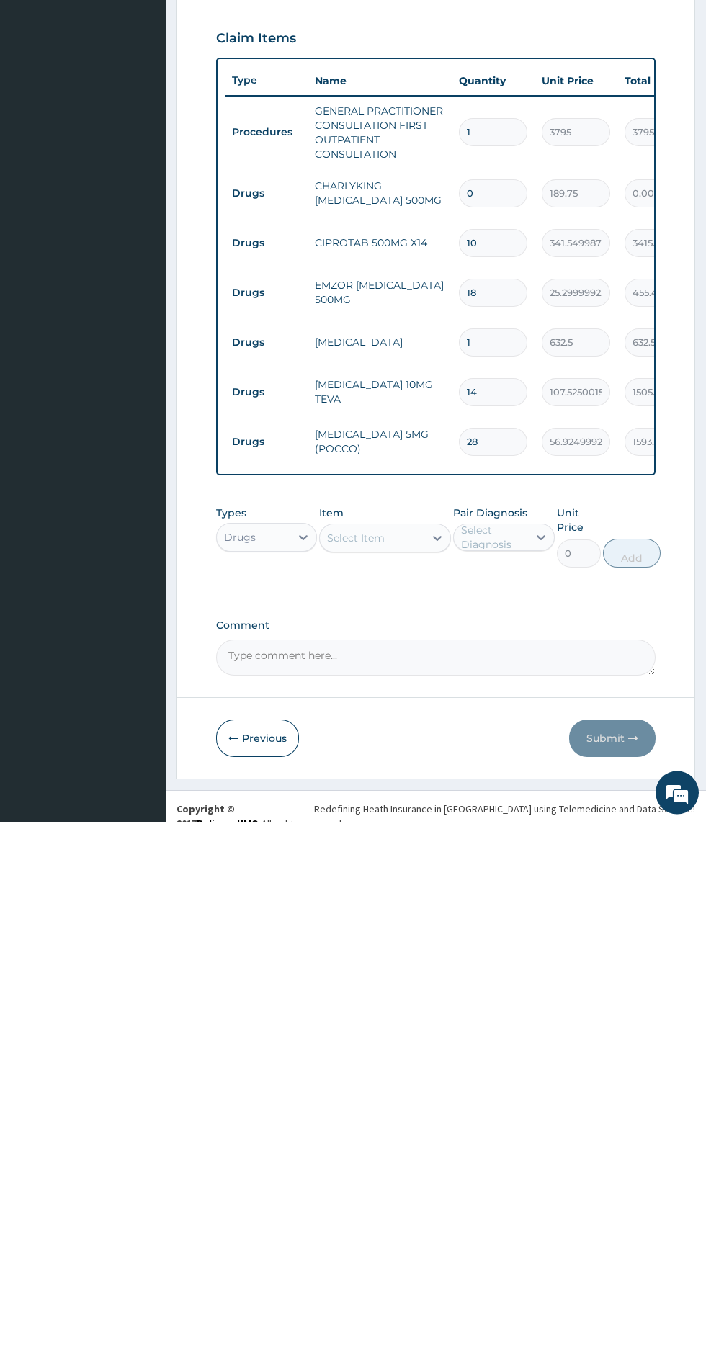
type input "28"
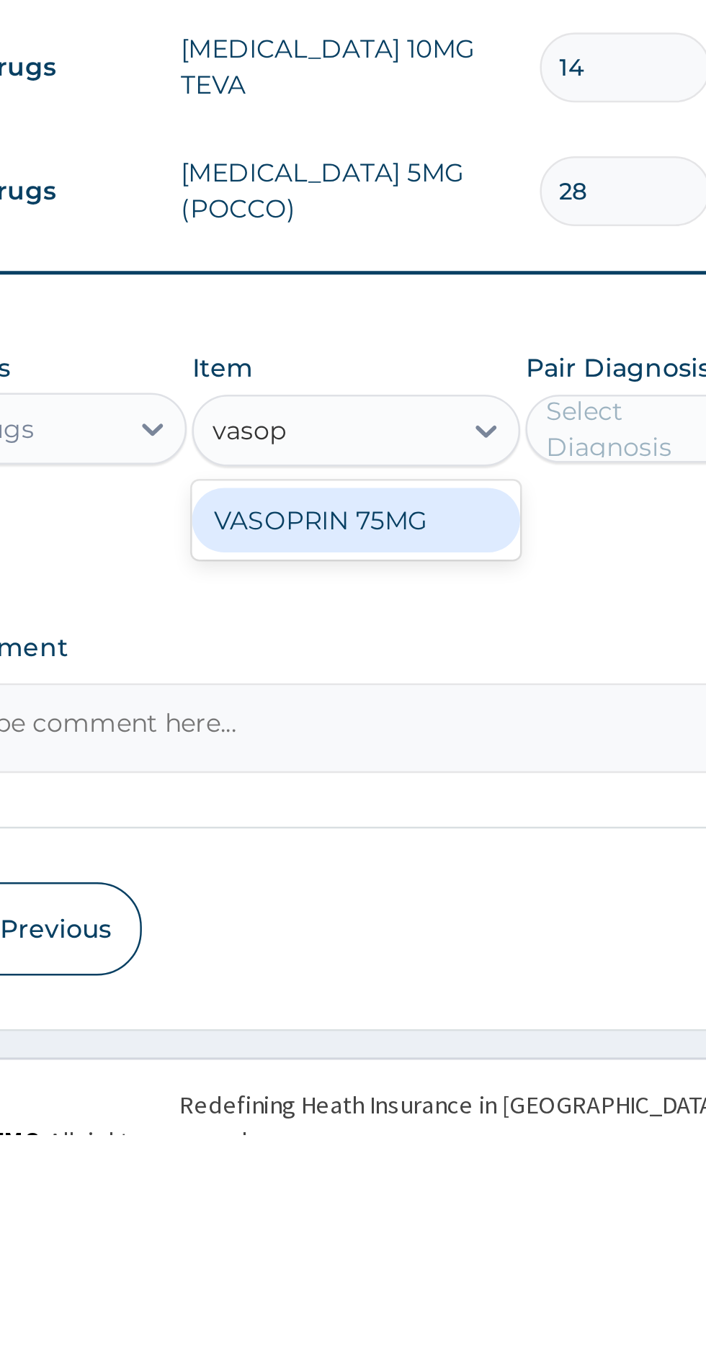
click at [430, 1123] on div "VASOPRIN 75MG" at bounding box center [385, 1120] width 132 height 26
type input "vasop"
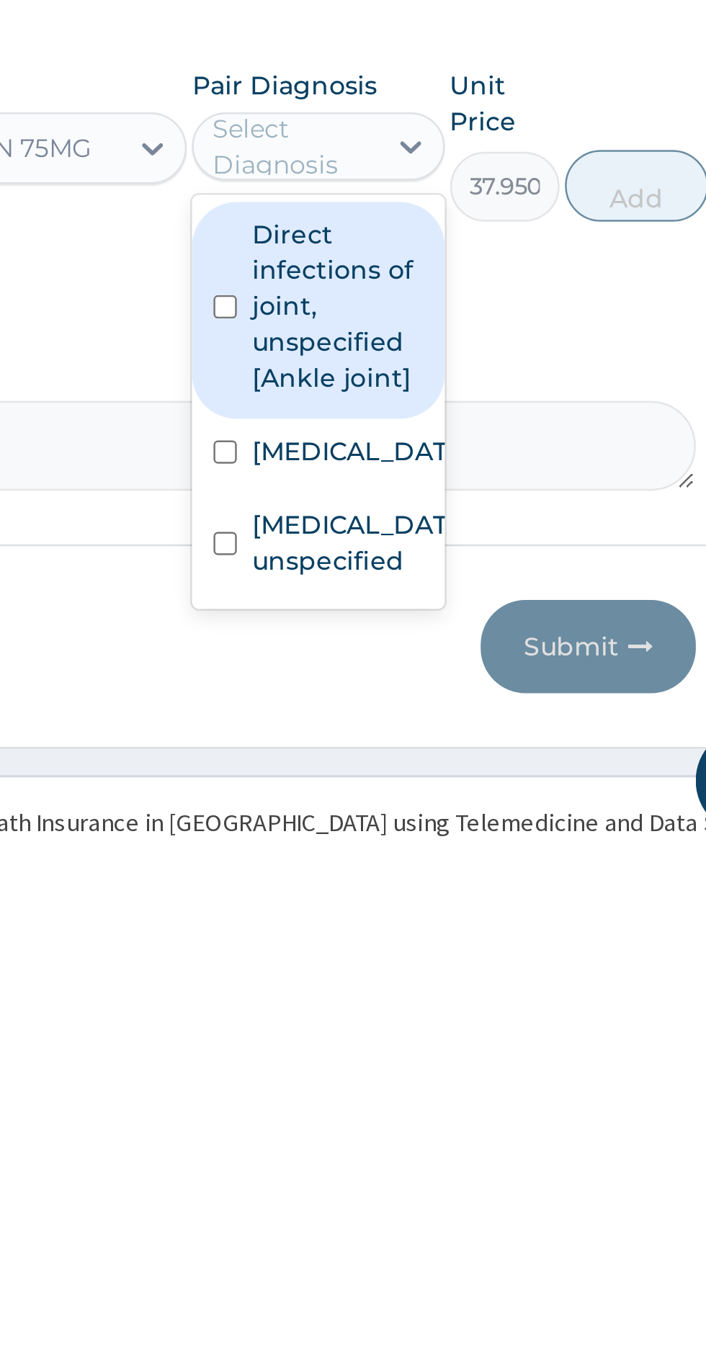
click at [467, 1247] on input "checkbox" at bounding box center [466, 1242] width 9 height 9
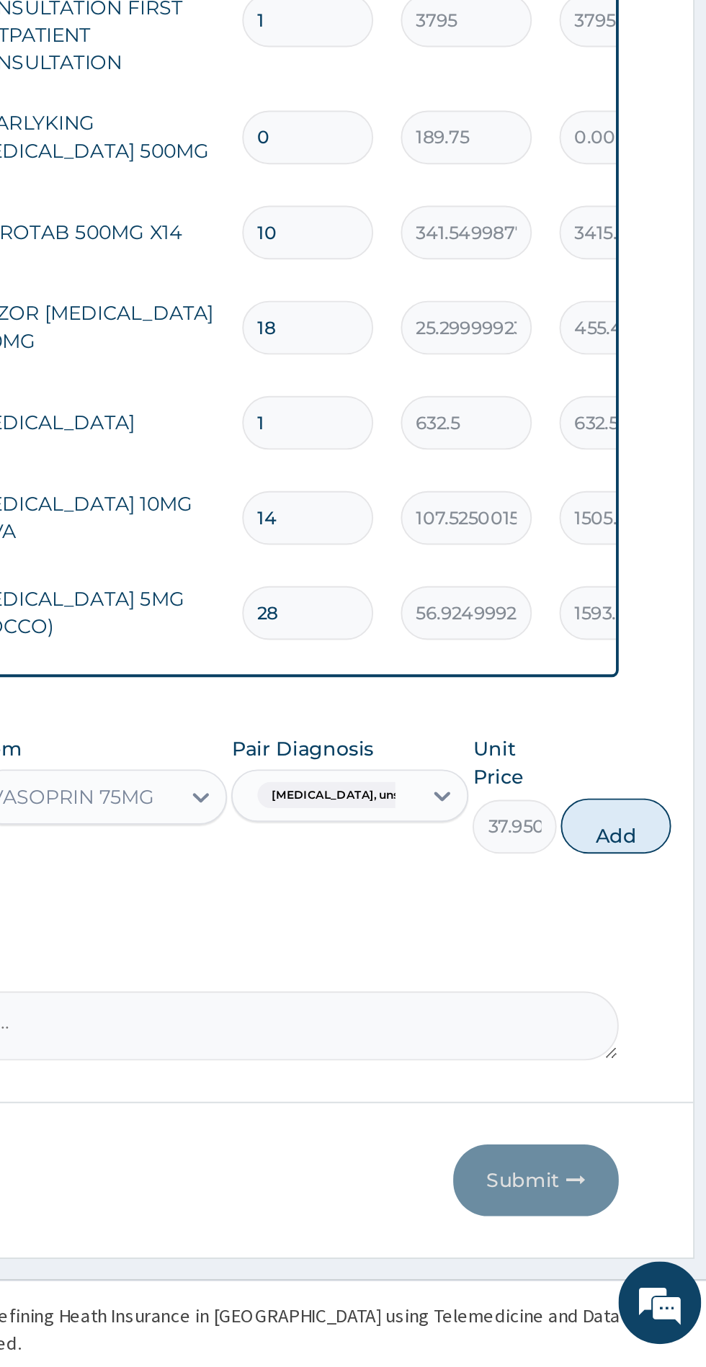
scroll to position [17, 0]
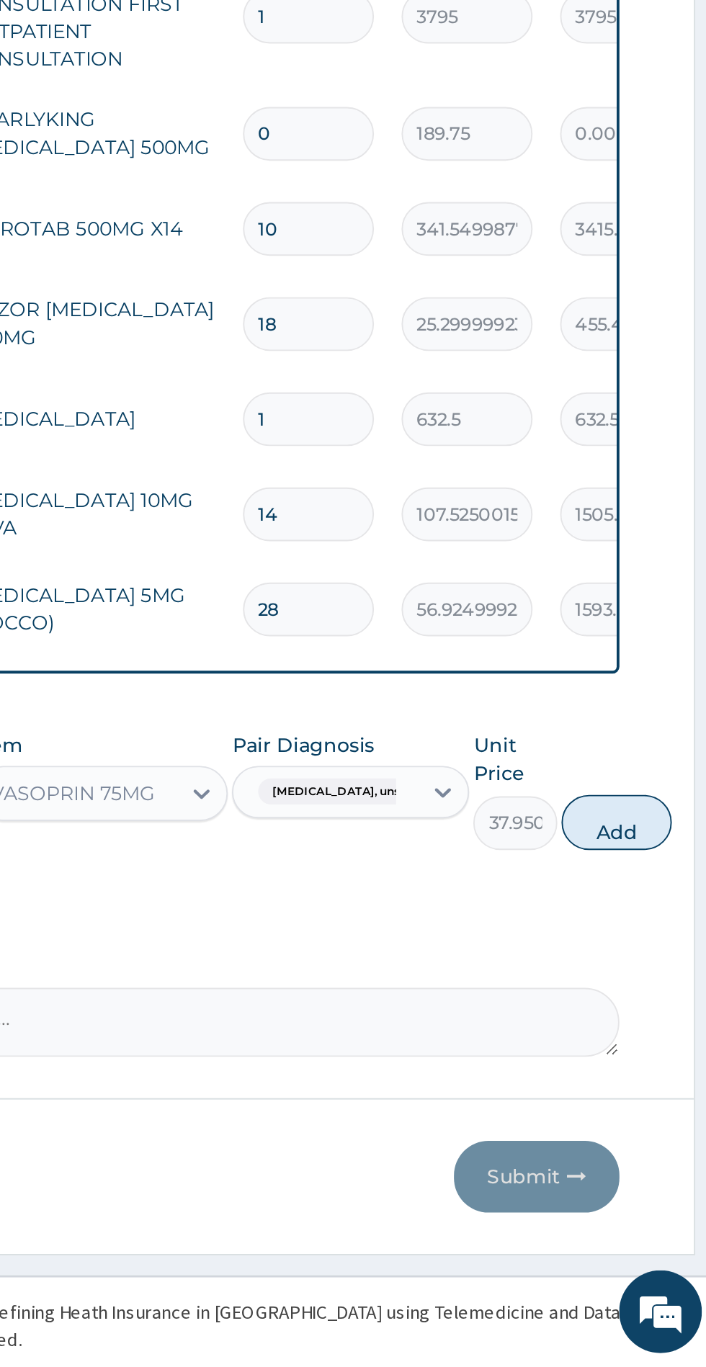
click at [671, 1095] on button "Add" at bounding box center [654, 1082] width 58 height 29
type input "0"
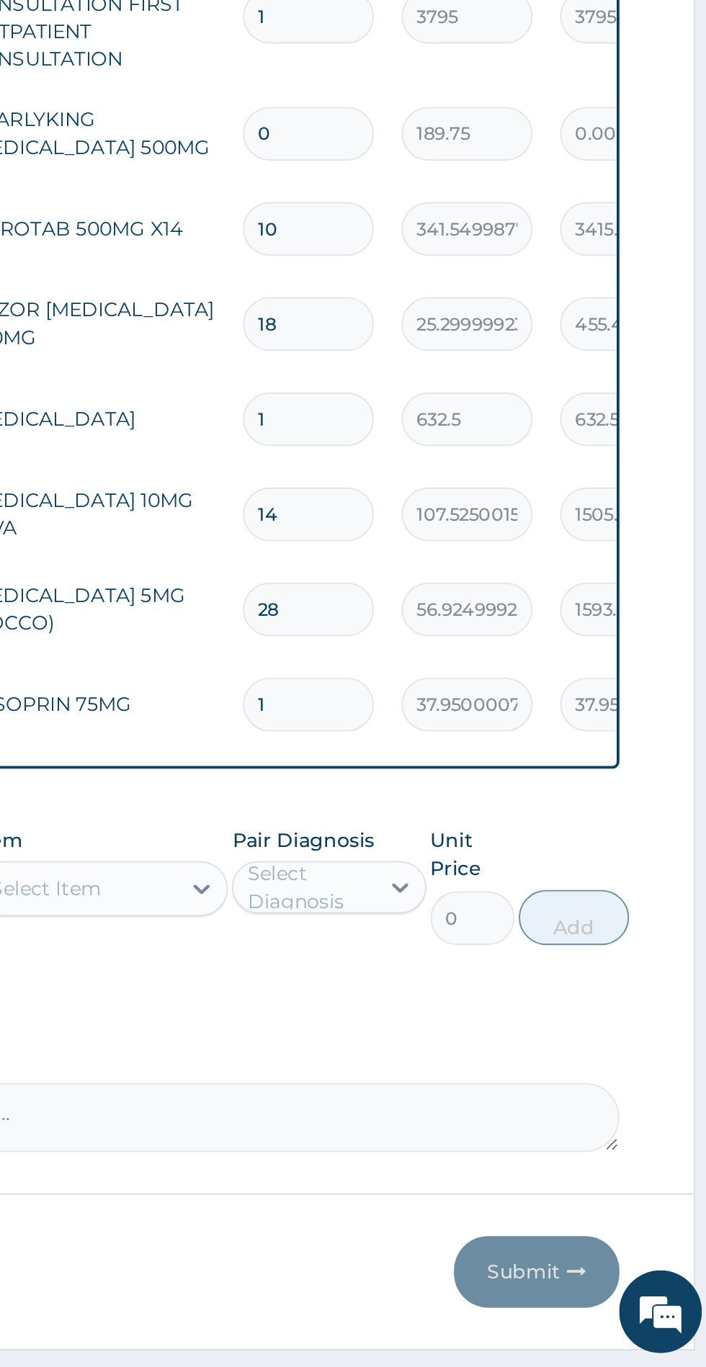
click at [488, 1026] on input "1" at bounding box center [493, 1021] width 68 height 28
type input "14"
type input "531.30"
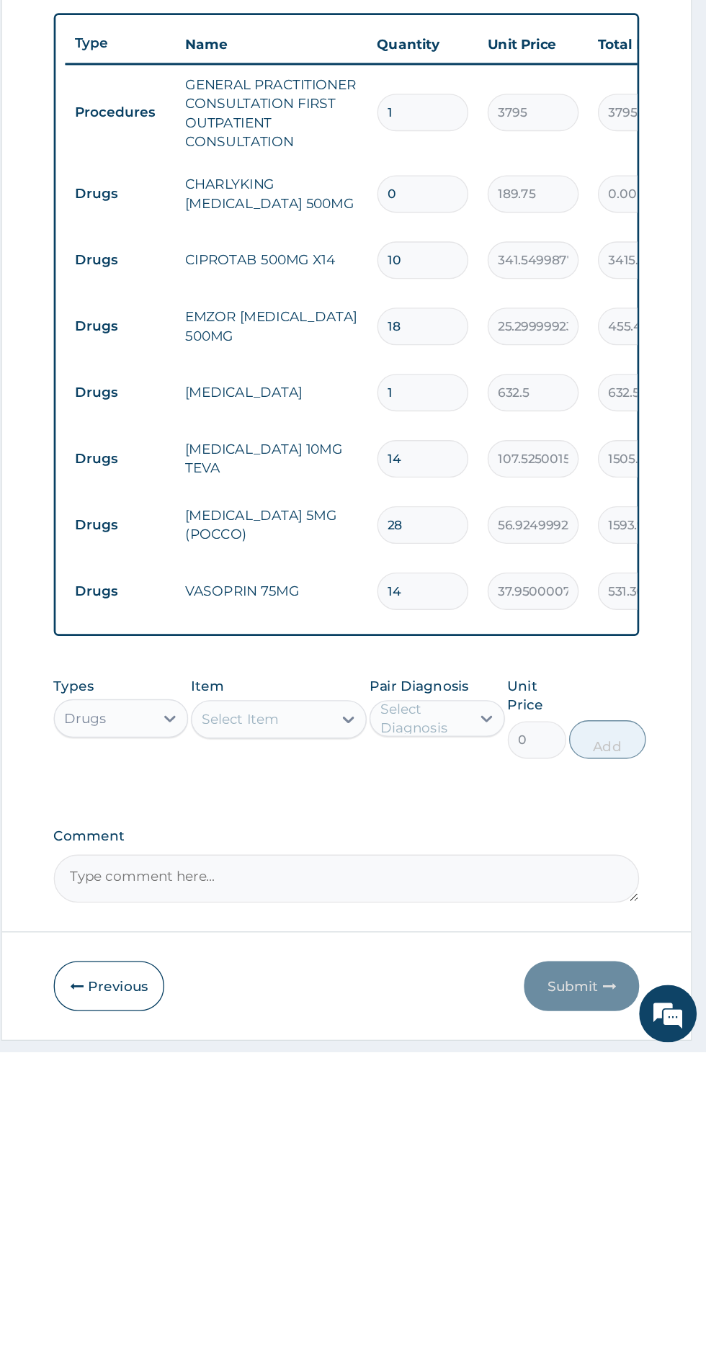
type input "14"
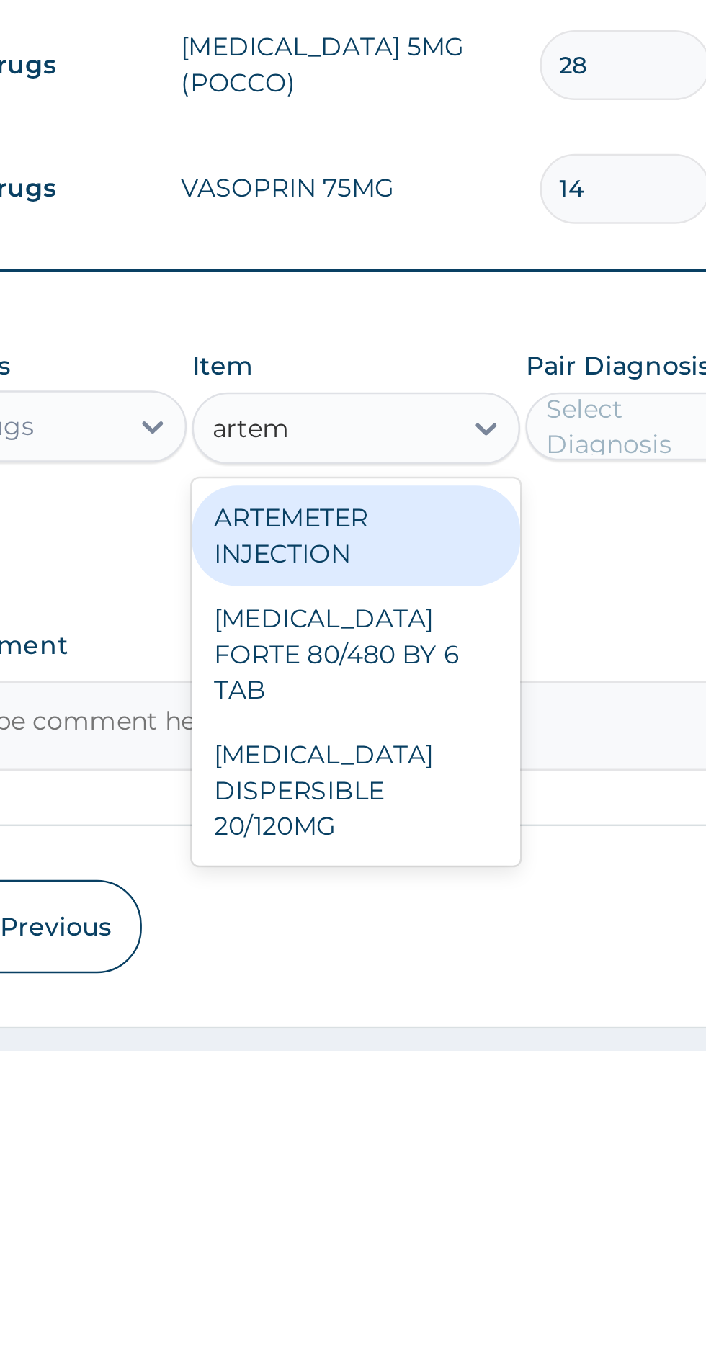
scroll to position [0, 0]
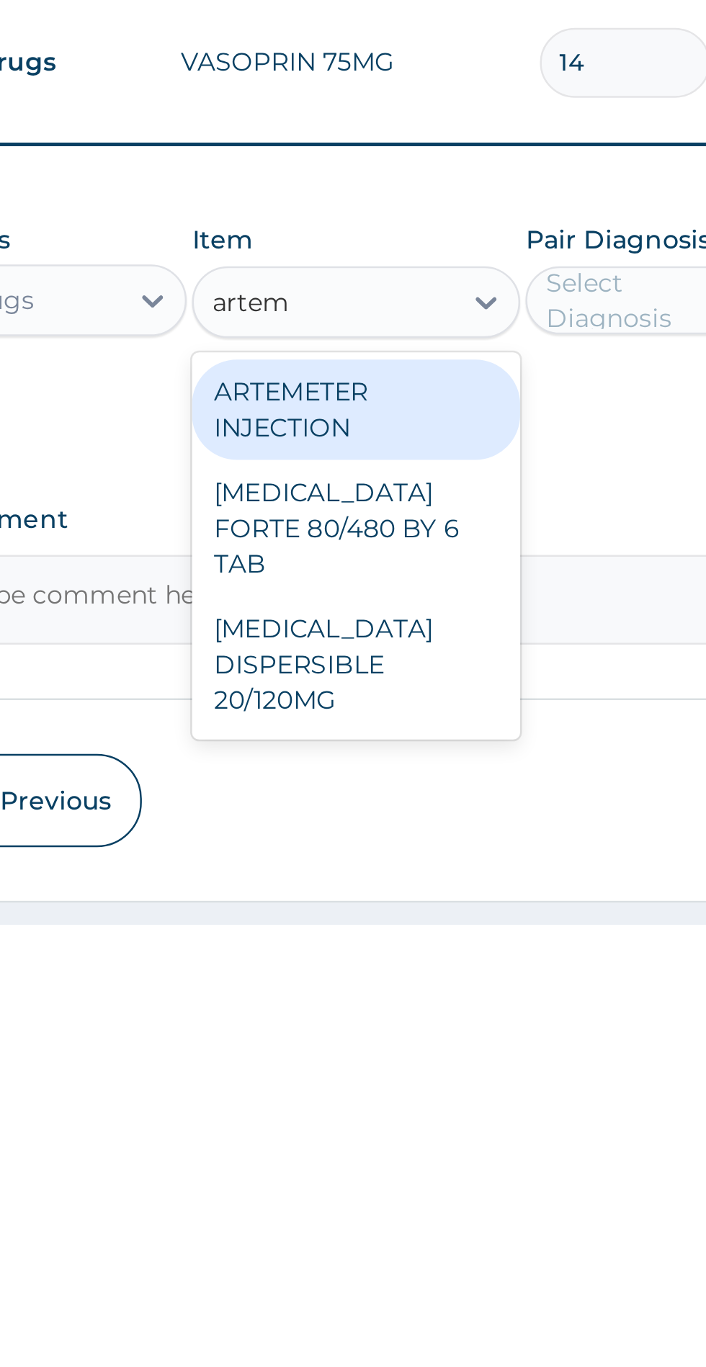
click at [409, 1200] on div "COARTEM FORTE 80/480 BY 6 TAB" at bounding box center [385, 1207] width 132 height 55
type input "artem"
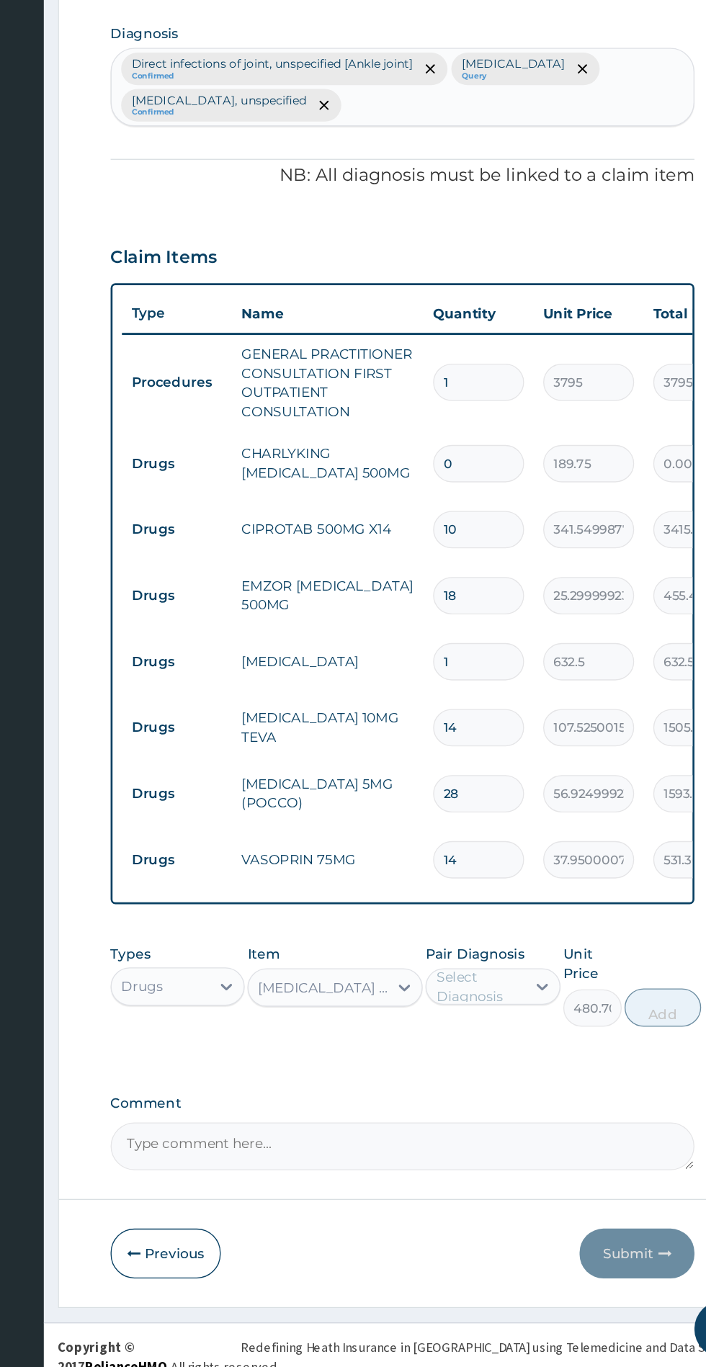
scroll to position [0, 24]
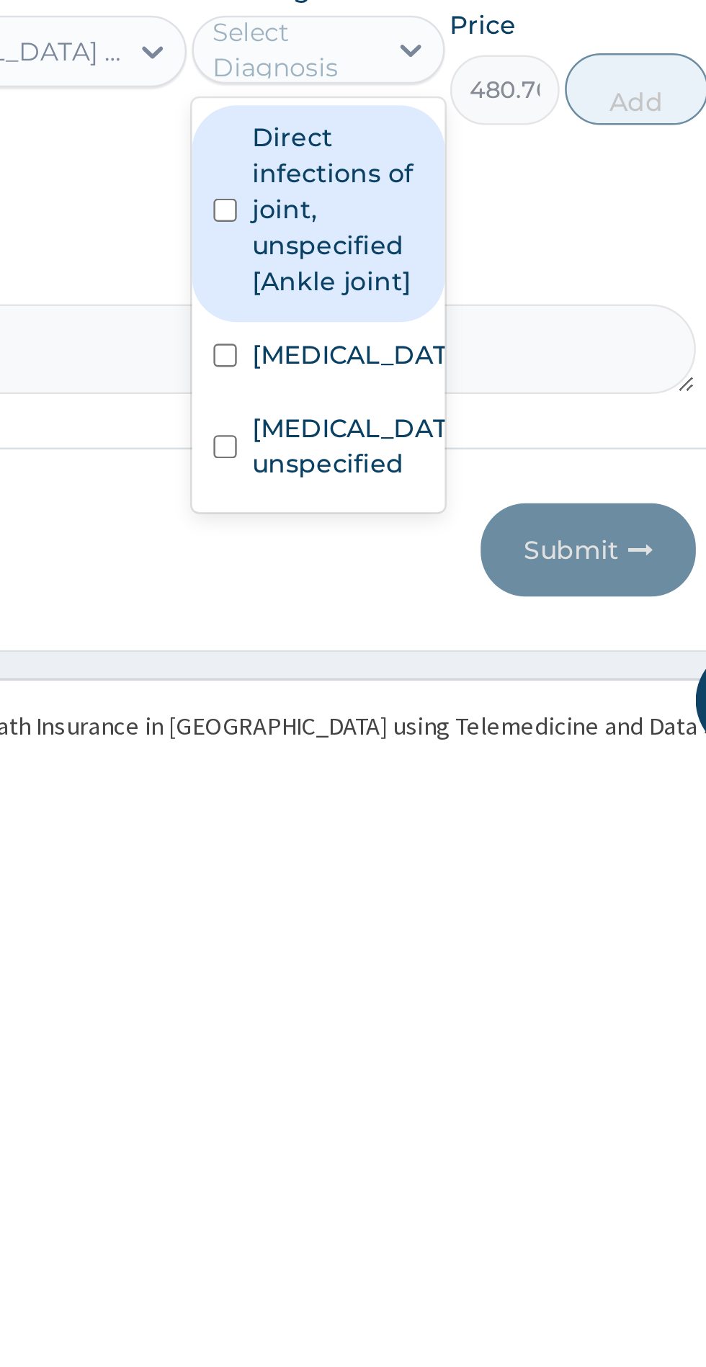
click at [471, 1204] on input "checkbox" at bounding box center [466, 1199] width 9 height 9
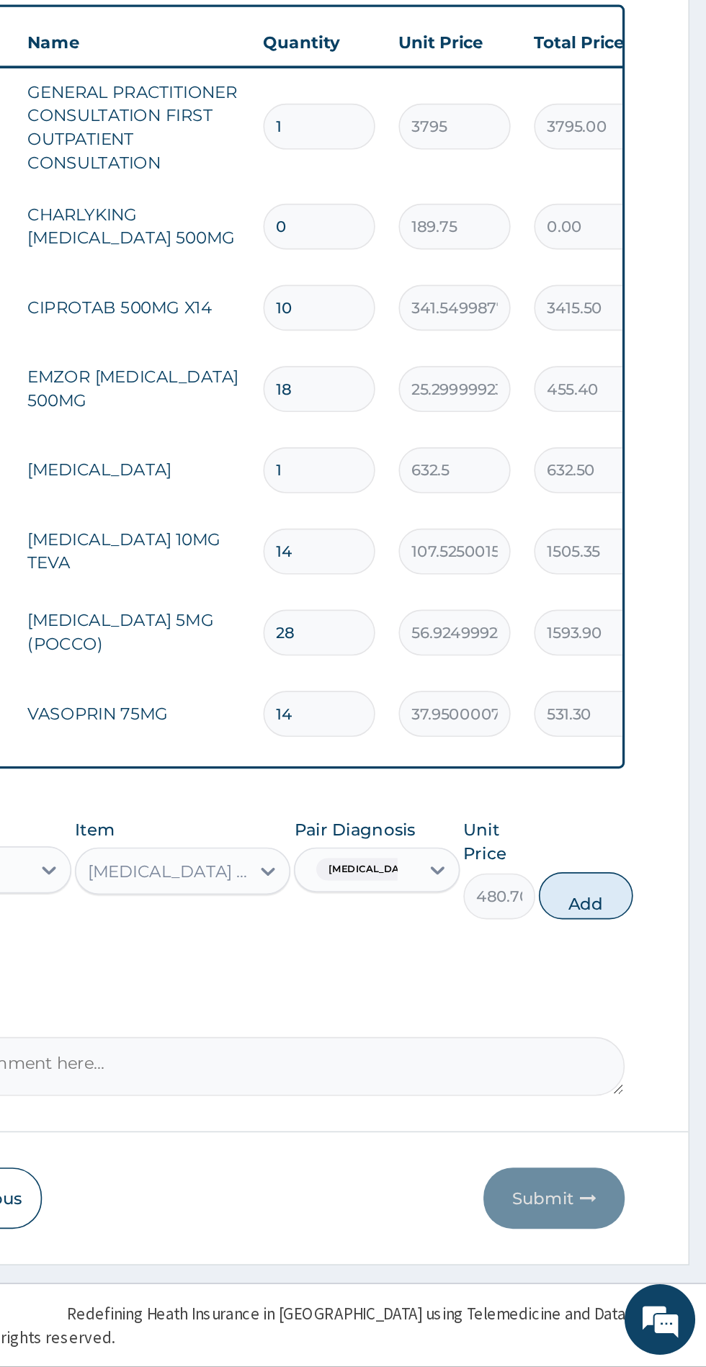
click at [644, 1082] on button "Add" at bounding box center [632, 1079] width 58 height 29
type input "0"
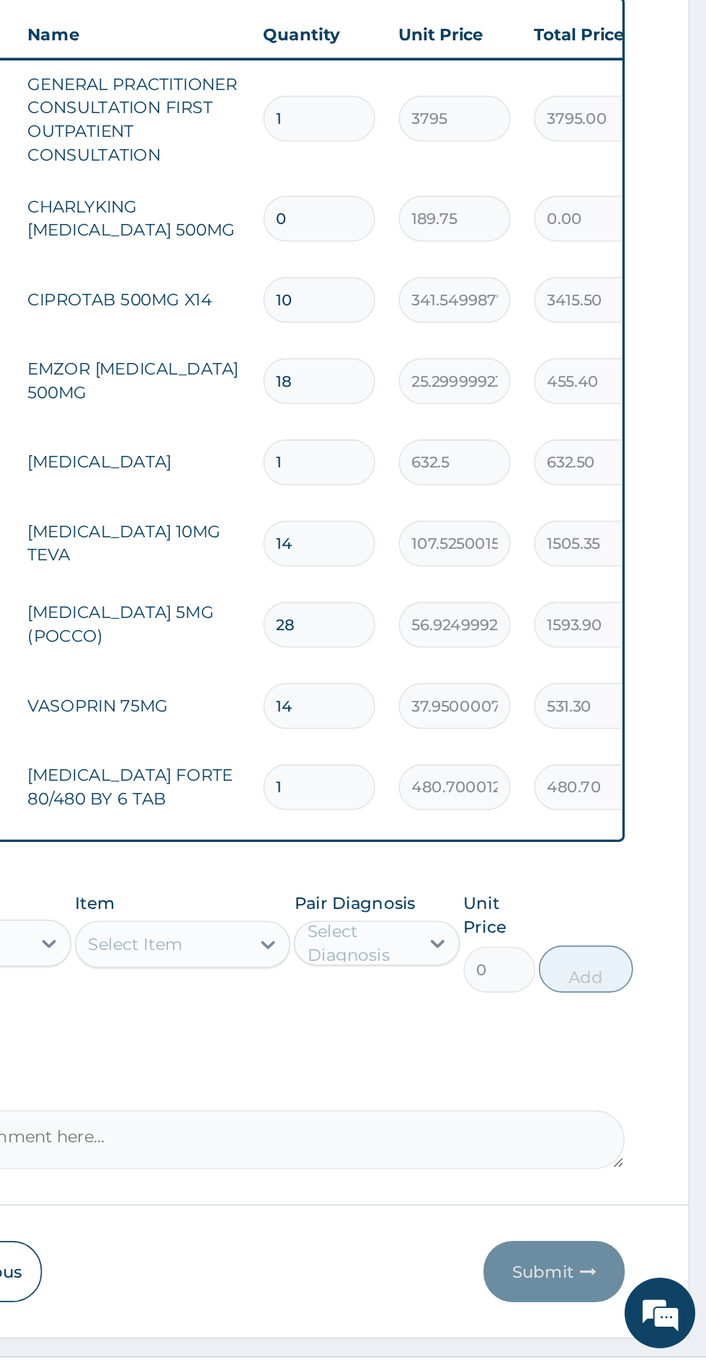
scroll to position [71, 0]
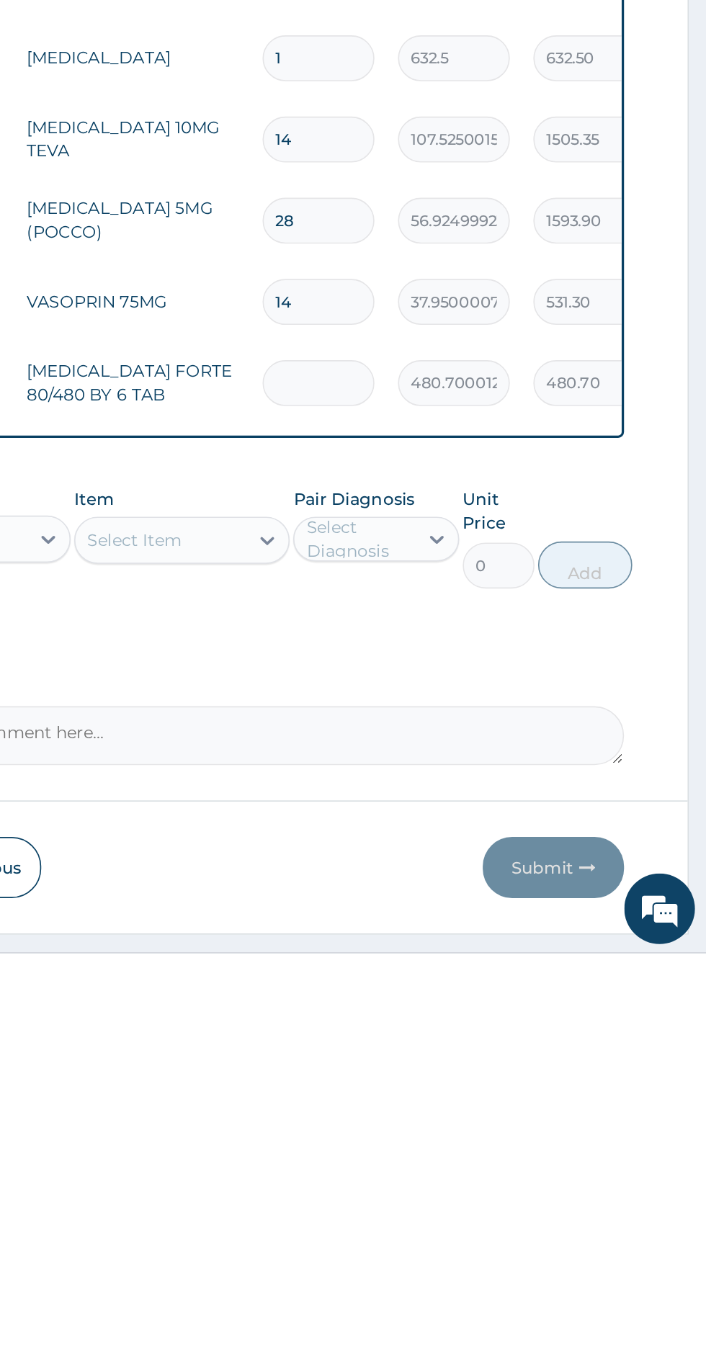
type input "0.00"
type input "6"
type input "2884.20"
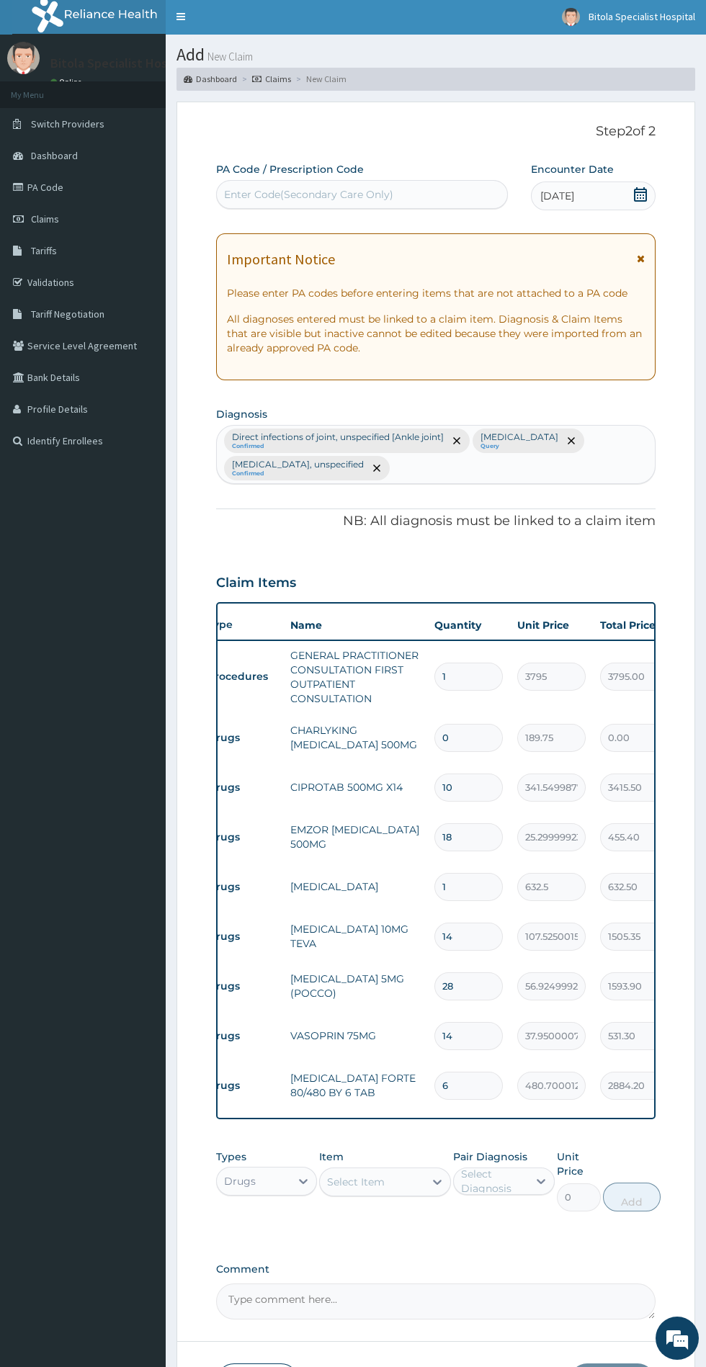
scroll to position [0, 0]
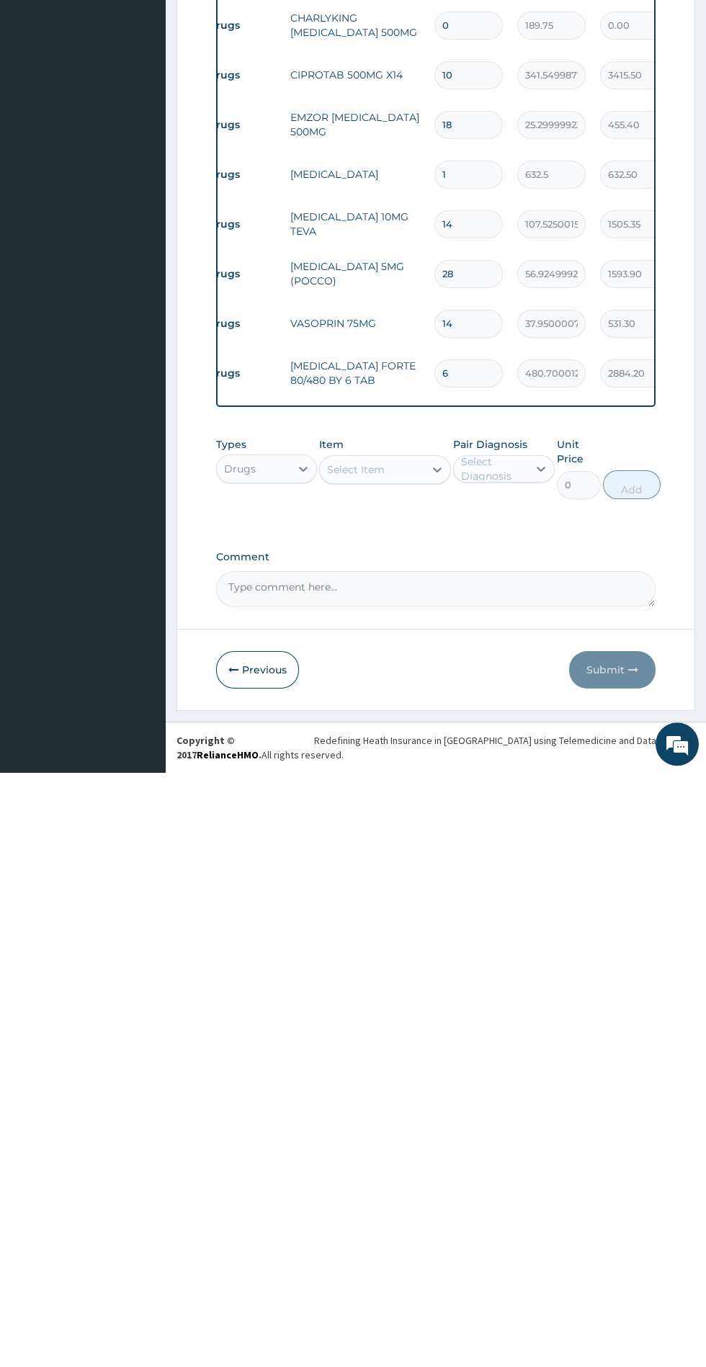
type input "6"
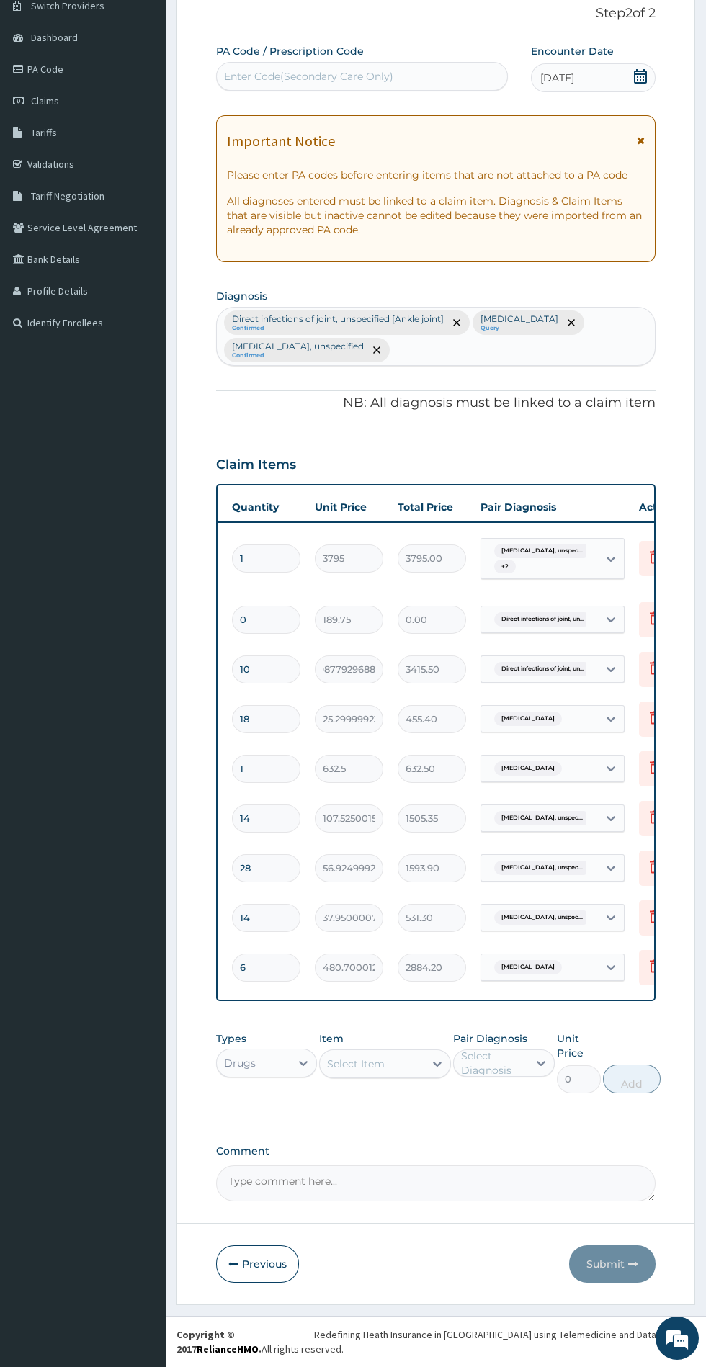
scroll to position [0, 283]
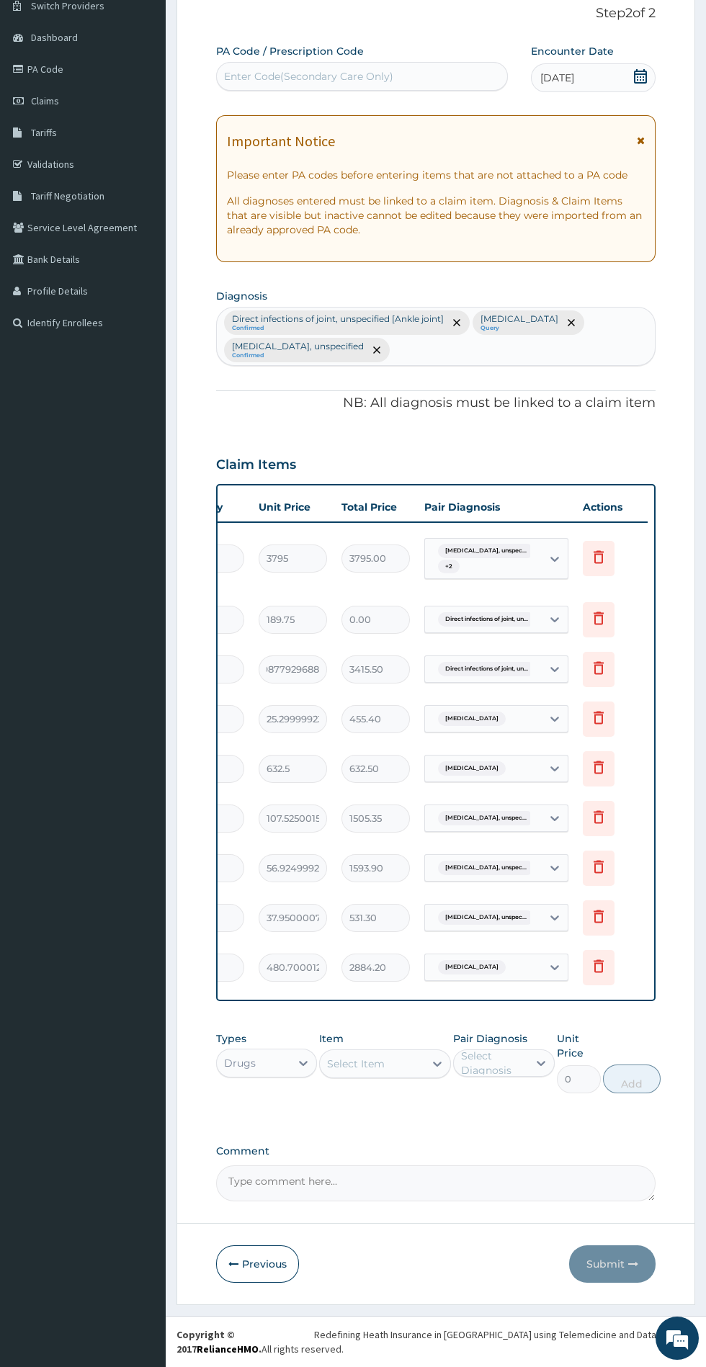
click at [598, 615] on icon at bounding box center [598, 617] width 17 height 17
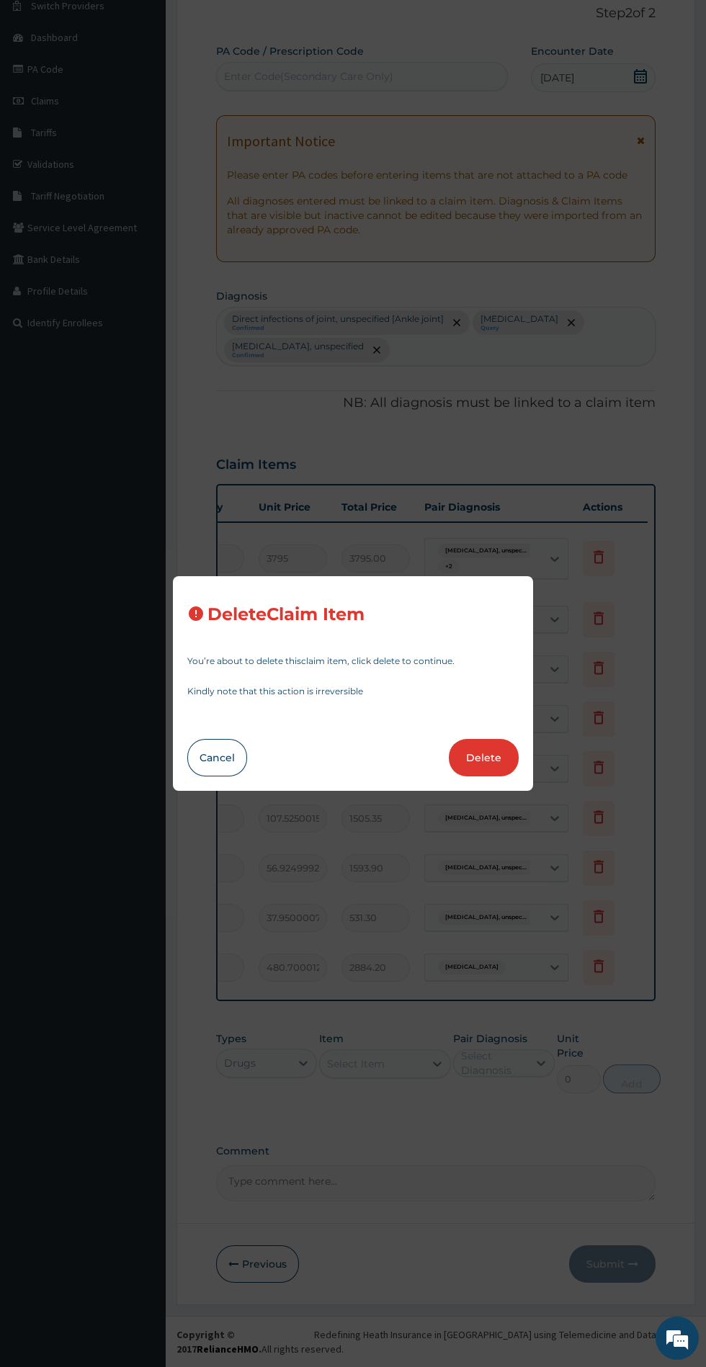
click at [503, 750] on button "Delete" at bounding box center [484, 757] width 70 height 37
type input "10"
type input "341.5499877929688"
type input "3415.50"
type input "18"
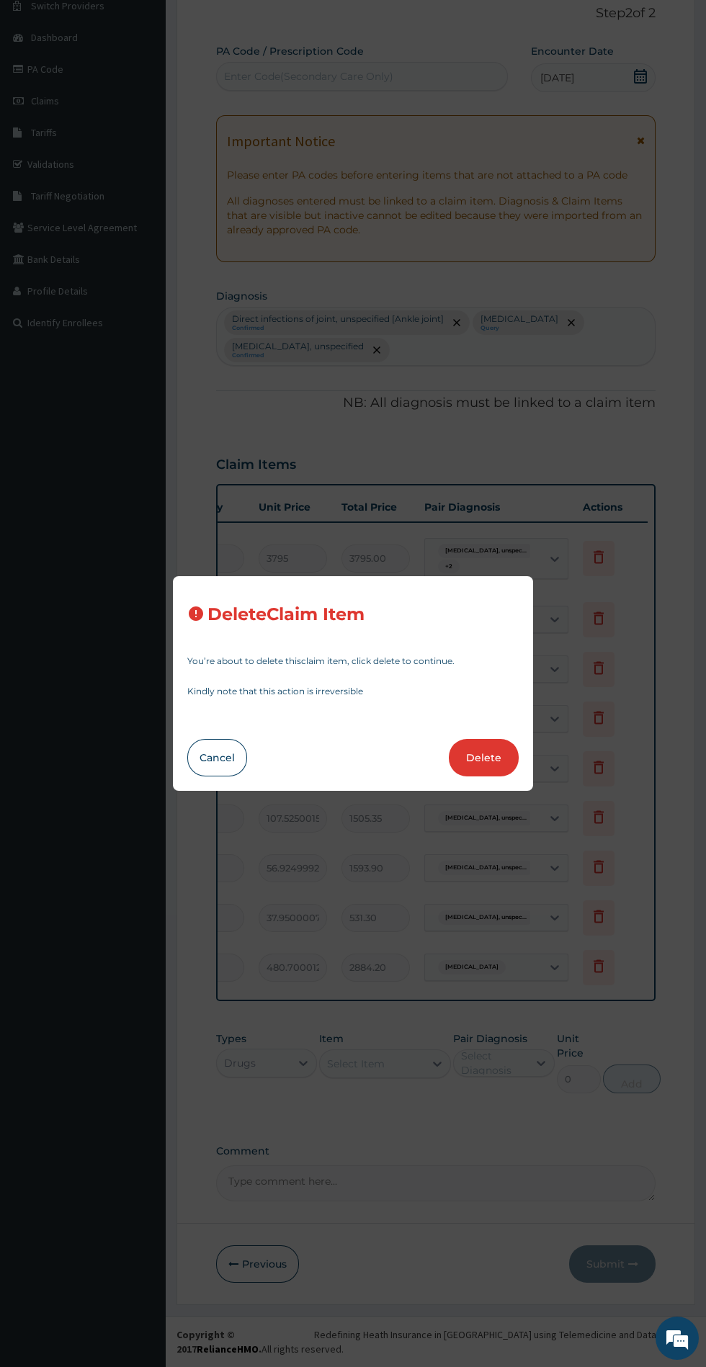
type input "25.29999923706055"
type input "455.40"
type input "1"
type input "632.5"
type input "632.50"
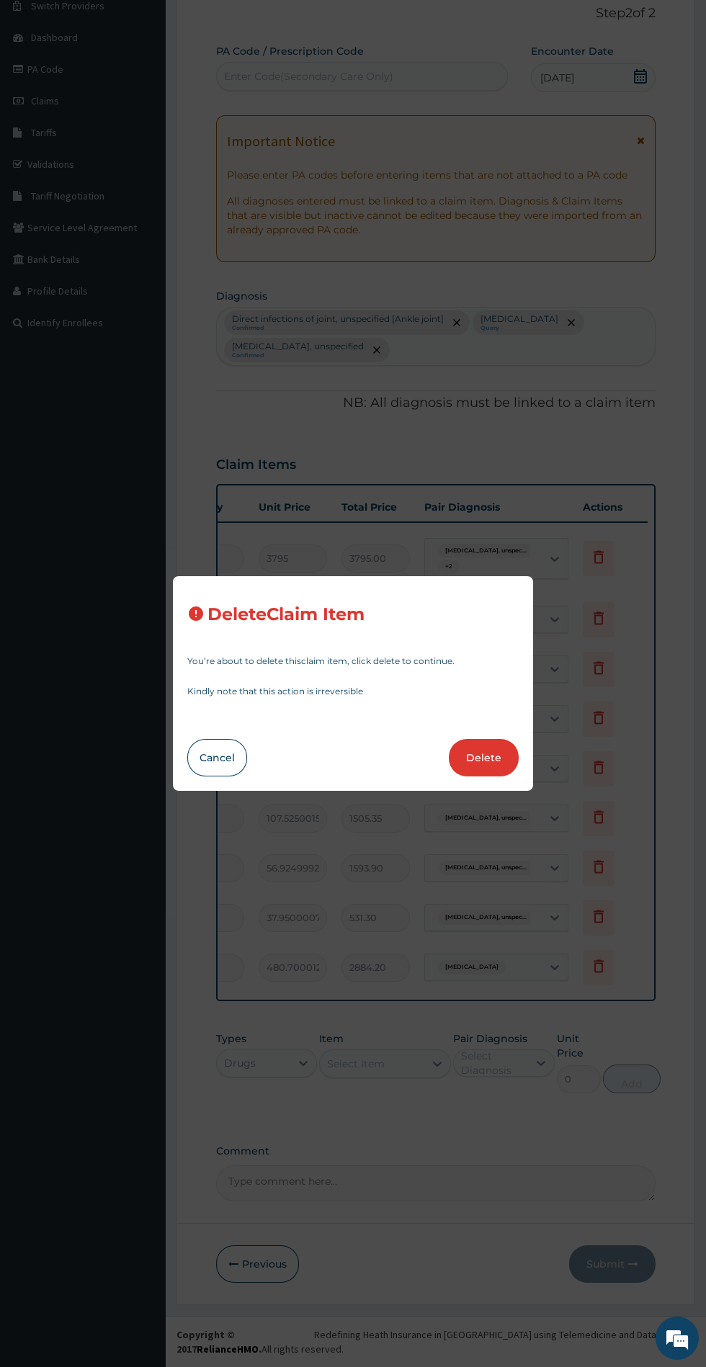
type input "14"
type input "107.5250015258789"
type input "1505.35"
type input "28"
type input "56.92499923706055"
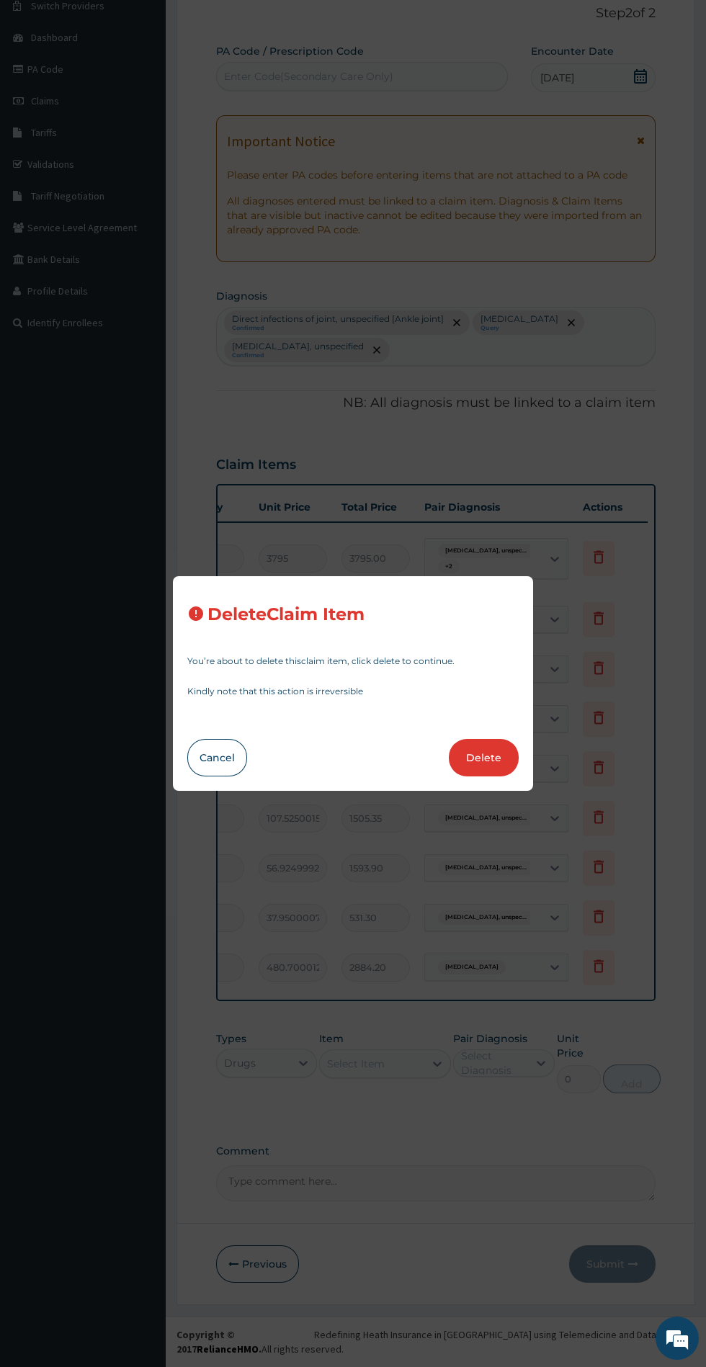
type input "1593.90"
type input "14"
type input "37.95000076293945"
type input "531.30"
type input "6"
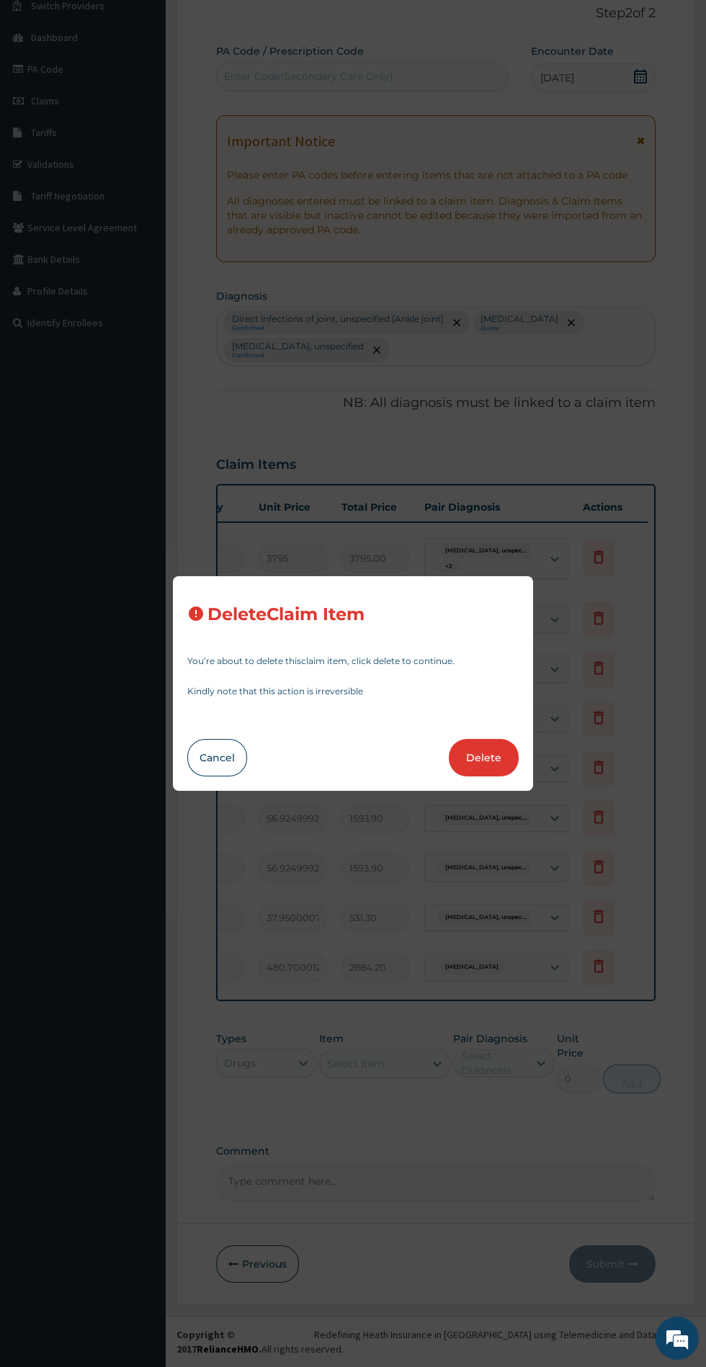
type input "480.7000122070312"
type input "2884.20"
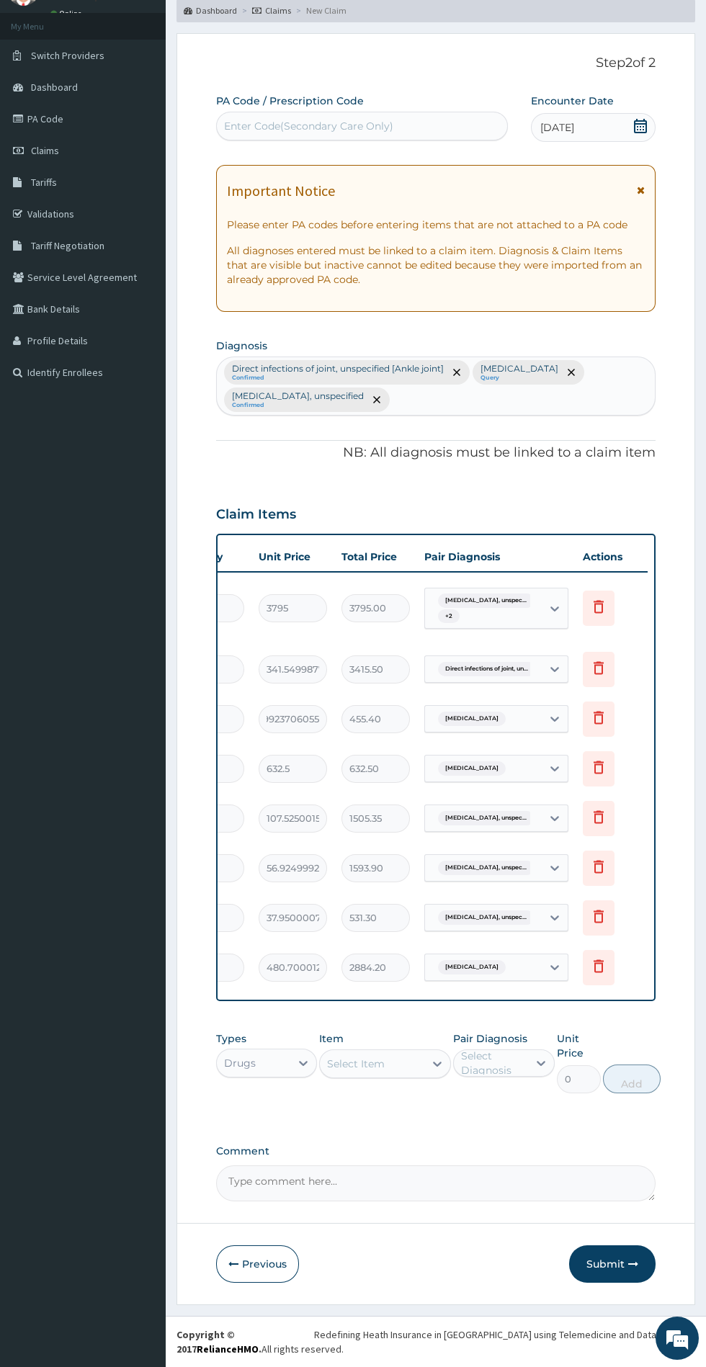
scroll to position [71, 0]
click at [633, 1264] on icon "button" at bounding box center [633, 1264] width 10 height 10
